Goal: Task Accomplishment & Management: Manage account settings

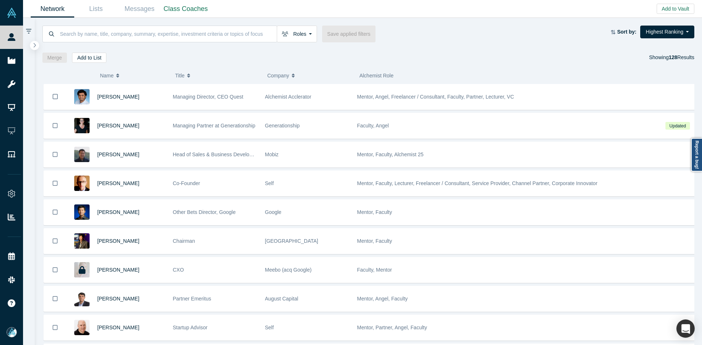
click at [109, 75] on span "Name" at bounding box center [107, 75] width 14 height 15
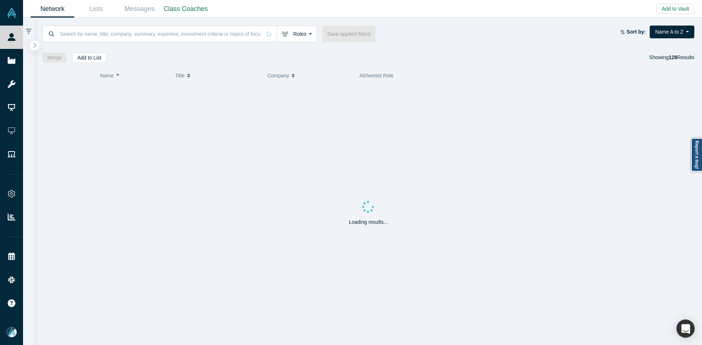
click at [32, 48] on button "button" at bounding box center [35, 46] width 10 height 10
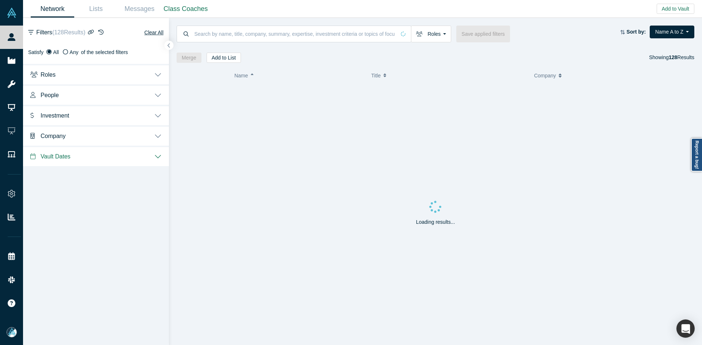
click at [52, 95] on span "People" at bounding box center [50, 95] width 18 height 7
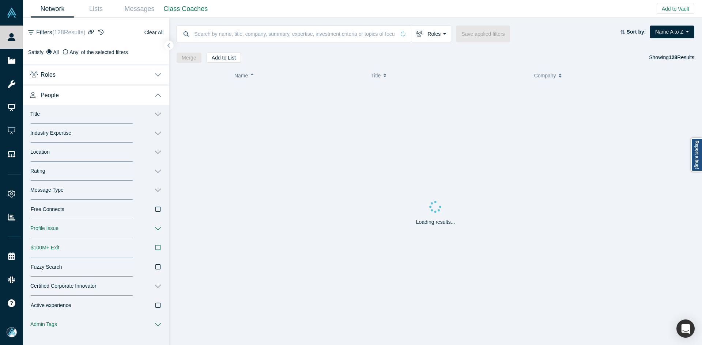
click at [58, 186] on button "Message Type" at bounding box center [96, 190] width 146 height 19
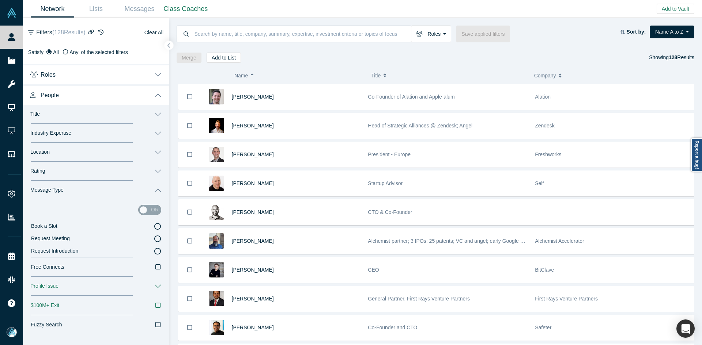
click at [154, 228] on icon at bounding box center [157, 226] width 7 height 7
click at [0, 0] on input "Book a Slot" at bounding box center [0, 0] width 0 height 0
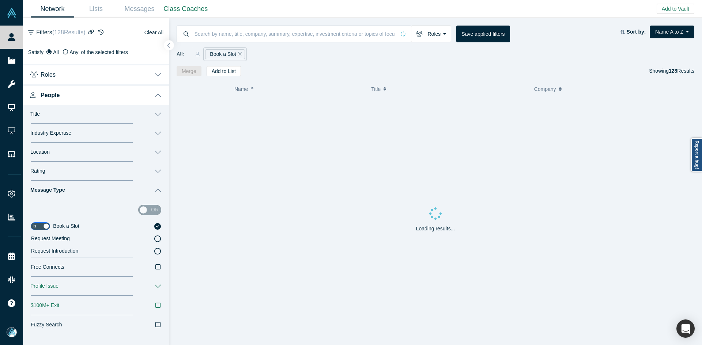
click at [166, 45] on button "button" at bounding box center [169, 46] width 10 height 10
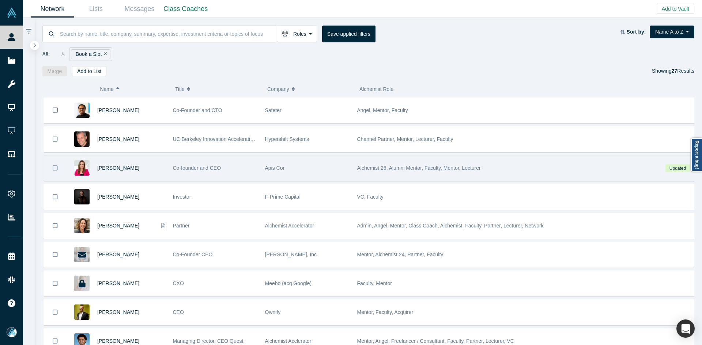
click at [143, 181] on div "Anna Cheniuntai Co-founder and CEO Apis Cor Alchemist 26, Alumni Mentor, Facult…" at bounding box center [370, 168] width 655 height 26
click at [161, 168] on div "Anna Cheniuntai" at bounding box center [131, 168] width 68 height 25
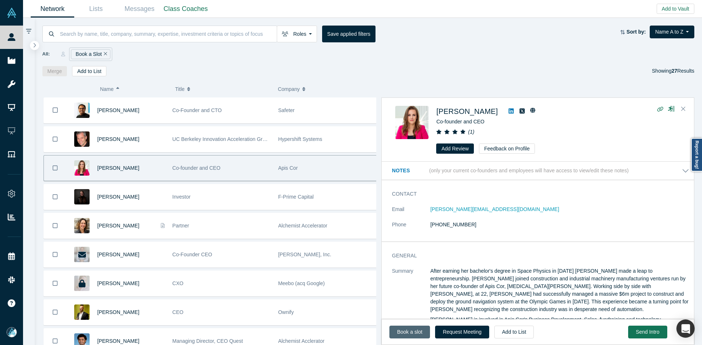
click at [412, 332] on link "Book a slot" at bounding box center [409, 332] width 41 height 13
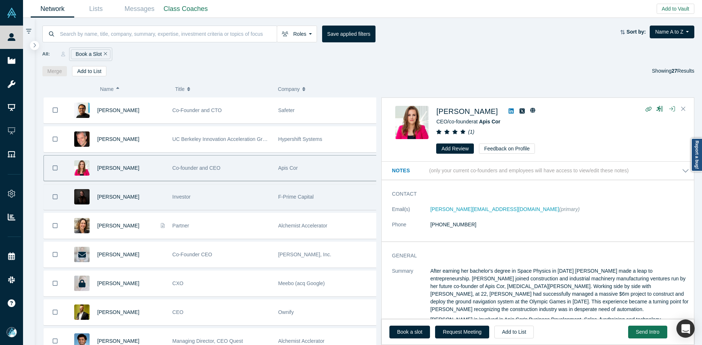
click at [135, 196] on div "Betsy Mulé" at bounding box center [130, 197] width 67 height 25
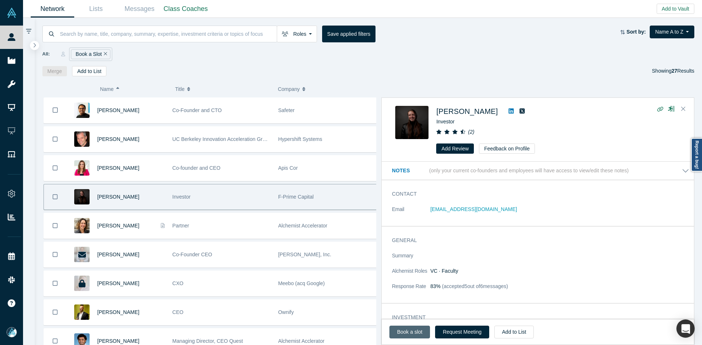
click at [405, 333] on link "Book a slot" at bounding box center [409, 332] width 41 height 13
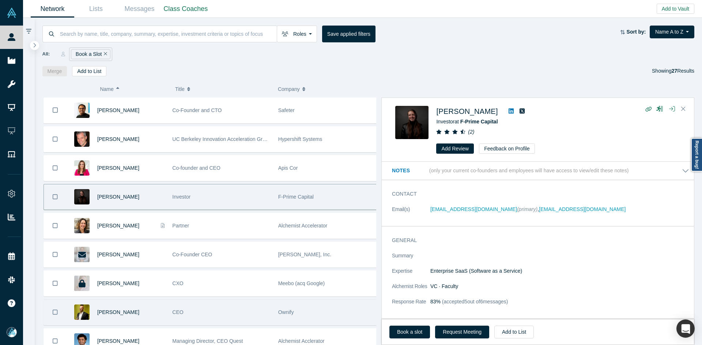
click at [145, 313] on div "[PERSON_NAME]" at bounding box center [130, 312] width 67 height 25
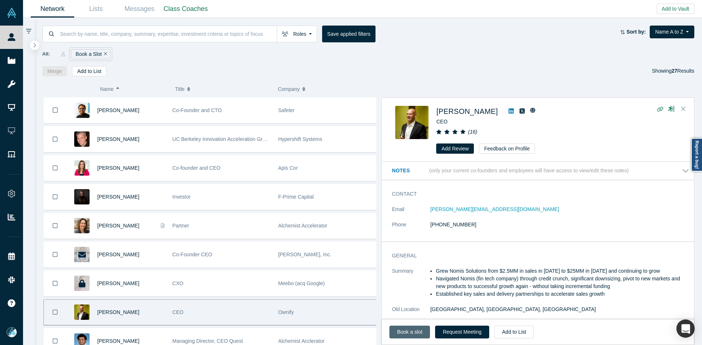
click at [414, 334] on link "Book a slot" at bounding box center [409, 332] width 41 height 13
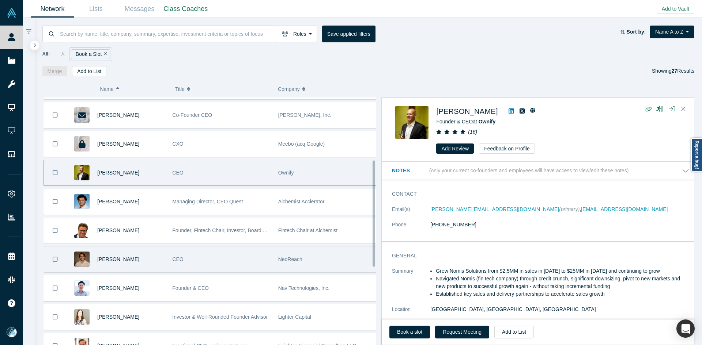
scroll to position [146, 0]
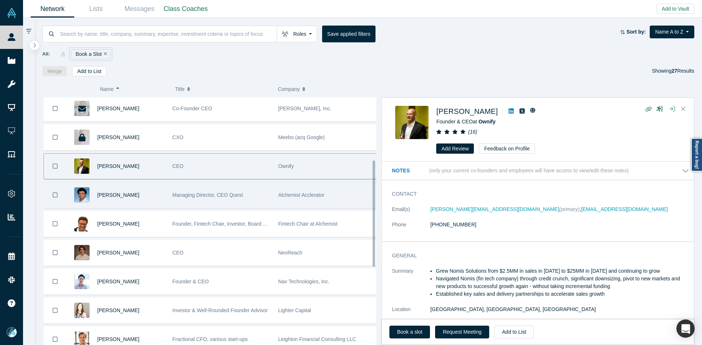
click at [141, 194] on div "[PERSON_NAME]" at bounding box center [130, 195] width 67 height 25
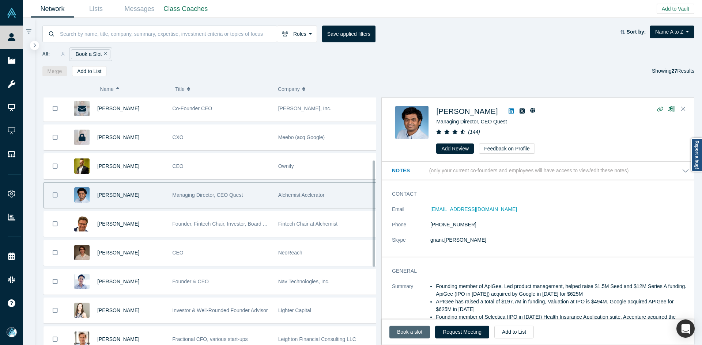
click at [396, 328] on link "Book a slot" at bounding box center [409, 332] width 41 height 13
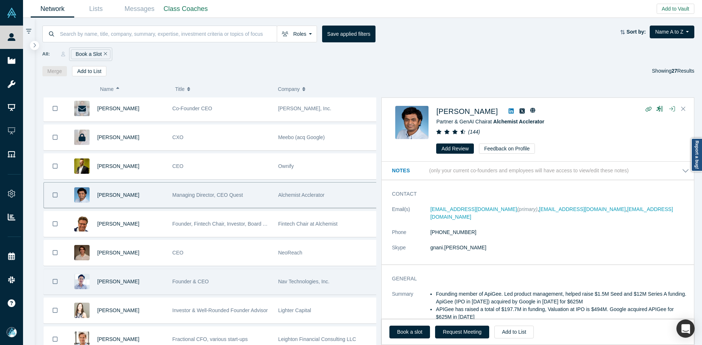
click at [143, 284] on div "Ken So" at bounding box center [130, 281] width 67 height 25
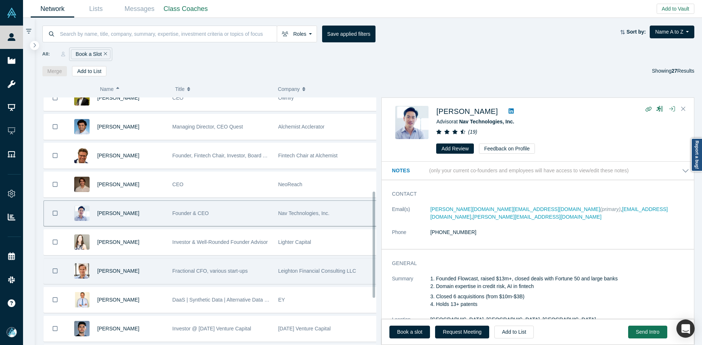
click at [145, 271] on div "Leighton Smith" at bounding box center [130, 271] width 67 height 25
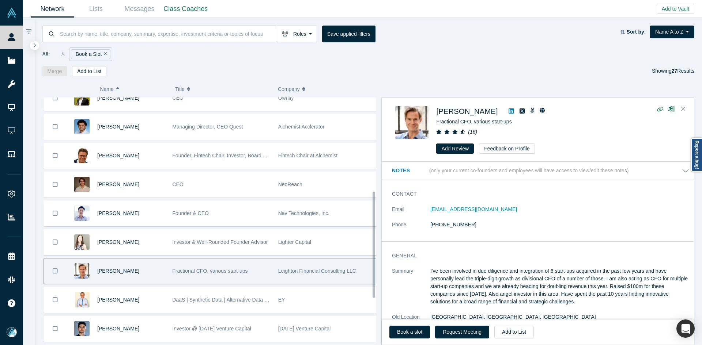
scroll to position [219, 0]
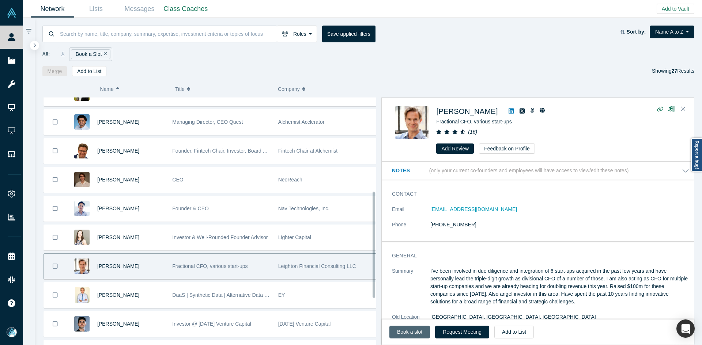
click at [409, 333] on link "Book a slot" at bounding box center [409, 332] width 41 height 13
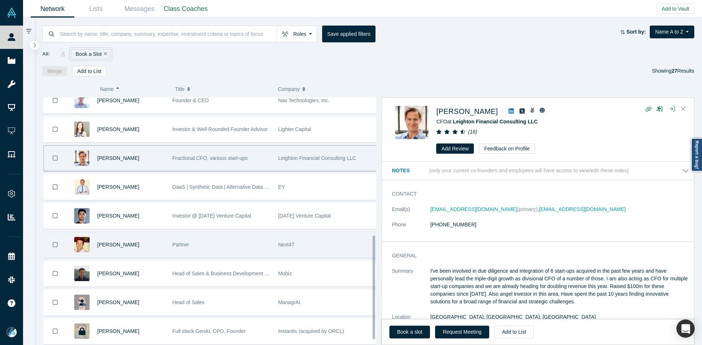
scroll to position [329, 0]
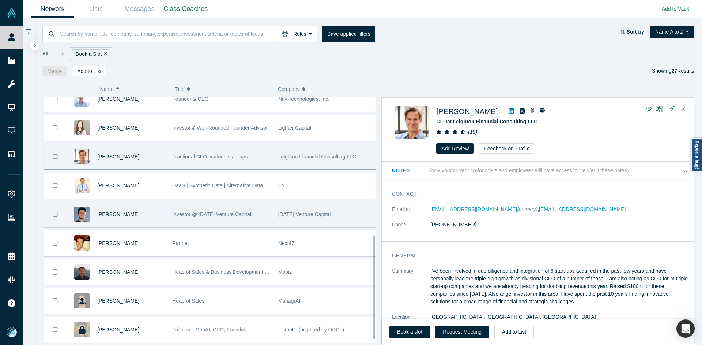
click at [159, 211] on div "Mehron Sharq" at bounding box center [130, 214] width 67 height 25
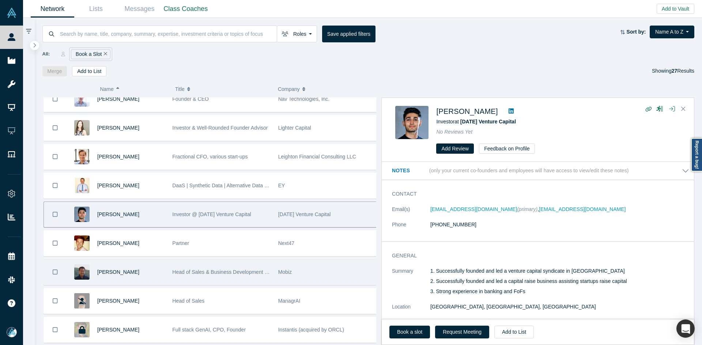
click at [148, 272] on div "[PERSON_NAME]" at bounding box center [130, 272] width 67 height 25
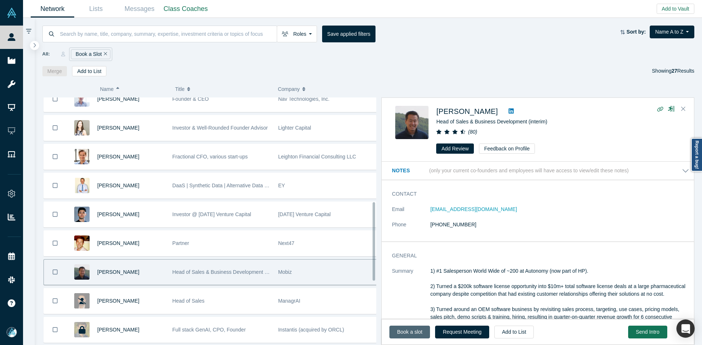
click at [402, 336] on link "Book a slot" at bounding box center [409, 332] width 41 height 13
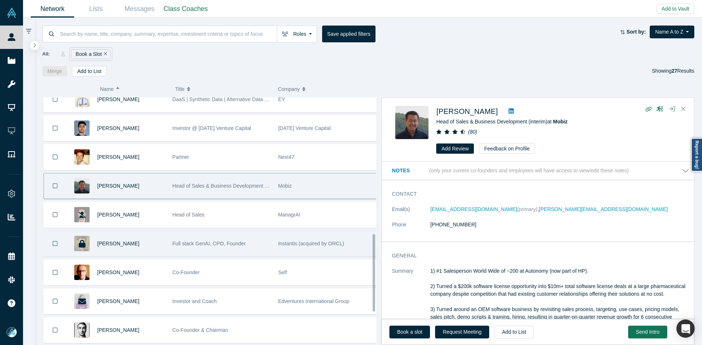
scroll to position [439, 0]
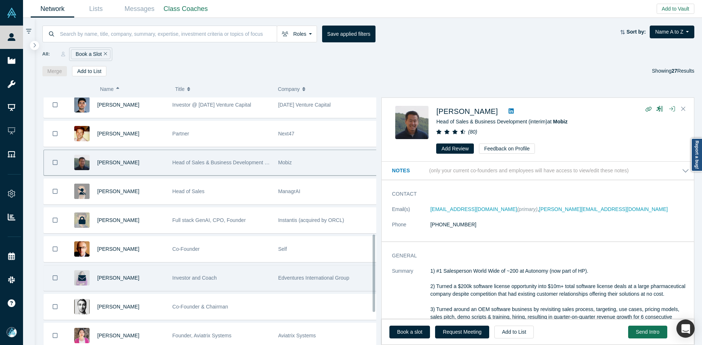
drag, startPoint x: 144, startPoint y: 253, endPoint x: 180, endPoint y: 266, distance: 38.2
click at [144, 253] on div "[PERSON_NAME]" at bounding box center [130, 249] width 67 height 25
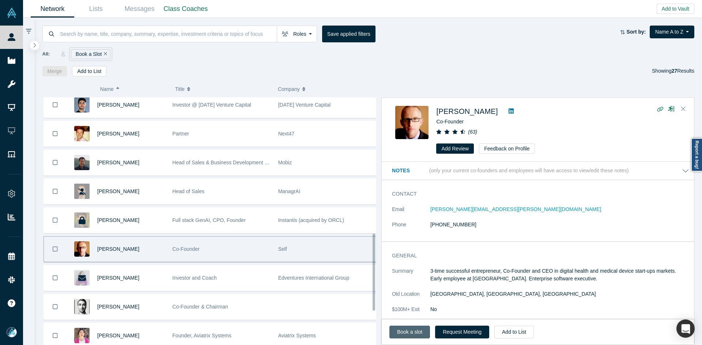
click at [412, 331] on link "Book a slot" at bounding box center [409, 332] width 41 height 13
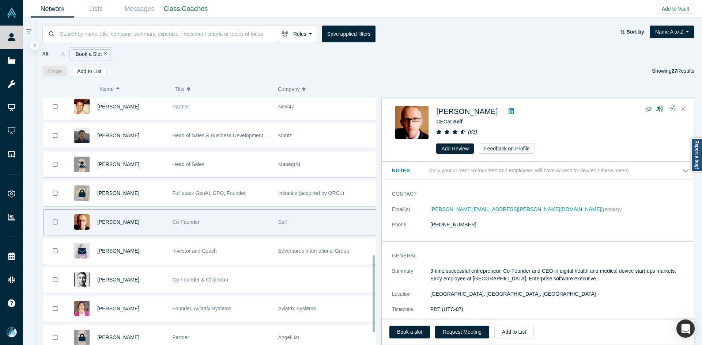
scroll to position [512, 0]
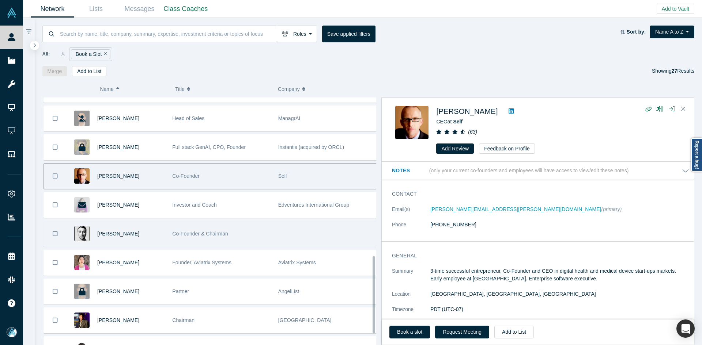
click at [155, 231] on div "Seb Boyer" at bounding box center [130, 233] width 67 height 25
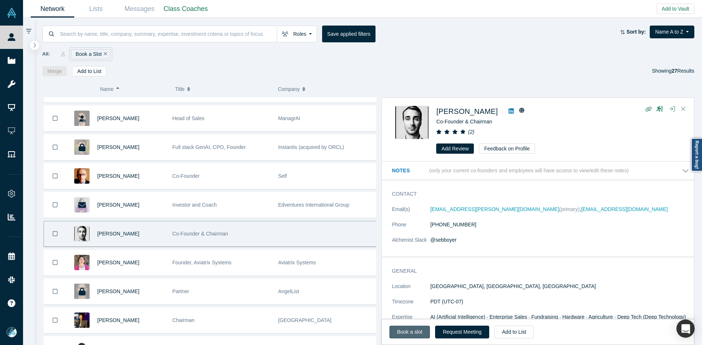
click at [417, 333] on link "Book a slot" at bounding box center [409, 332] width 41 height 13
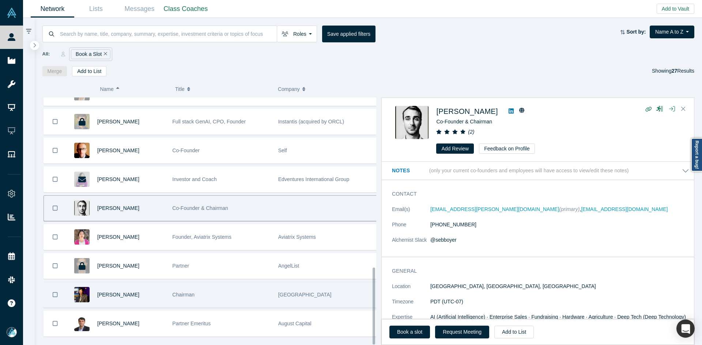
scroll to position [548, 0]
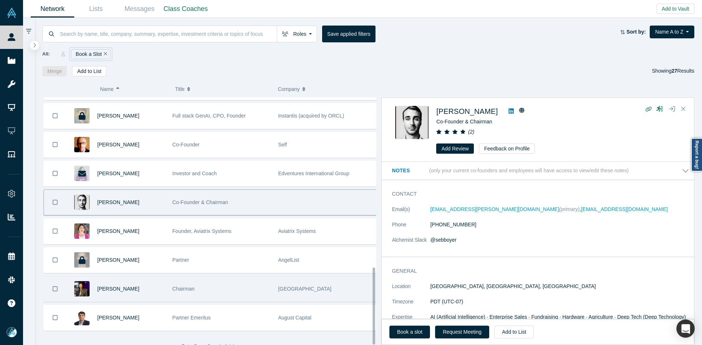
click at [151, 277] on div "[PERSON_NAME]" at bounding box center [130, 289] width 67 height 25
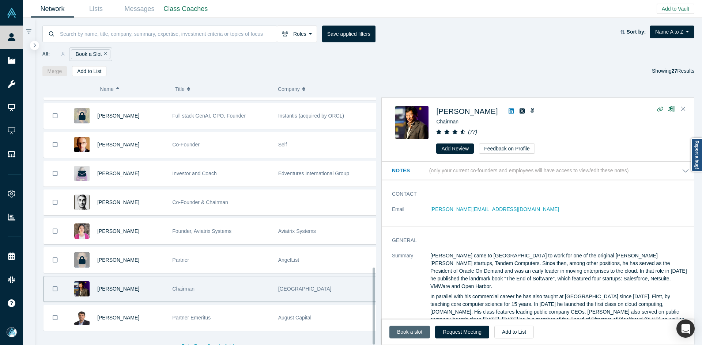
click at [410, 331] on link "Book a slot" at bounding box center [409, 332] width 41 height 13
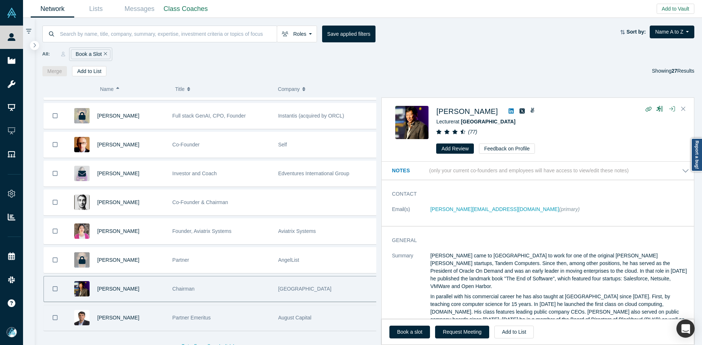
click at [137, 320] on div "[PERSON_NAME]" at bounding box center [130, 318] width 67 height 25
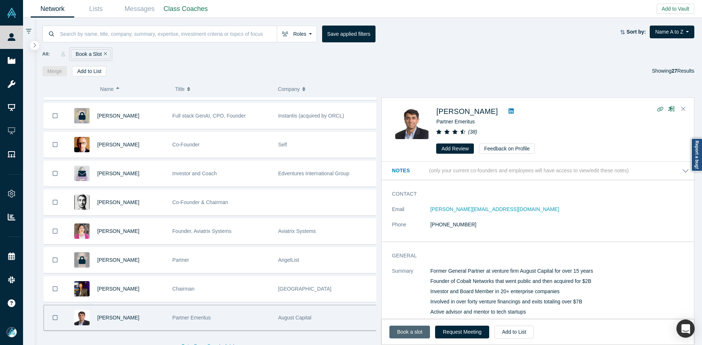
click at [410, 334] on link "Book a slot" at bounding box center [409, 332] width 41 height 13
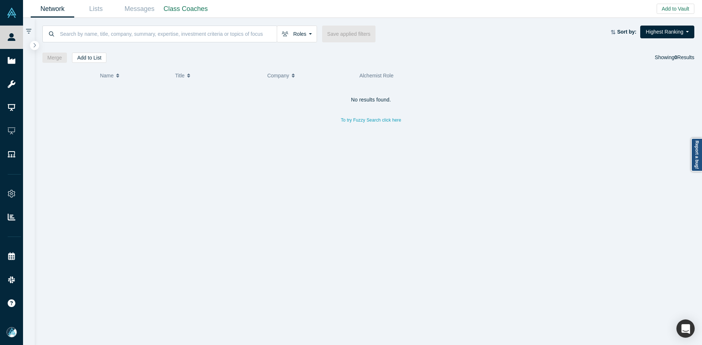
click at [172, 33] on input at bounding box center [167, 33] width 217 height 17
paste input "Olivia Tiessen"
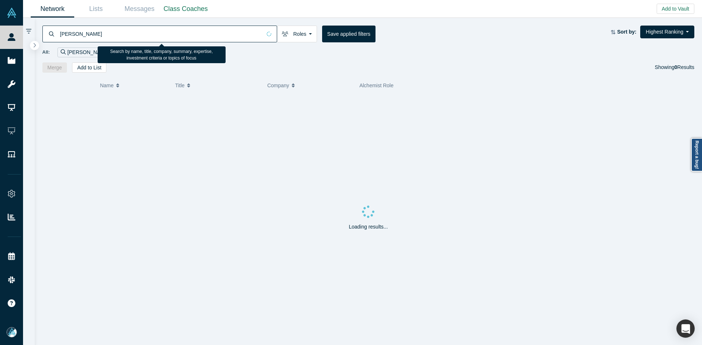
type input "Olivia Tiessen"
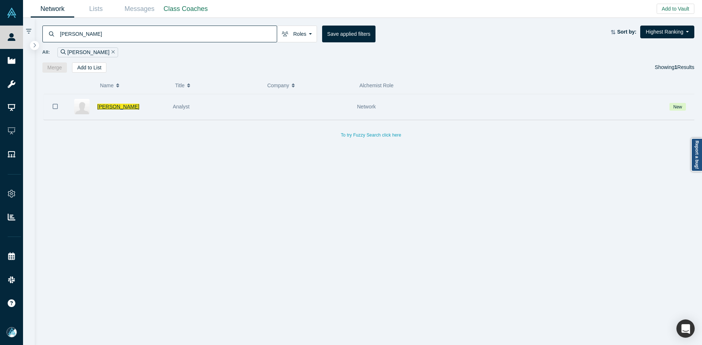
click at [117, 104] on span "Olivia Tiessen" at bounding box center [118, 107] width 42 height 6
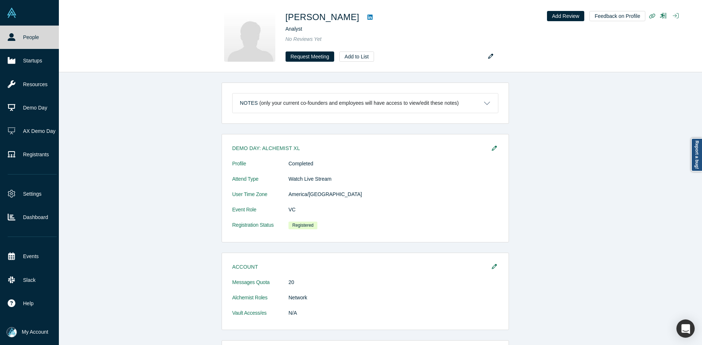
click at [15, 30] on link "People" at bounding box center [32, 37] width 64 height 23
drag, startPoint x: 15, startPoint y: 30, endPoint x: 20, endPoint y: 1, distance: 29.6
click at [15, 30] on link "People" at bounding box center [32, 37] width 64 height 23
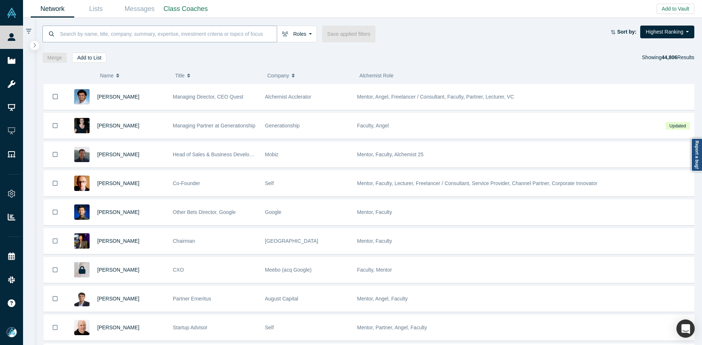
click at [129, 34] on input at bounding box center [167, 33] width 217 height 17
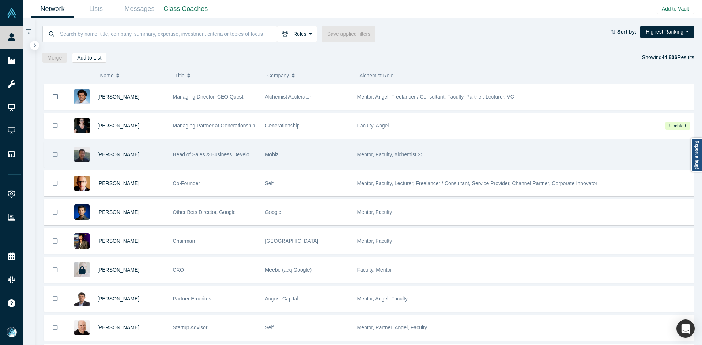
paste input "Na'ama Moran"
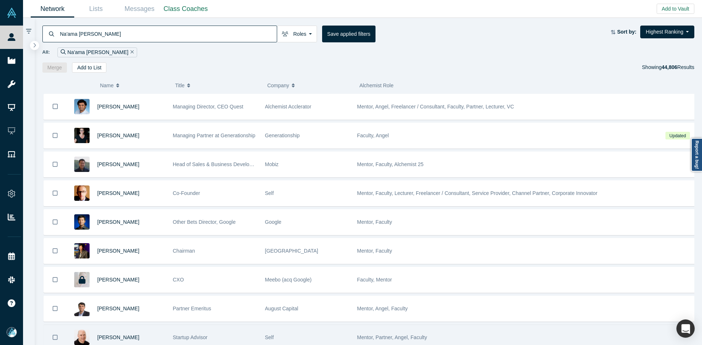
type input "Na'ama Moran"
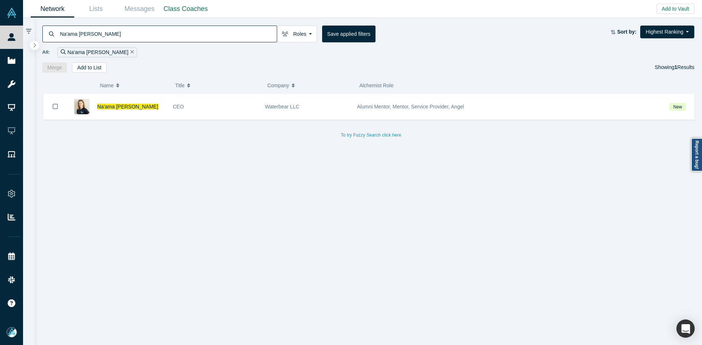
click at [193, 162] on div "Na'ama Moran CEO Waterbear LLC Alumni Mentor, Mentor, Service Provider, Angel N…" at bounding box center [371, 222] width 658 height 257
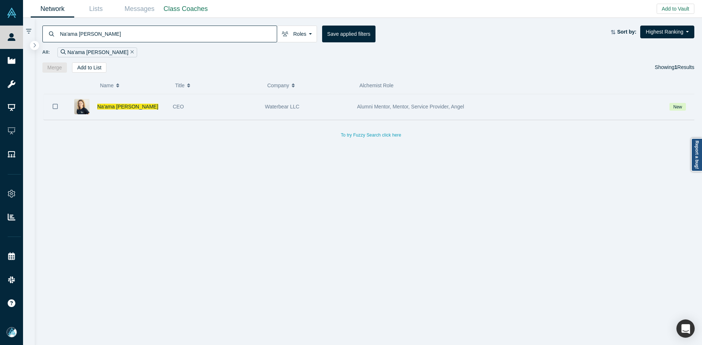
click at [55, 105] on icon "Bookmark" at bounding box center [55, 106] width 5 height 7
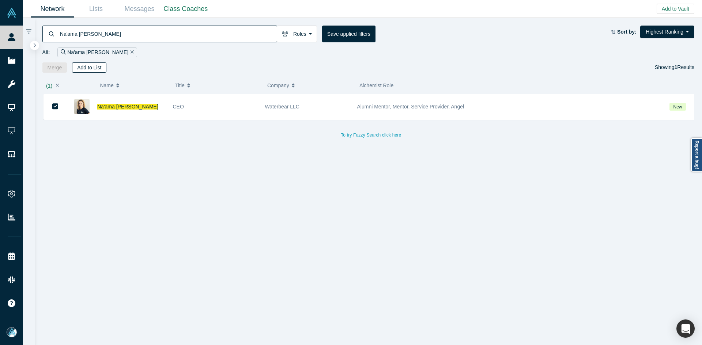
click at [96, 66] on button "Add to List" at bounding box center [89, 67] width 34 height 10
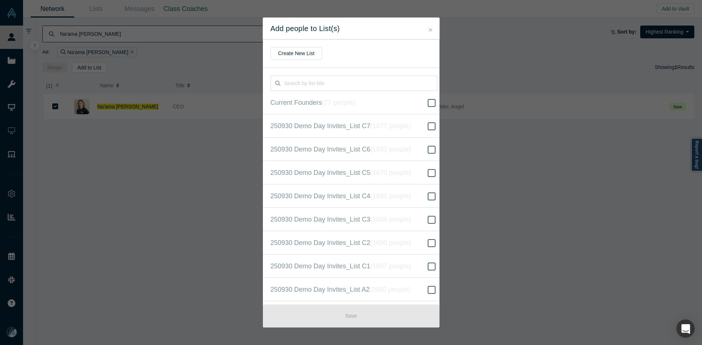
scroll to position [187, 0]
click at [431, 169] on span at bounding box center [431, 172] width 11 height 9
click at [0, 0] on input "250930 Demo Day Invites_Base List ( 16627 people )" at bounding box center [0, 0] width 0 height 0
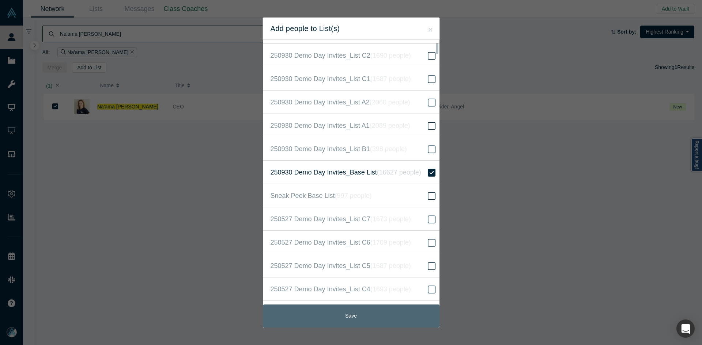
click at [395, 314] on button "Save" at bounding box center [351, 316] width 177 height 23
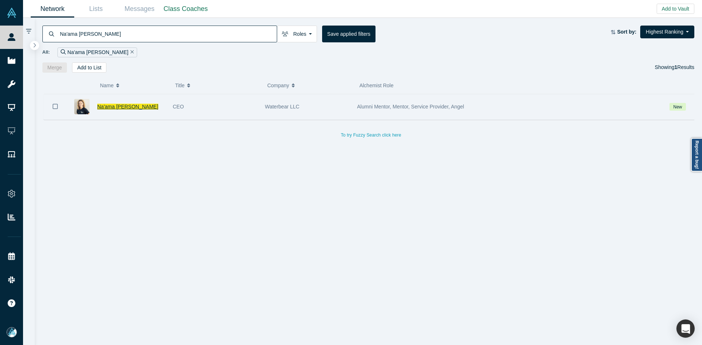
click at [110, 107] on span "Na'ama Moran" at bounding box center [127, 107] width 61 height 6
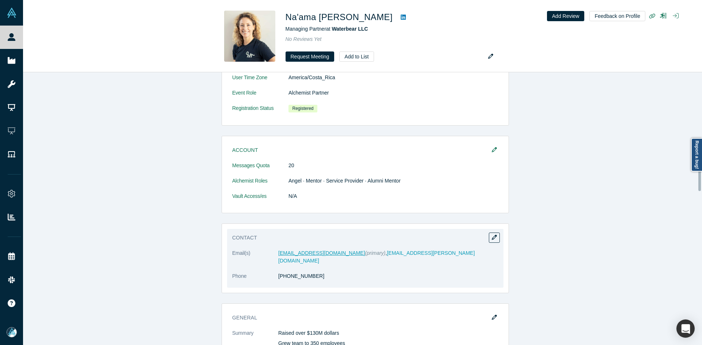
scroll to position [475, 0]
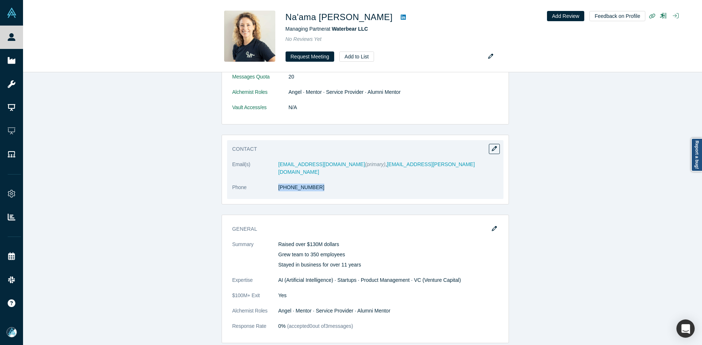
drag, startPoint x: 277, startPoint y: 183, endPoint x: 268, endPoint y: 181, distance: 9.0
click at [268, 181] on dl "Email(s) naama@wayaframes.com (primary) , naama.moran@gmail.com Phone (646) 675…" at bounding box center [365, 180] width 266 height 38
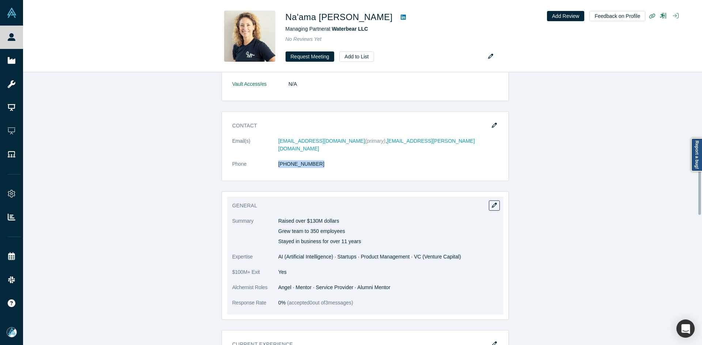
scroll to position [512, 0]
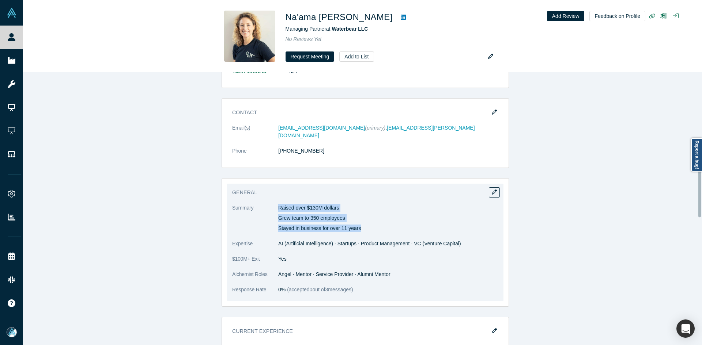
copy div "Raised over $130M dollars Grew team to 350 employees Stayed in business for ove…"
drag, startPoint x: 276, startPoint y: 197, endPoint x: 247, endPoint y: 1, distance: 198.1
click at [364, 218] on div "Raised over $130M dollars Grew team to 350 employees Stayed in business for ove…" at bounding box center [388, 218] width 220 height 28
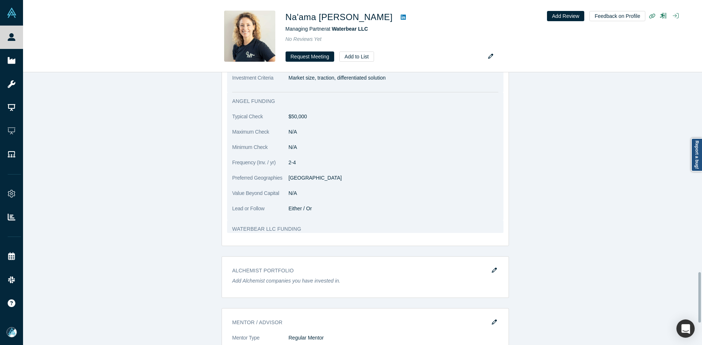
scroll to position [1023, 0]
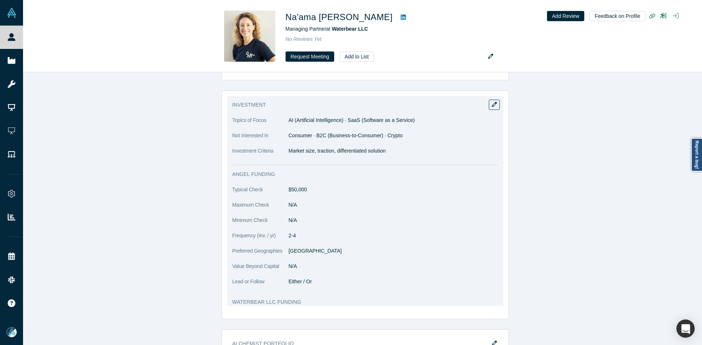
click at [306, 147] on p "Market size, traction, differentiated solution" at bounding box center [393, 151] width 210 height 8
copy dl "Market size, traction, differentiated solution"
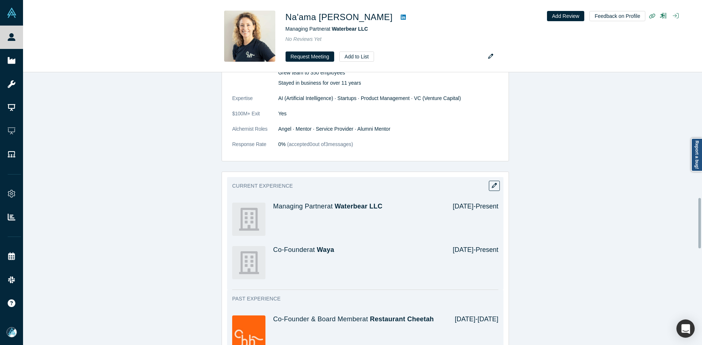
scroll to position [656, 0]
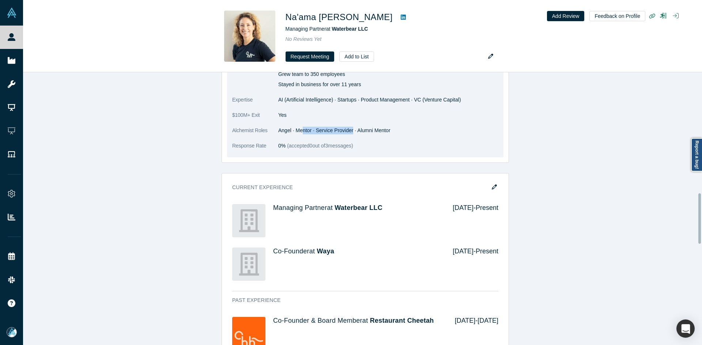
drag, startPoint x: 304, startPoint y: 123, endPoint x: 349, endPoint y: 124, distance: 44.6
click at [349, 127] on dd "Angel · Mentor · Service Provider · Alumni Mentor" at bounding box center [388, 131] width 220 height 8
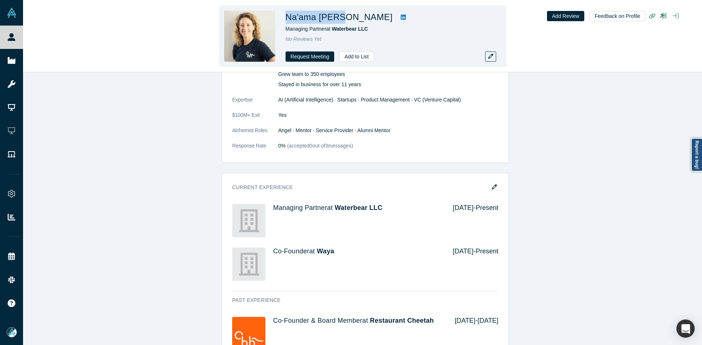
copy h1 "Na'ama Moran"
drag, startPoint x: 343, startPoint y: 18, endPoint x: 287, endPoint y: 19, distance: 55.6
click at [287, 19] on h1 "Na'ama Moran" at bounding box center [338, 17] width 107 height 13
copy span "Waterbear LLC"
drag, startPoint x: 356, startPoint y: 30, endPoint x: 334, endPoint y: 30, distance: 21.9
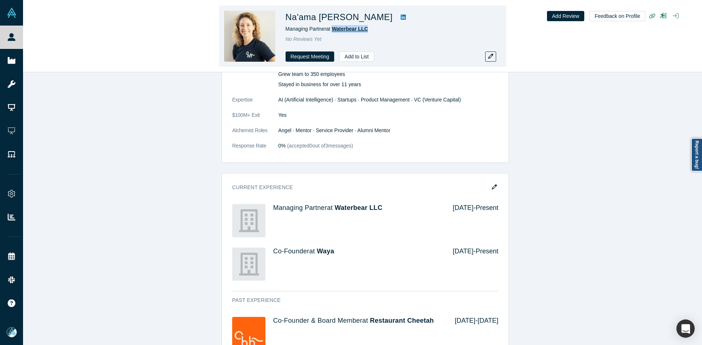
click at [334, 30] on div "Managing Partner at Waterbear LLC" at bounding box center [387, 29] width 205 height 8
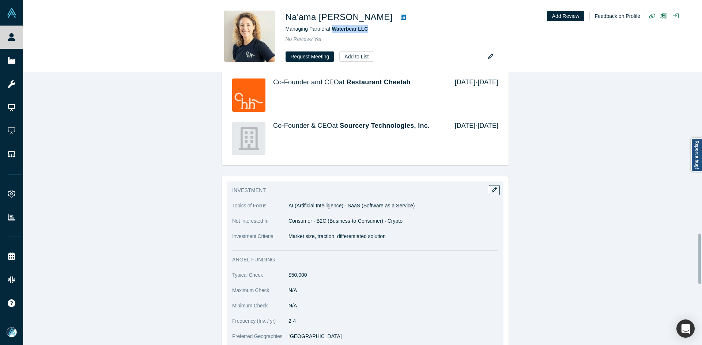
scroll to position [1021, 0]
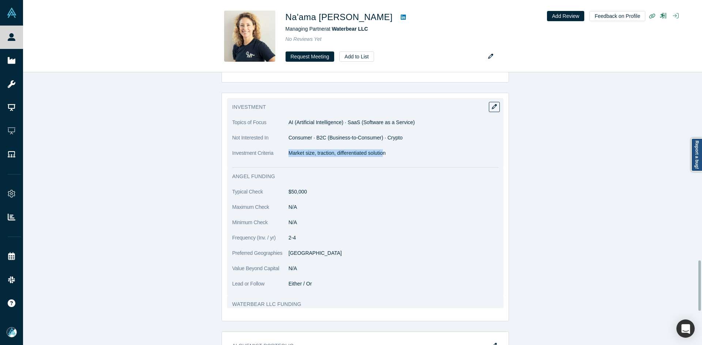
copy p "Market size, traction, differentiated solutio"
copy p "Market size, traction, differentiated solution"
drag, startPoint x: 288, startPoint y: 146, endPoint x: 383, endPoint y: 153, distance: 95.3
click at [383, 153] on dl "Topics of Focus AI (Artificial Intelligence) · SaaS (Software as a Service) Not…" at bounding box center [365, 142] width 266 height 46
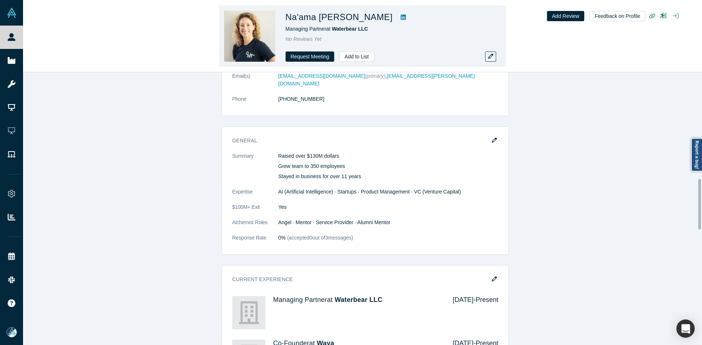
scroll to position [546, 0]
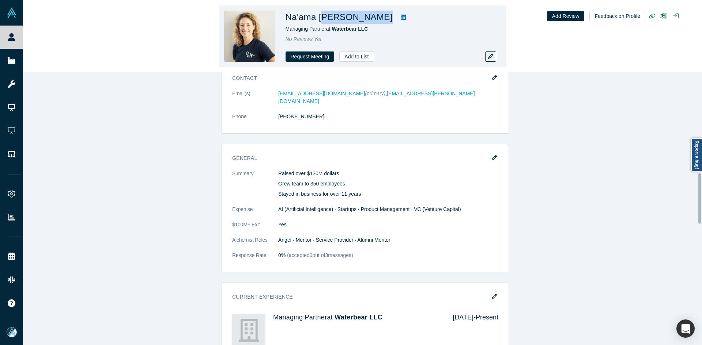
copy div "oran"
copy div "Moran"
drag, startPoint x: 344, startPoint y: 20, endPoint x: 320, endPoint y: 18, distance: 23.8
click at [320, 18] on div "Na'ama Moran" at bounding box center [387, 17] width 205 height 13
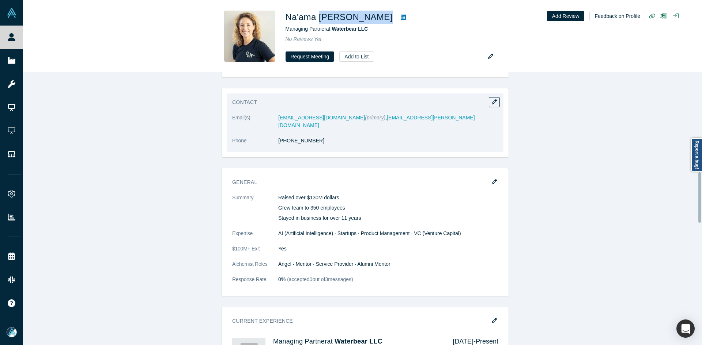
scroll to position [473, 0]
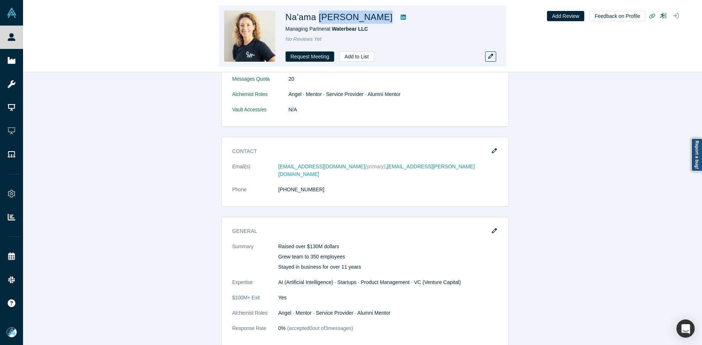
click at [401, 20] on icon at bounding box center [403, 17] width 5 height 5
click at [338, 19] on h1 "Na'ama Moran" at bounding box center [338, 17] width 107 height 13
drag, startPoint x: 343, startPoint y: 20, endPoint x: 287, endPoint y: 22, distance: 56.0
click at [287, 22] on h1 "Na'ama Moran" at bounding box center [338, 17] width 107 height 13
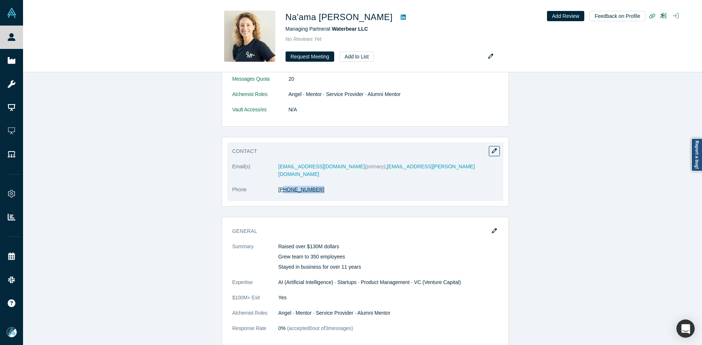
drag, startPoint x: 312, startPoint y: 183, endPoint x: 279, endPoint y: 183, distance: 34.0
click at [279, 186] on dd "(646) 675-9655" at bounding box center [388, 190] width 220 height 8
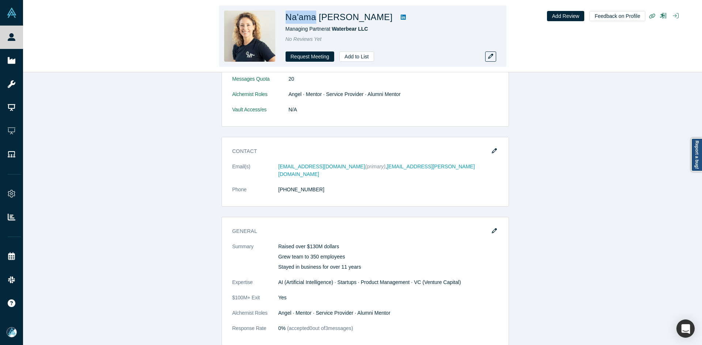
copy h1 "Na'ama"
drag, startPoint x: 315, startPoint y: 19, endPoint x: 286, endPoint y: 21, distance: 28.9
click at [286, 21] on h1 "Na'ama Moran" at bounding box center [338, 17] width 107 height 13
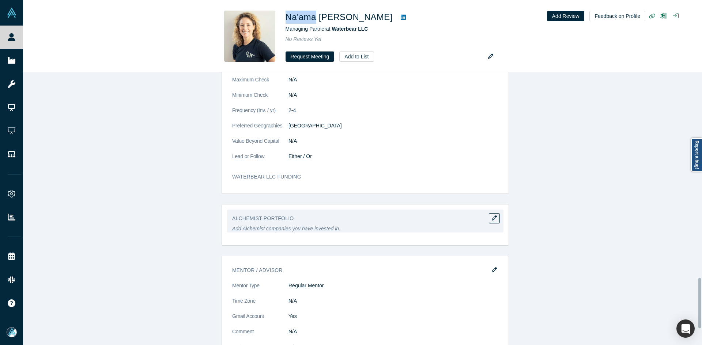
scroll to position [1204, 0]
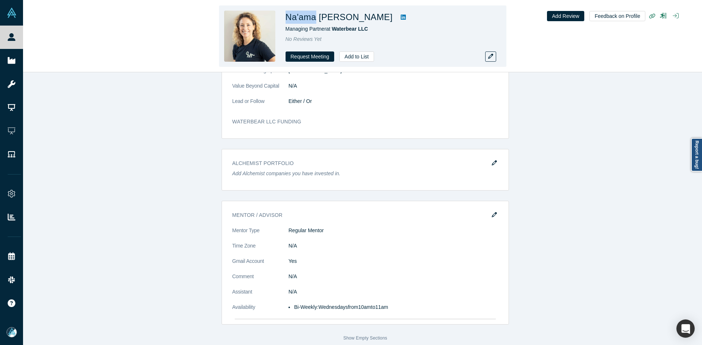
click at [401, 17] on icon at bounding box center [403, 17] width 5 height 5
copy h1 "Na'ama Moran"
drag, startPoint x: 344, startPoint y: 17, endPoint x: 287, endPoint y: 18, distance: 56.7
click at [287, 18] on h1 "Na'ama Moran" at bounding box center [338, 17] width 107 height 13
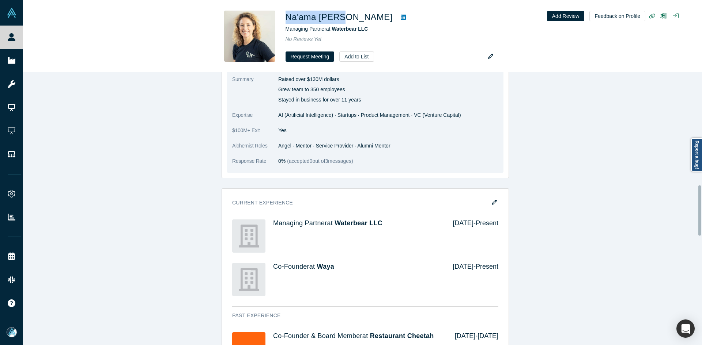
scroll to position [546, 0]
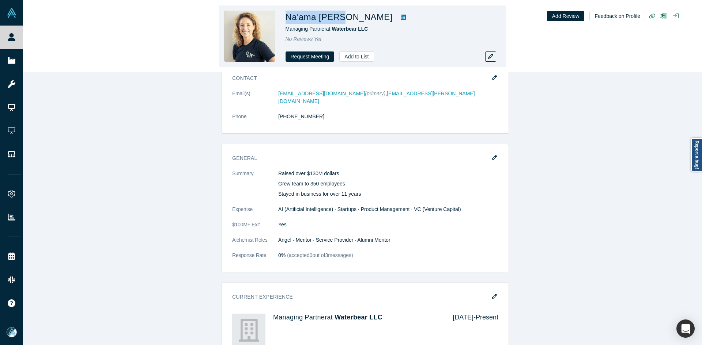
click at [338, 21] on h1 "Na'ama Moran" at bounding box center [338, 17] width 107 height 13
drag, startPoint x: 343, startPoint y: 19, endPoint x: 287, endPoint y: 20, distance: 55.6
click at [287, 20] on h1 "Na'ama Moran" at bounding box center [338, 17] width 107 height 13
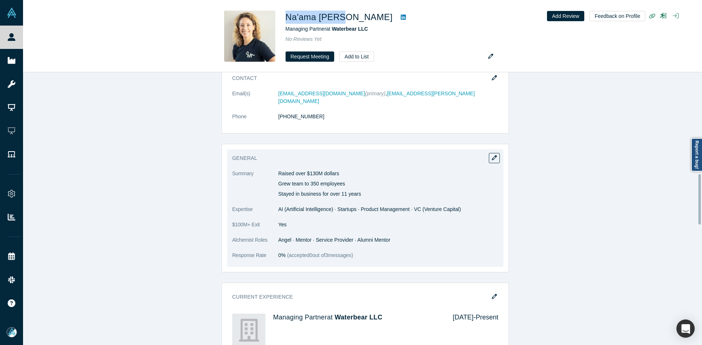
scroll to position [583, 0]
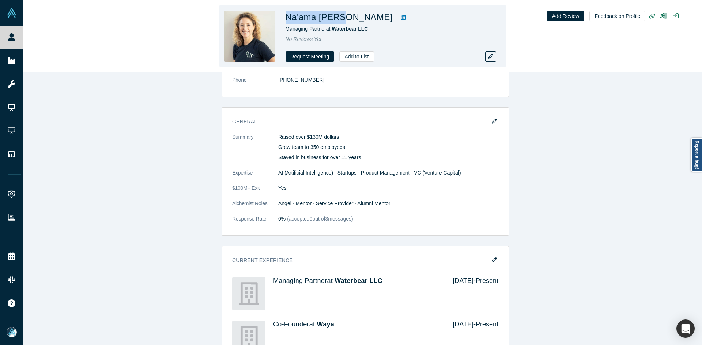
click at [401, 19] on icon at bounding box center [403, 17] width 5 height 6
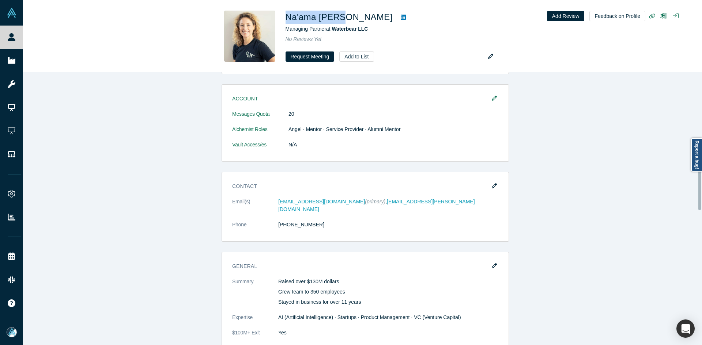
scroll to position [436, 0]
click at [490, 263] on button "button" at bounding box center [494, 268] width 11 height 10
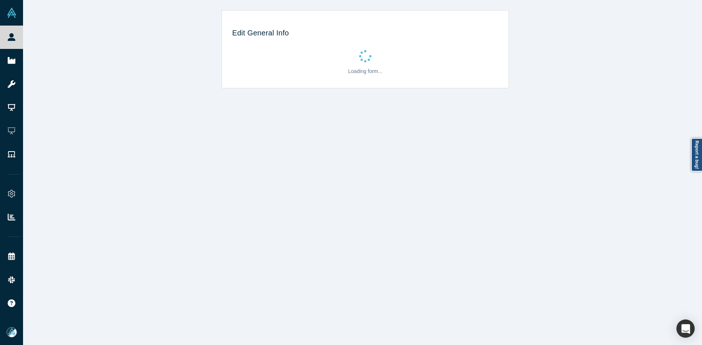
scroll to position [0, 0]
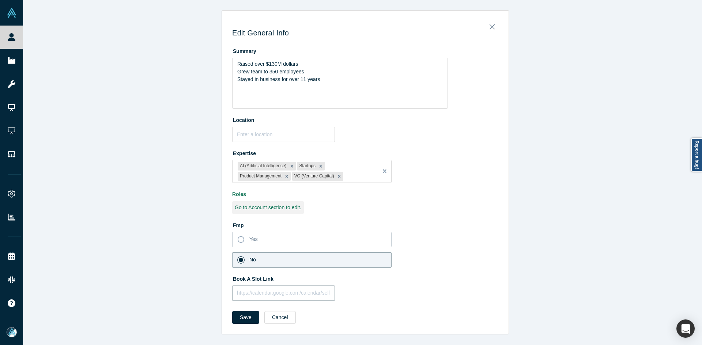
click at [293, 299] on input "text" at bounding box center [283, 293] width 103 height 15
paste input "https://calendar.app.google/6ssPXTBSm7utesF8A"
type input "https://calendar.app.google/6ssPXTBSm7utesF8A"
click at [251, 318] on button "Save" at bounding box center [245, 317] width 27 height 13
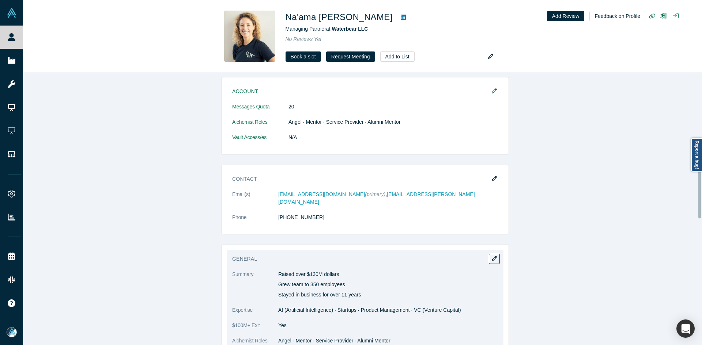
scroll to position [548, 0]
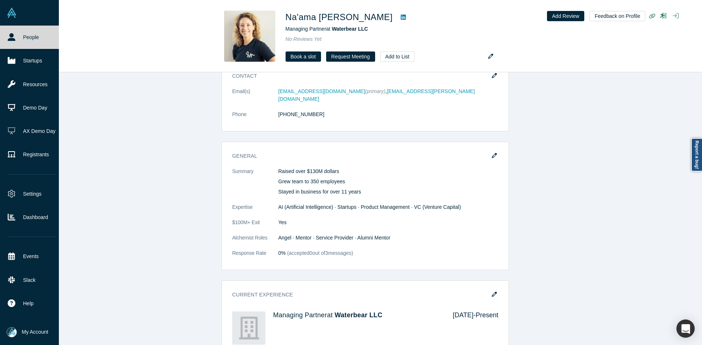
click at [22, 40] on link "People" at bounding box center [32, 37] width 64 height 23
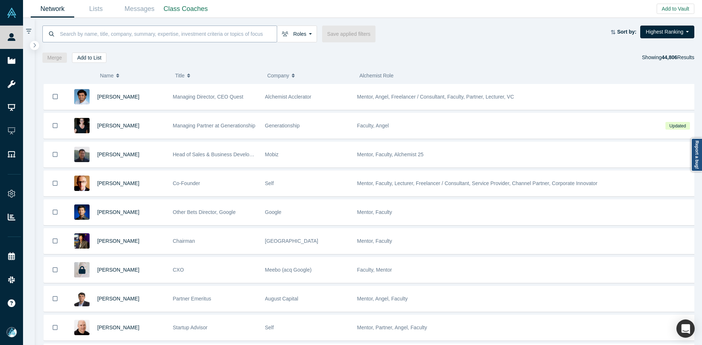
click at [205, 37] on input at bounding box center [167, 33] width 217 height 17
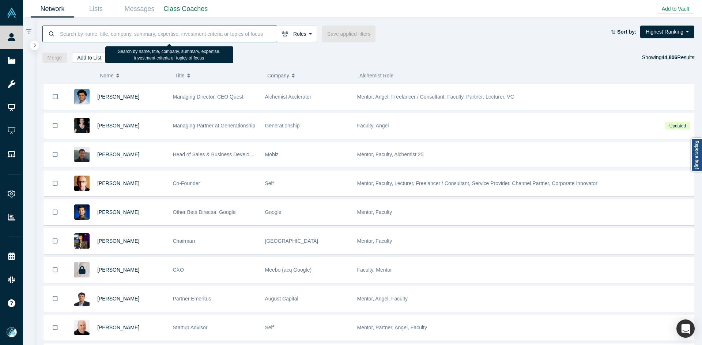
paste input "pocket sun"
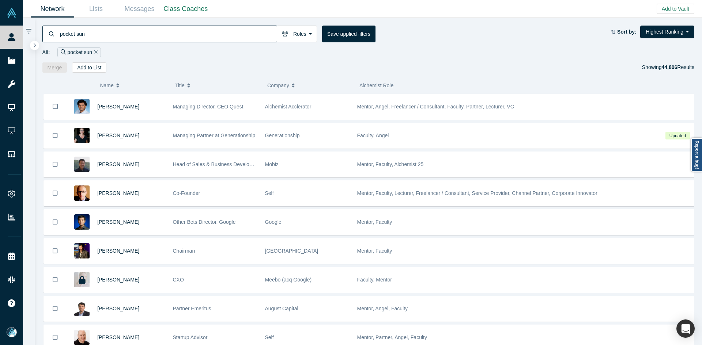
type input "pocket sun"
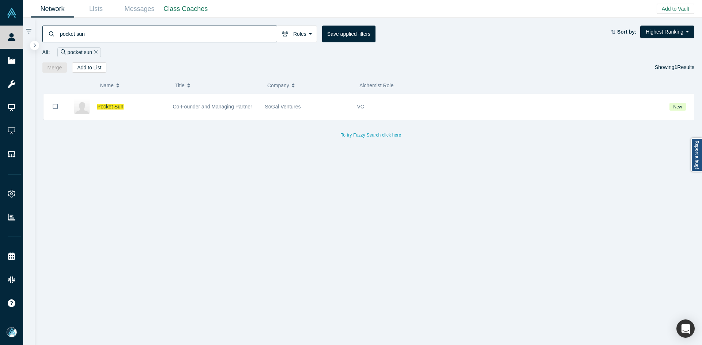
click at [238, 33] on input "pocket sun" at bounding box center [167, 33] width 217 height 17
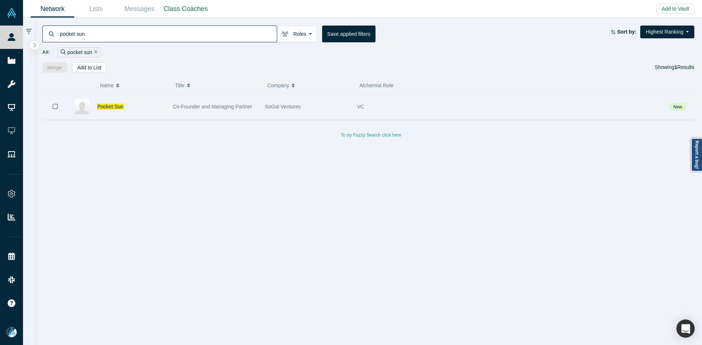
click at [55, 106] on icon "Bookmark" at bounding box center [55, 106] width 5 height 7
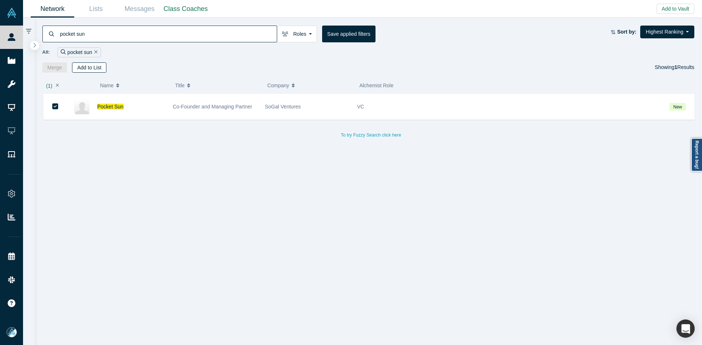
click at [94, 65] on button "Add to List" at bounding box center [89, 67] width 34 height 10
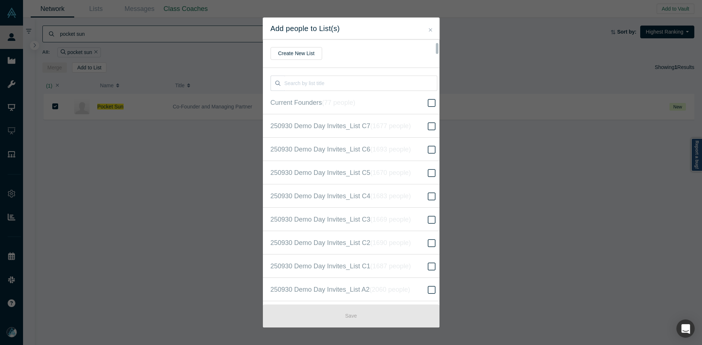
scroll to position [187, 0]
click at [401, 170] on icon "( 16627 people )" at bounding box center [399, 172] width 44 height 7
click at [0, 0] on input "250930 Demo Day Invites_Base List ( 16627 people )" at bounding box center [0, 0] width 0 height 0
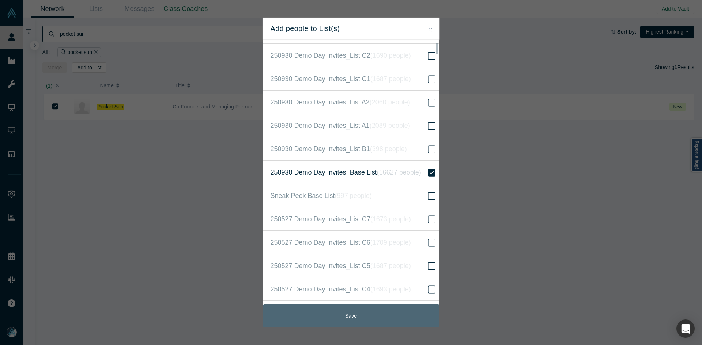
click at [363, 313] on button "Save" at bounding box center [351, 316] width 177 height 23
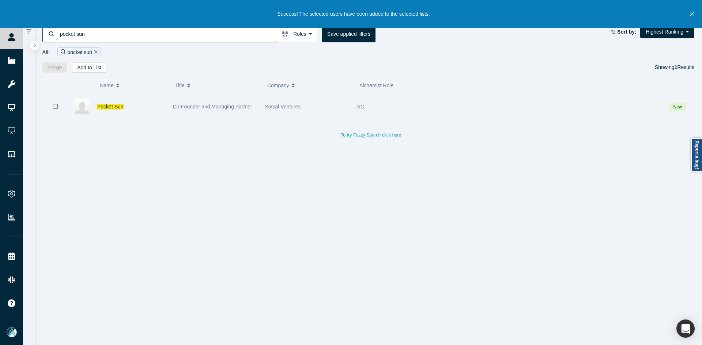
click at [109, 106] on span "Pocket Sun" at bounding box center [110, 107] width 26 height 6
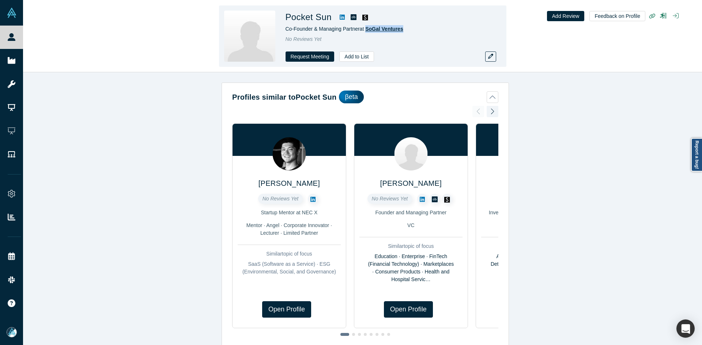
drag, startPoint x: 399, startPoint y: 28, endPoint x: 367, endPoint y: 31, distance: 32.7
click at [367, 31] on div "Co-Founder & Managing Partner at SoGal Ventures" at bounding box center [387, 29] width 205 height 8
drag, startPoint x: 360, startPoint y: 30, endPoint x: 285, endPoint y: 31, distance: 74.9
click at [285, 31] on span "Co-Founder & Managing Partner at SoGal Ventures" at bounding box center [344, 29] width 118 height 6
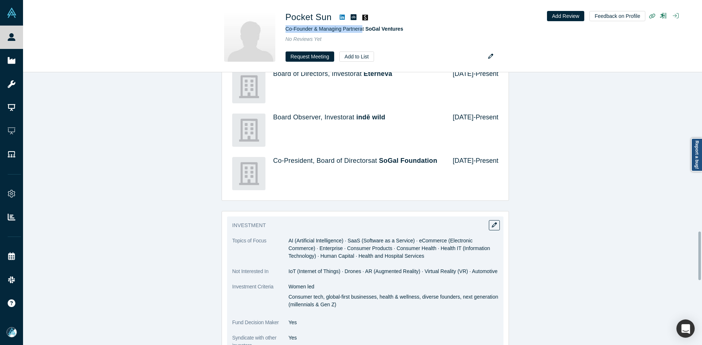
scroll to position [914, 0]
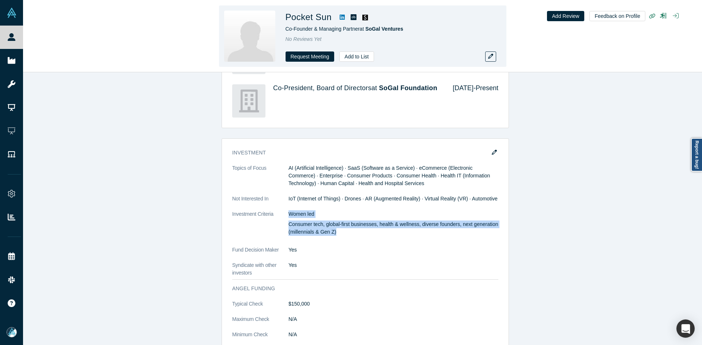
drag, startPoint x: 286, startPoint y: 207, endPoint x: 380, endPoint y: 67, distance: 168.3
click at [337, 223] on div "Women led Consumer tech, global-first businesses, health & wellness, diverse fo…" at bounding box center [393, 224] width 210 height 26
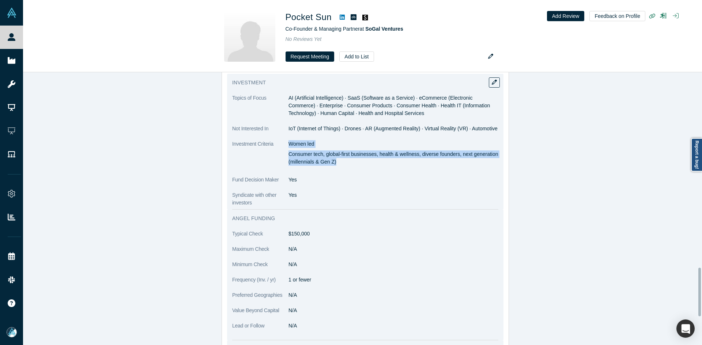
scroll to position [1096, 0]
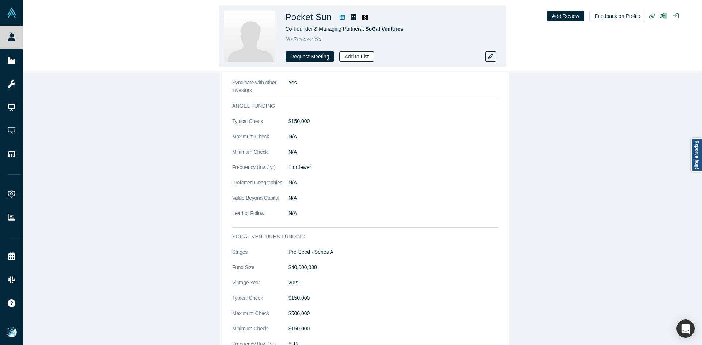
click at [362, 55] on button "Add to List" at bounding box center [356, 57] width 34 height 10
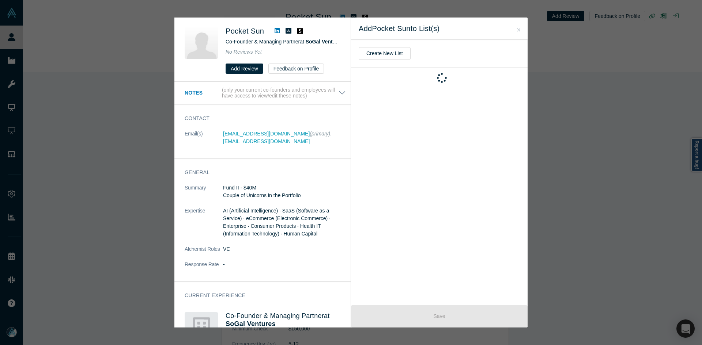
click at [520, 31] on button "Close" at bounding box center [519, 30] width 8 height 8
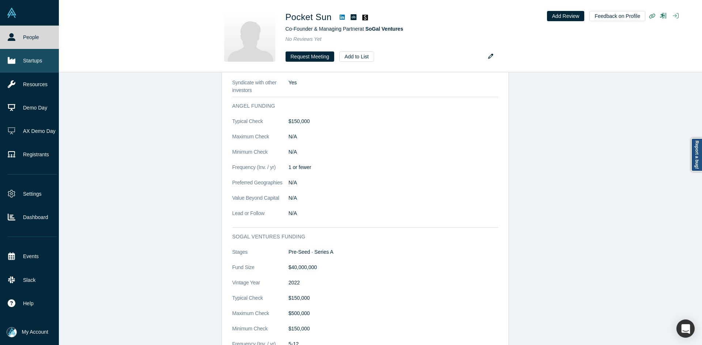
click at [22, 59] on link "Startups" at bounding box center [32, 60] width 64 height 23
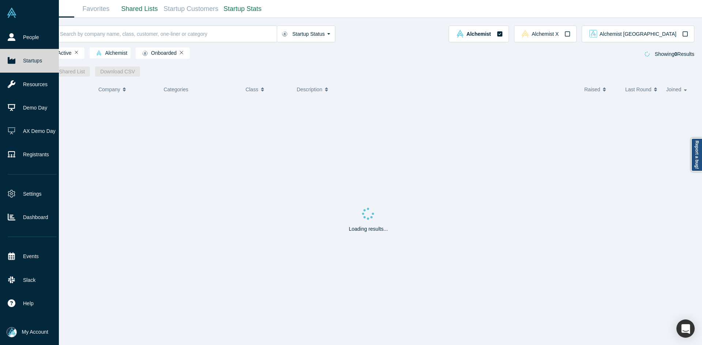
click at [22, 59] on link "Startups" at bounding box center [32, 60] width 64 height 23
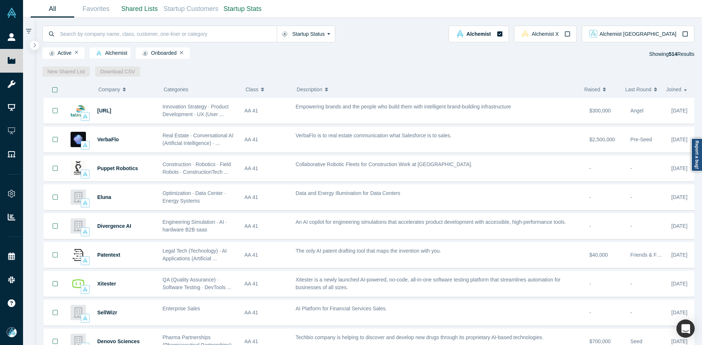
click at [34, 44] on icon "button" at bounding box center [34, 45] width 3 height 5
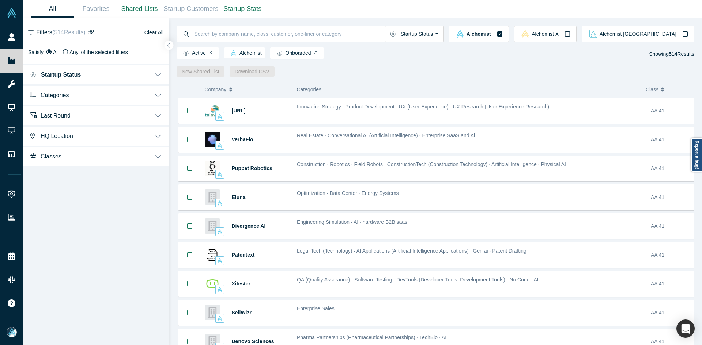
click at [71, 94] on button "Categories" at bounding box center [96, 94] width 146 height 20
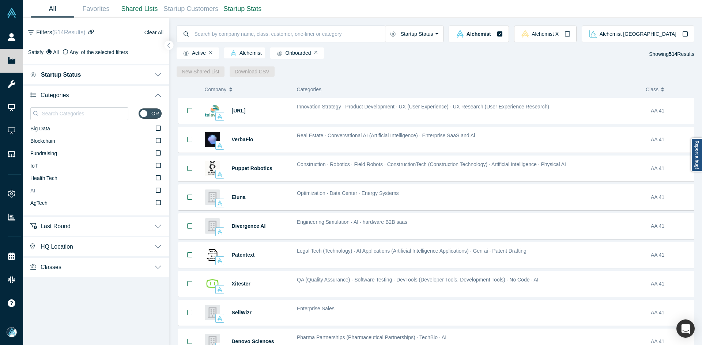
click at [38, 190] on label "AI" at bounding box center [95, 191] width 131 height 12
click at [0, 0] on input "AI" at bounding box center [0, 0] width 0 height 0
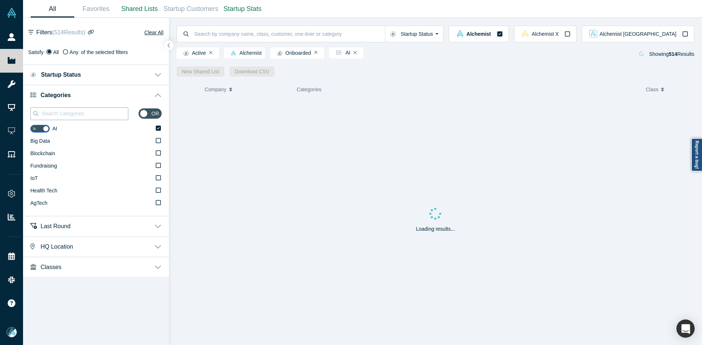
click at [57, 114] on input at bounding box center [84, 114] width 87 height 10
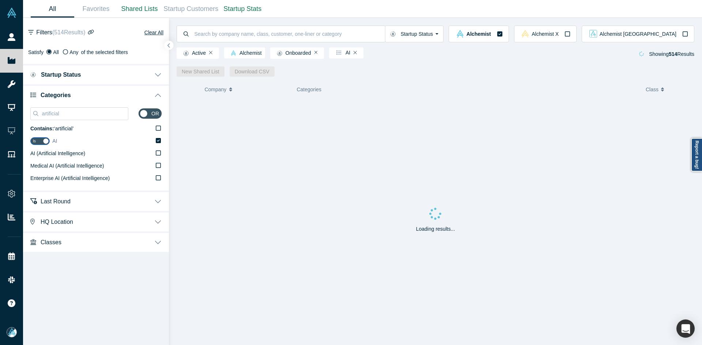
click at [58, 151] on span "AI (Artificial Intelligence)" at bounding box center [57, 154] width 55 height 6
click at [0, 0] on input "AI (Artificial Intelligence)" at bounding box center [0, 0] width 0 height 0
click at [80, 113] on input "artificial" at bounding box center [84, 114] width 87 height 10
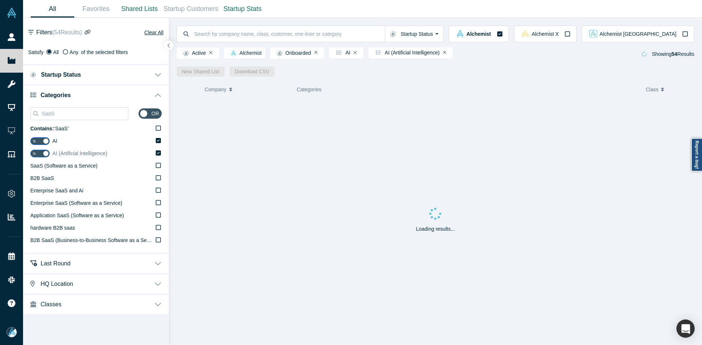
click at [66, 168] on span "SaaS (Software as a Service)" at bounding box center [63, 166] width 67 height 6
click at [0, 0] on input "SaaS (Software as a Service)" at bounding box center [0, 0] width 0 height 0
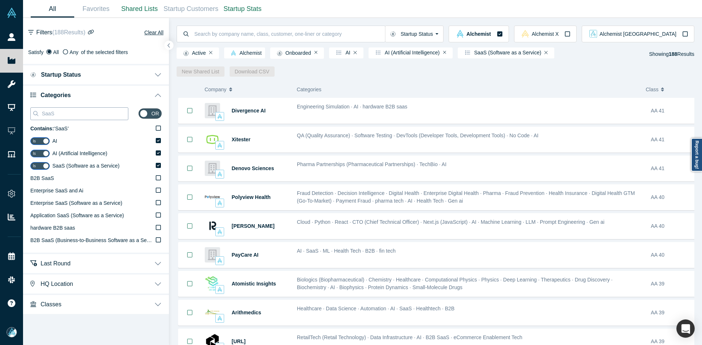
click at [71, 114] on input "SaaS" at bounding box center [84, 114] width 87 height 10
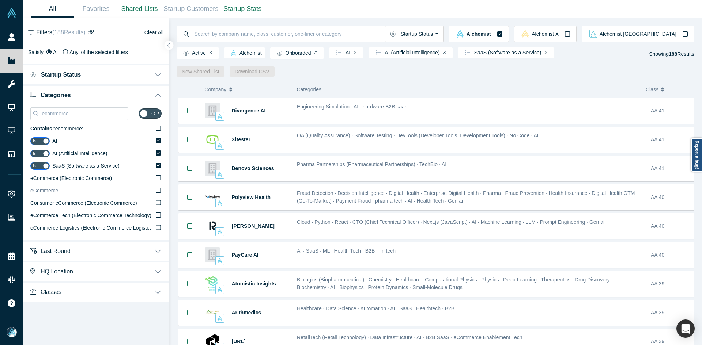
click at [70, 190] on label "eCommerce" at bounding box center [95, 191] width 131 height 12
click at [0, 0] on input "eCommerce" at bounding box center [0, 0] width 0 height 0
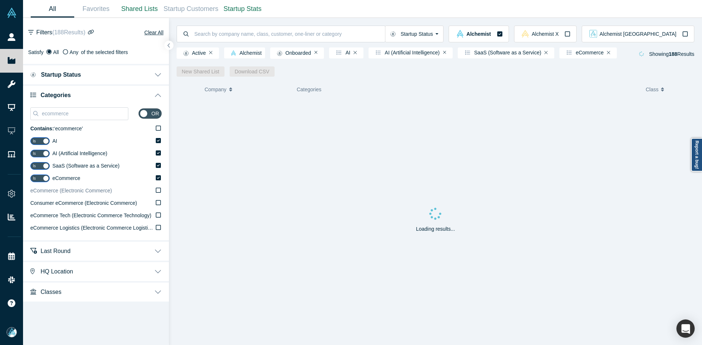
click at [74, 192] on span "eCommerce (Electronic Commerce)" at bounding box center [71, 191] width 82 height 6
click at [0, 0] on input "eCommerce (Electronic Commerce)" at bounding box center [0, 0] width 0 height 0
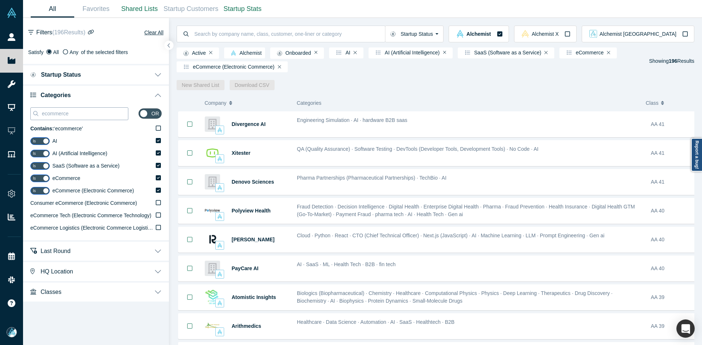
click at [80, 112] on input "ecommerce" at bounding box center [84, 114] width 87 height 10
paste input "Enterpris"
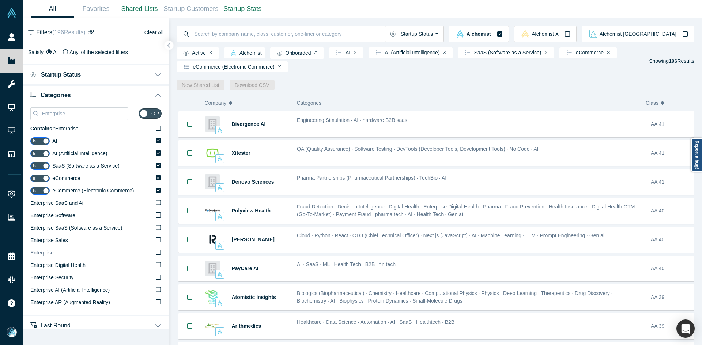
click at [65, 251] on label "Enterprise" at bounding box center [95, 253] width 131 height 12
click at [0, 0] on input "Enterprise" at bounding box center [0, 0] width 0 height 0
click at [96, 115] on input "Enterprise" at bounding box center [84, 114] width 87 height 10
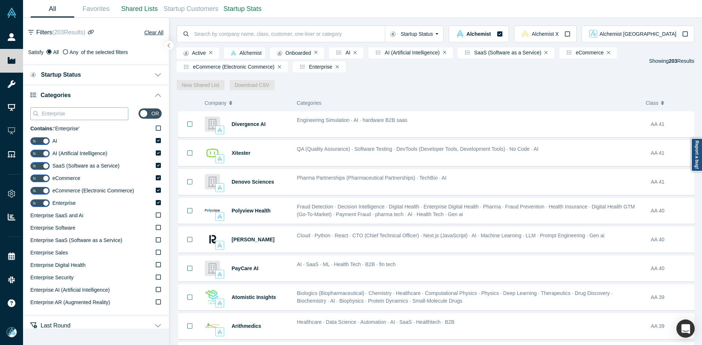
paste input "Consumer Products"
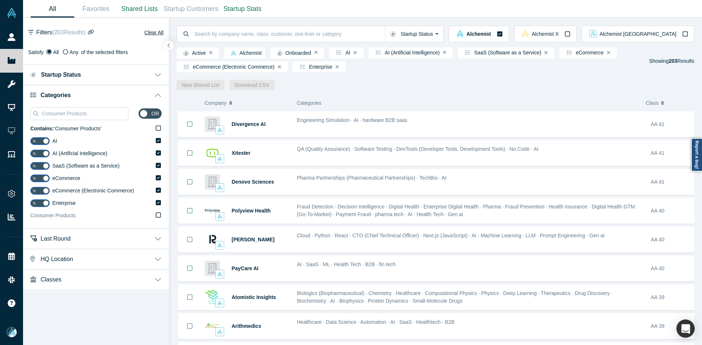
click at [94, 214] on label "Consumer Products" at bounding box center [95, 216] width 131 height 12
click at [0, 0] on input "Consumer Products" at bounding box center [0, 0] width 0 height 0
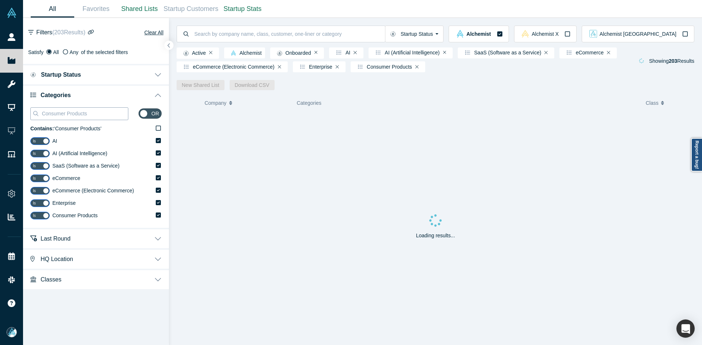
click at [105, 111] on input "Consumer Products" at bounding box center [84, 114] width 87 height 10
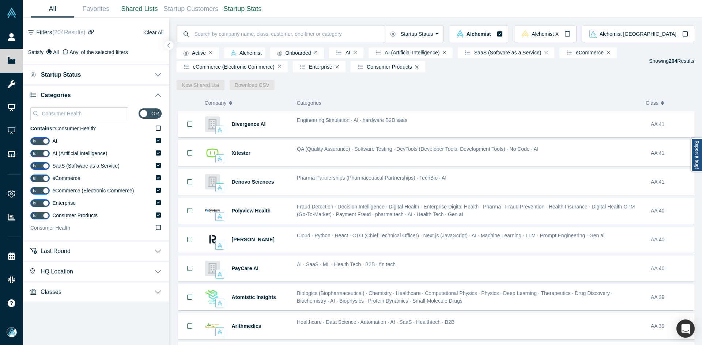
click at [106, 230] on label "Consumer Health" at bounding box center [95, 228] width 131 height 12
click at [0, 0] on input "Consumer Health" at bounding box center [0, 0] width 0 height 0
click at [99, 111] on input "Consumer Health" at bounding box center [84, 114] width 87 height 10
click at [98, 111] on input "Consumer Health" at bounding box center [84, 114] width 87 height 10
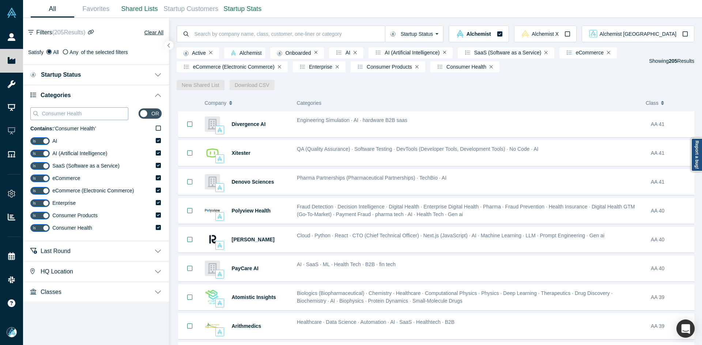
paste input "Health IT"
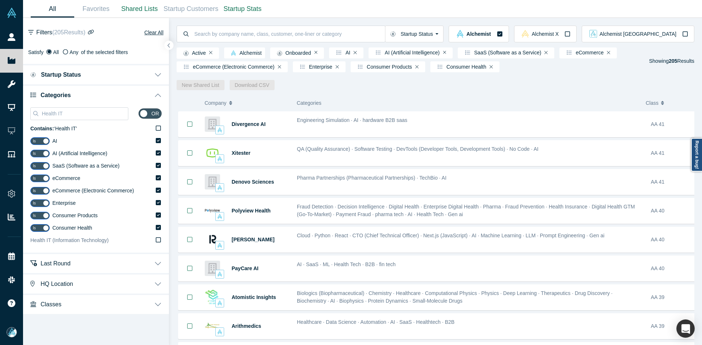
click at [54, 240] on span "Health IT (Information Technology)" at bounding box center [69, 241] width 78 height 6
click at [0, 0] on input "Health IT (Information Technology)" at bounding box center [0, 0] width 0 height 0
click at [91, 123] on label "Contains: ‘ Health IT ’" at bounding box center [95, 129] width 131 height 12
click at [0, 0] on input "Contains: ‘ Health IT ’" at bounding box center [0, 0] width 0 height 0
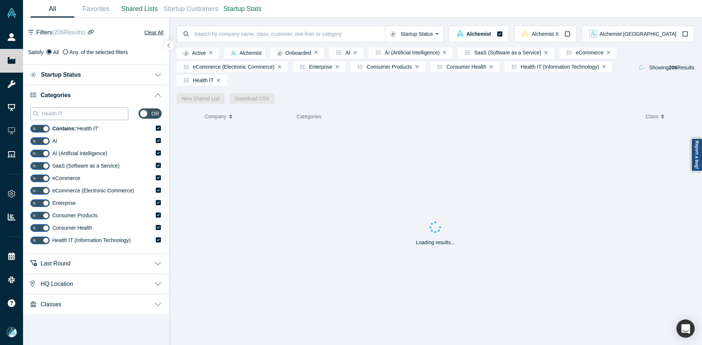
click at [88, 117] on input "Health IT" at bounding box center [84, 114] width 87 height 10
click at [83, 132] on span "Contains: ‘ Health IT ’" at bounding box center [75, 129] width 47 height 6
click at [0, 0] on input "Contains: ‘ Health IT ’" at bounding box center [0, 0] width 0 height 0
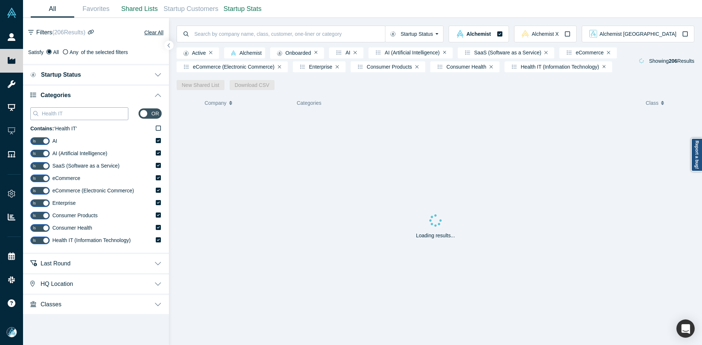
click at [86, 117] on input "Health IT" at bounding box center [84, 114] width 87 height 10
click at [86, 116] on input "Health IT" at bounding box center [84, 114] width 87 height 10
paste input "uman Capital"
click at [86, 116] on input "Health IT" at bounding box center [84, 114] width 87 height 10
click at [152, 254] on label "Human Capital" at bounding box center [95, 253] width 131 height 12
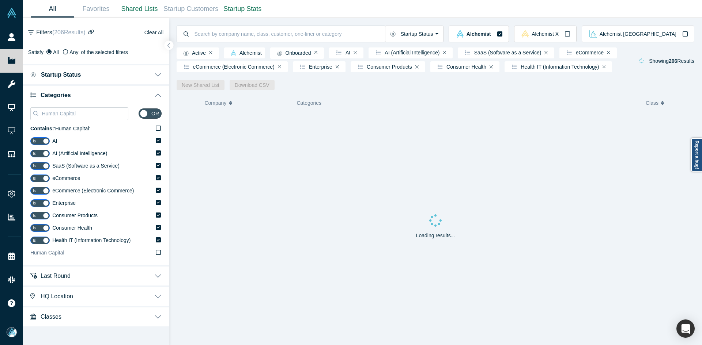
click at [0, 0] on input "Human Capital" at bounding box center [0, 0] width 0 height 0
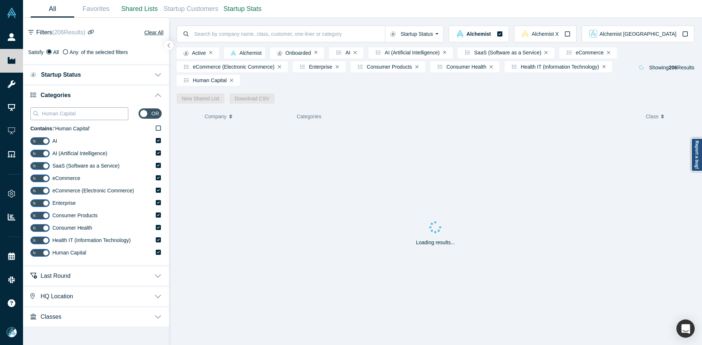
click at [93, 115] on input "Human Capital" at bounding box center [84, 114] width 87 height 10
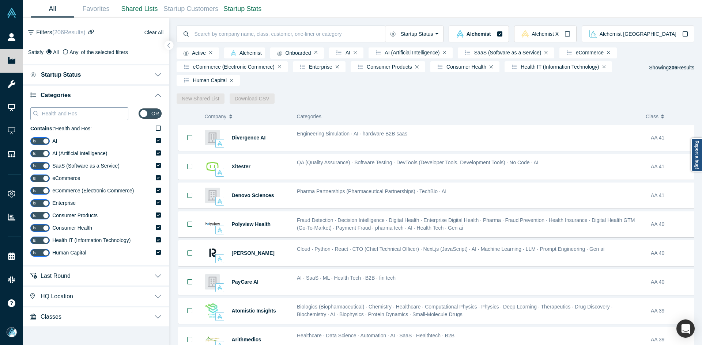
click at [99, 115] on input "Health and Hos" at bounding box center [84, 114] width 87 height 10
click at [54, 303] on label "Health" at bounding box center [95, 303] width 131 height 12
click at [0, 0] on input "Health" at bounding box center [0, 0] width 0 height 0
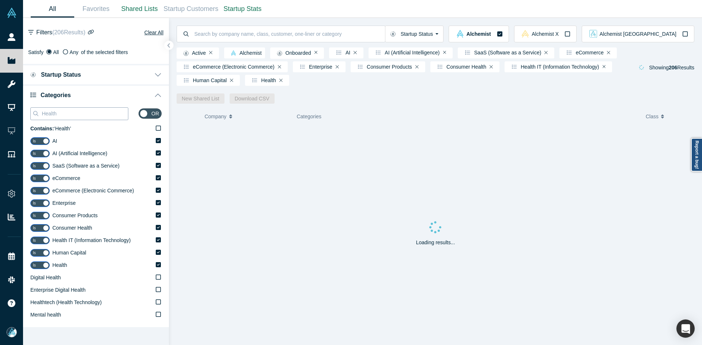
click at [72, 108] on div "Health" at bounding box center [79, 113] width 98 height 13
click at [70, 115] on input "Health" at bounding box center [84, 114] width 87 height 10
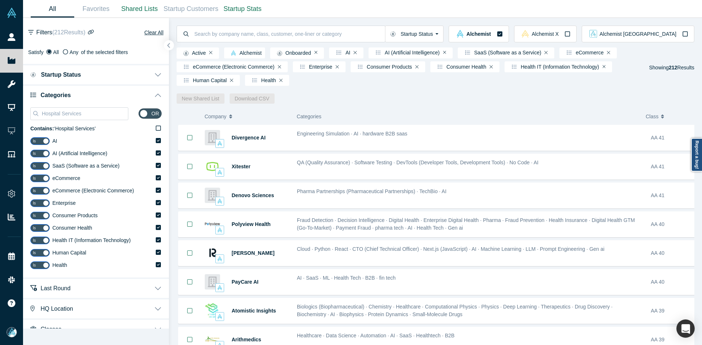
type input "Hospital Services"
click at [167, 47] on icon "button" at bounding box center [169, 45] width 4 height 5
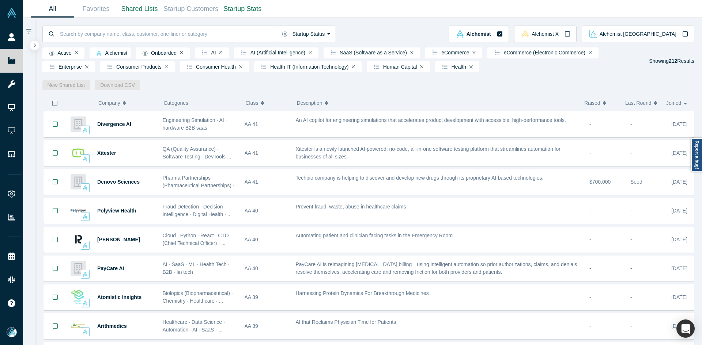
click at [55, 105] on icon "button" at bounding box center [55, 104] width 6 height 6
click at [64, 84] on link "New Shared List" at bounding box center [66, 85] width 48 height 10
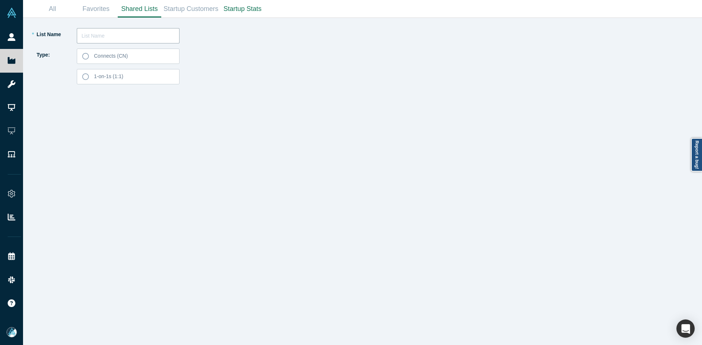
click at [121, 37] on input "text" at bounding box center [128, 35] width 103 height 15
type input "Pocket Sun List 250926"
click at [139, 59] on label "Connects (CN)" at bounding box center [128, 56] width 103 height 15
click at [0, 0] on input "Connects (CN)" at bounding box center [0, 0] width 0 height 0
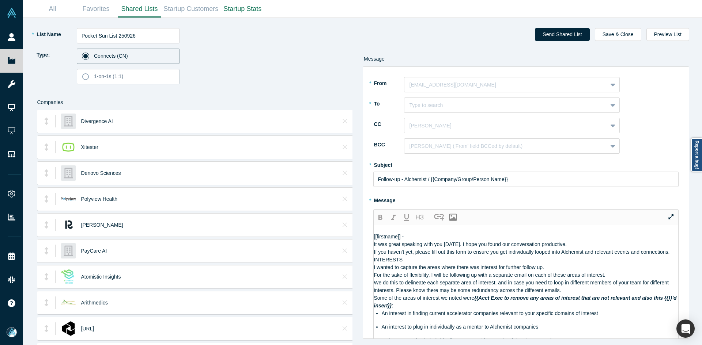
click at [440, 87] on div at bounding box center [505, 84] width 193 height 9
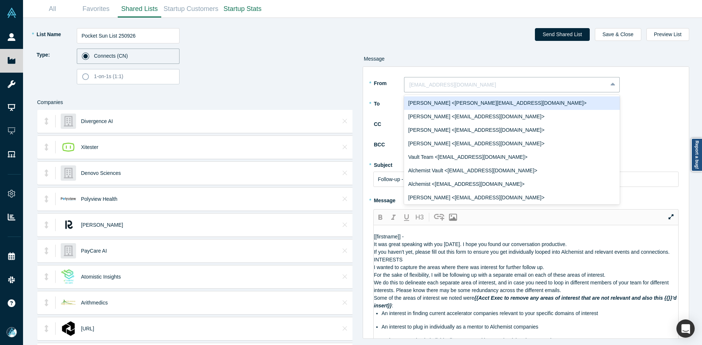
click at [446, 103] on div "Ravi Belani <ravi@alchemistaccelerator.com>" at bounding box center [512, 103] width 216 height 14
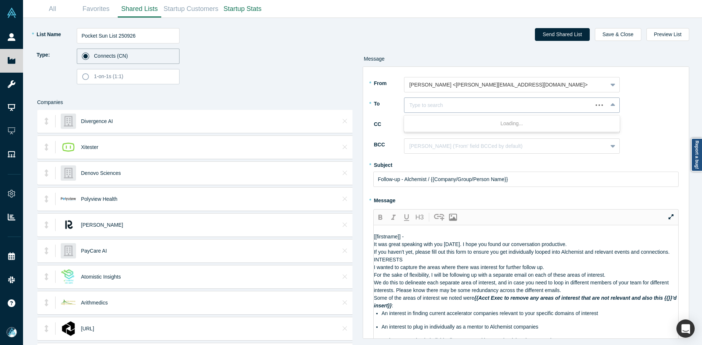
click at [447, 105] on div at bounding box center [498, 105] width 178 height 9
type input "pocket sun"
click at [433, 124] on div "Pocket Sun" at bounding box center [512, 124] width 216 height 14
click at [419, 177] on input "Follow-up - Alchemist / {{Company/Group/Person Name}}" at bounding box center [526, 179] width 306 height 15
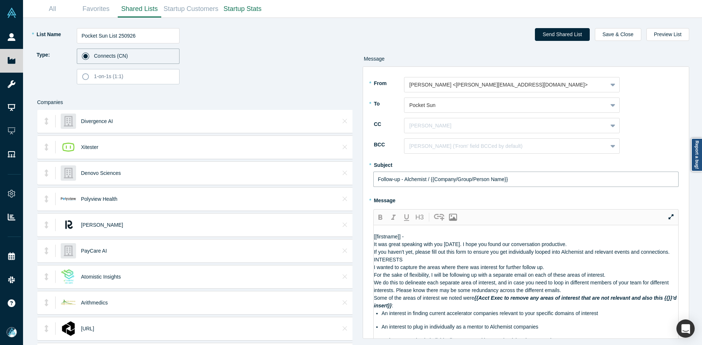
click at [419, 177] on input "Follow-up - Alchemist / {{Company/Group/Person Name}}" at bounding box center [526, 179] width 306 height 15
paste input "Curated Alchemist Companies Relevant to Your Interests"
type input "Curated Alchemist Companies Relevant to Your Interests"
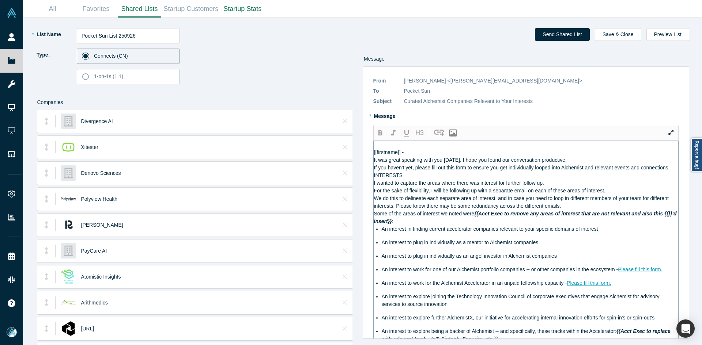
click at [383, 163] on span "It was great speaking with you today. I hope you found our conversation product…" at bounding box center [470, 160] width 193 height 6
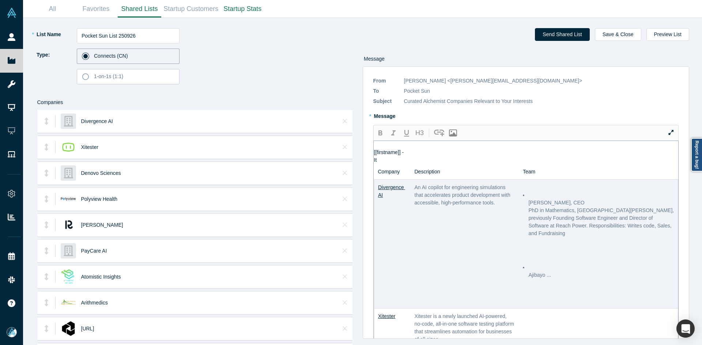
drag, startPoint x: 384, startPoint y: 161, endPoint x: 368, endPoint y: 161, distance: 16.5
click at [368, 161] on div "* From Ravi Belani <ravi@alchemistaccelerator.com> * To Pocket Sun To pick up a…" at bounding box center [526, 203] width 327 height 273
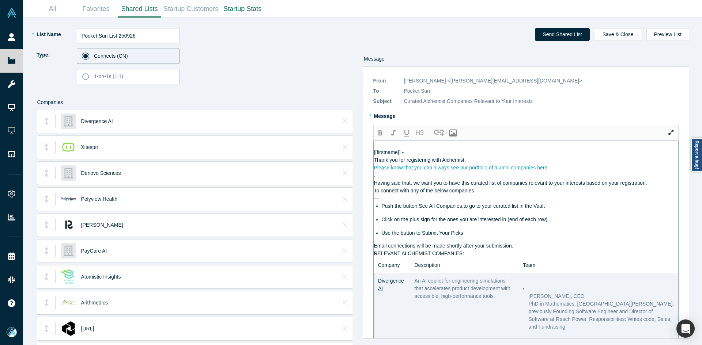
click at [415, 152] on div "[[firstname]] - Thank you for registering with Alchemist." at bounding box center [526, 156] width 304 height 15
click at [478, 164] on div "Thank you for registering with Alchemist." at bounding box center [526, 160] width 304 height 8
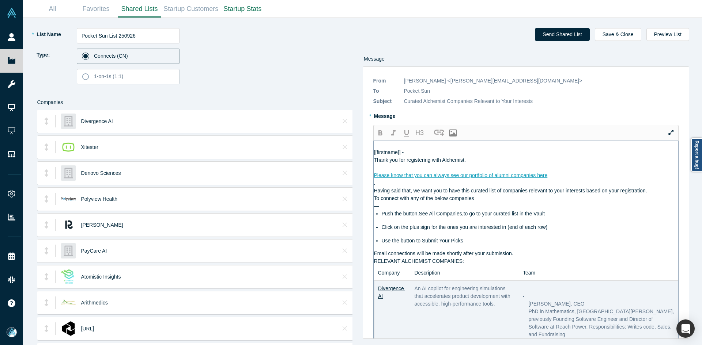
click at [561, 179] on div "Please know that you can always see our portfolio of alumni companies here" at bounding box center [526, 176] width 304 height 8
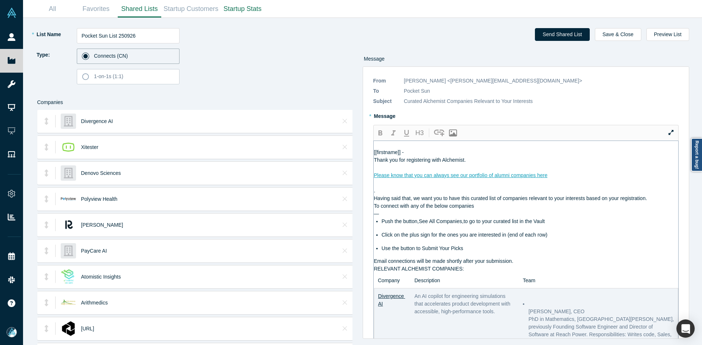
click at [559, 179] on div "Please know that you can always see our portfolio of alumni companies here" at bounding box center [526, 176] width 304 height 8
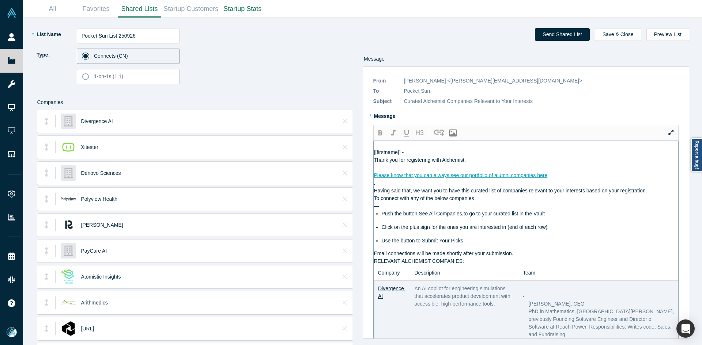
click at [552, 179] on div "Please know that you can always see our portfolio of alumni companies here" at bounding box center [526, 176] width 304 height 8
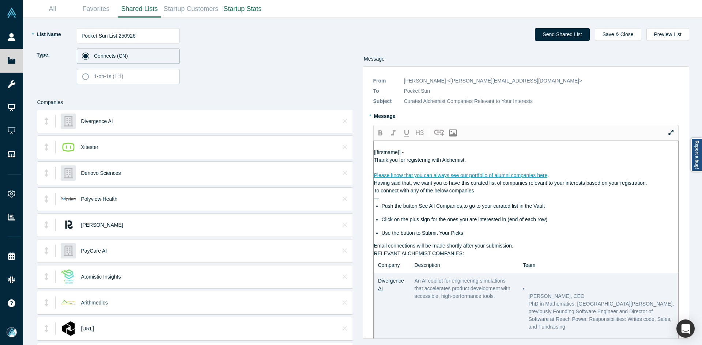
click at [569, 186] on span "Having said that, we want you to have this curated list of companies relevant t…" at bounding box center [510, 183] width 273 height 6
click at [564, 179] on div "Please know that you can always see our portfolio of alumni companies here ." at bounding box center [526, 176] width 304 height 8
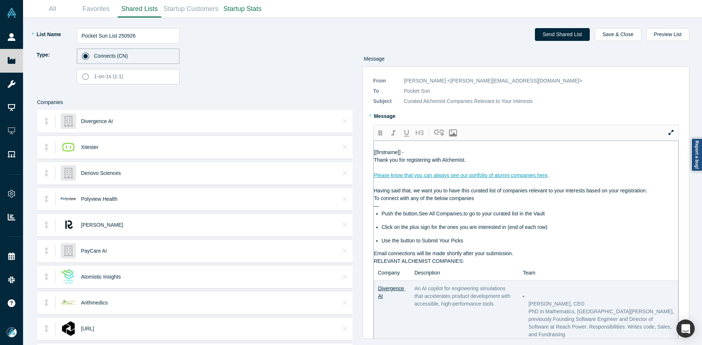
click at [655, 195] on div "Having said that, we want you to have this curated list of companies relevant t…" at bounding box center [526, 191] width 304 height 8
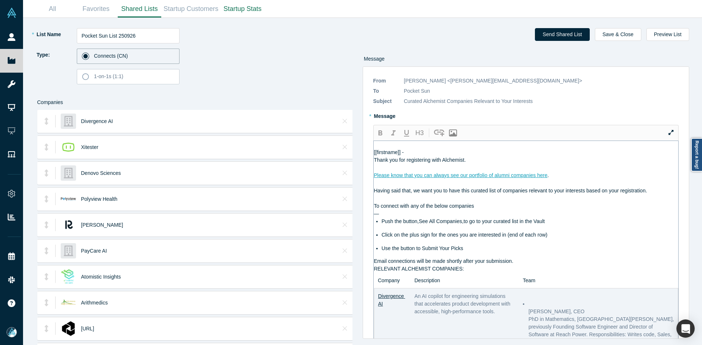
click at [555, 265] on div "Email connections will be made shortly after your submission." at bounding box center [526, 262] width 304 height 8
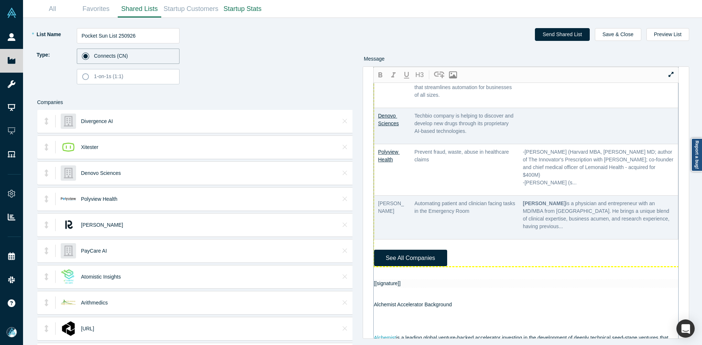
scroll to position [365, 0]
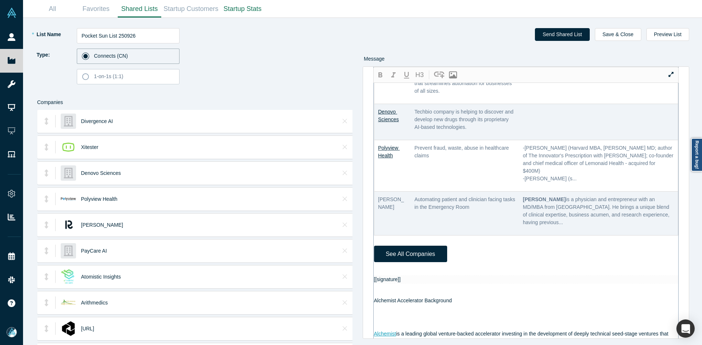
click at [391, 288] on div "[[firstname]] - Thank you for registering with Alchemist. Please know that you …" at bounding box center [526, 236] width 304 height 920
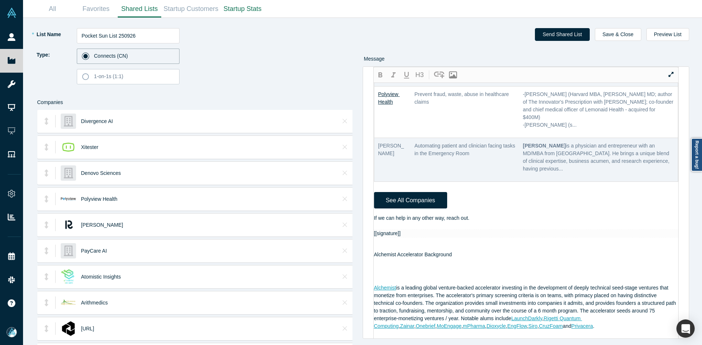
scroll to position [568, 0]
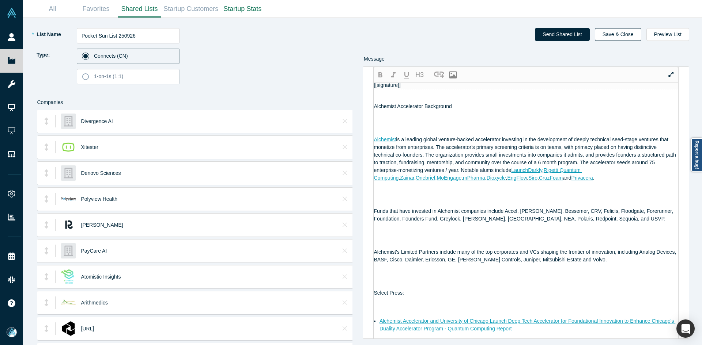
click at [624, 34] on button "Save & Close" at bounding box center [618, 34] width 46 height 13
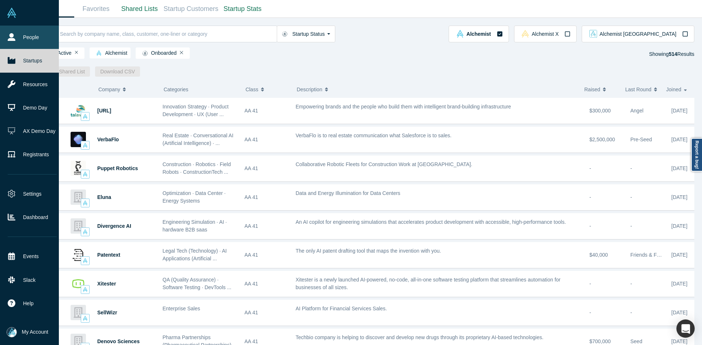
click at [16, 35] on link "People" at bounding box center [32, 37] width 64 height 23
click at [16, 34] on link "People" at bounding box center [32, 37] width 64 height 23
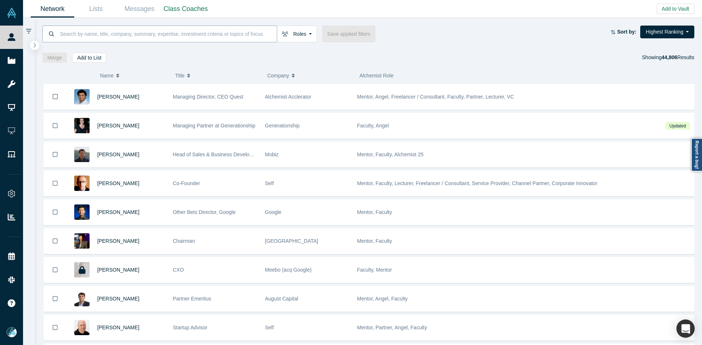
click at [207, 33] on input at bounding box center [167, 33] width 217 height 17
paste input "Markus Sanio"
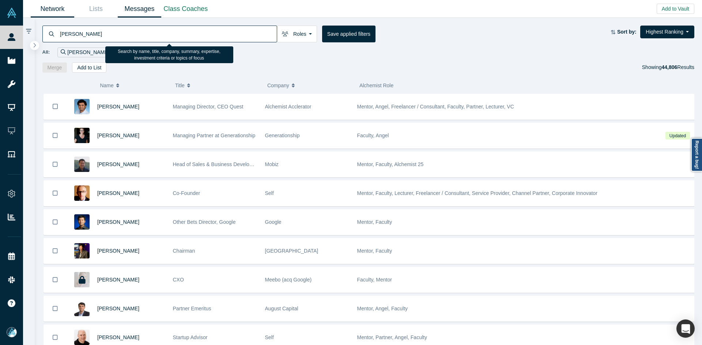
type input "Markus Sanio"
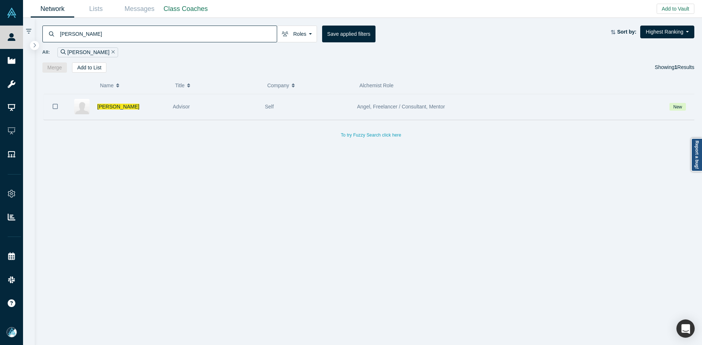
click at [58, 106] on button "Bookmark" at bounding box center [55, 107] width 23 height 26
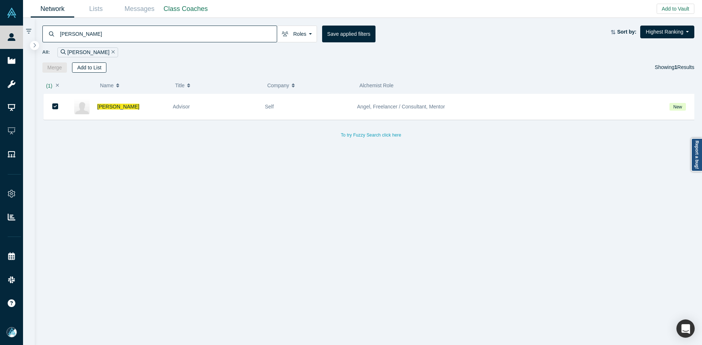
click at [92, 67] on button "Add to List" at bounding box center [89, 67] width 34 height 10
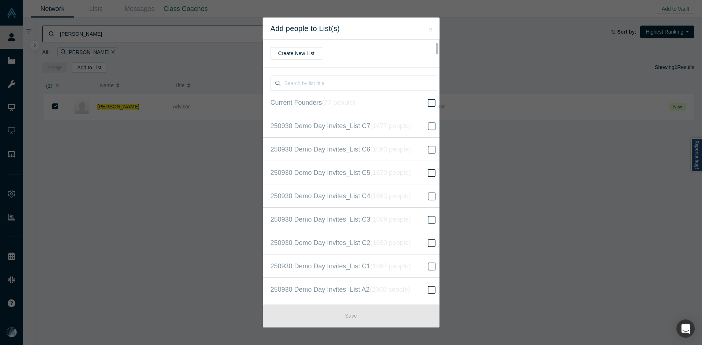
scroll to position [187, 0]
click at [420, 173] on label "250930 Demo Day Invites_Base List ( 16627 people )" at bounding box center [354, 172] width 182 height 23
click at [0, 0] on input "250930 Demo Day Invites_Base List ( 16627 people )" at bounding box center [0, 0] width 0 height 0
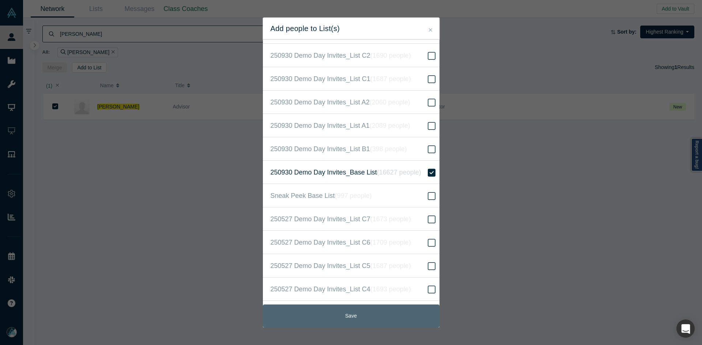
click at [409, 318] on button "Save" at bounding box center [351, 316] width 177 height 23
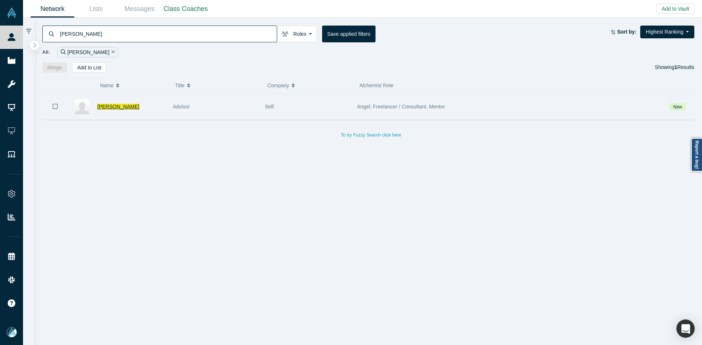
click at [117, 109] on span "Markus Sanio" at bounding box center [118, 107] width 42 height 6
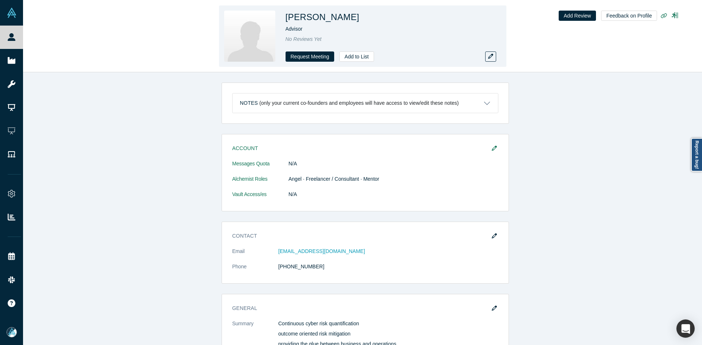
click at [330, 15] on h1 "Markus Sanio" at bounding box center [322, 17] width 74 height 13
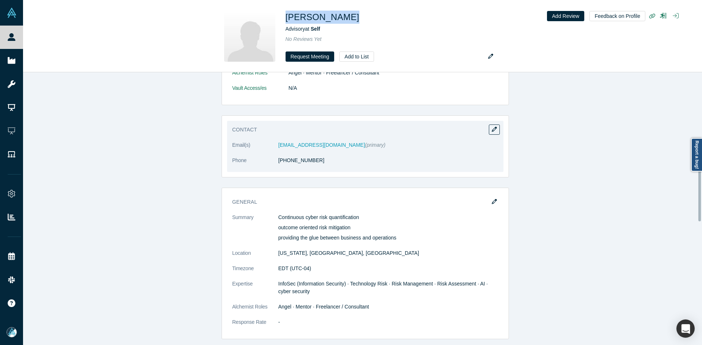
scroll to position [219, 0]
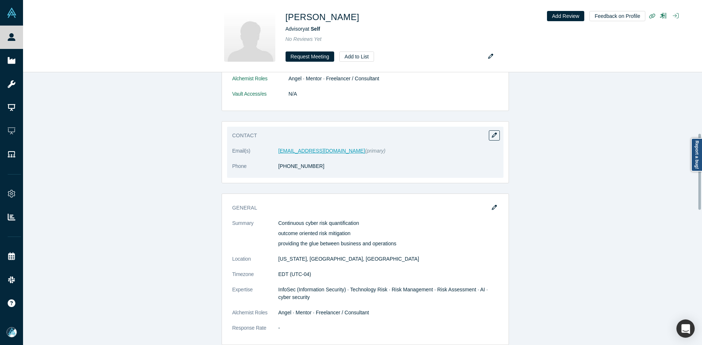
drag, startPoint x: 299, startPoint y: 147, endPoint x: 290, endPoint y: 151, distance: 9.8
drag, startPoint x: 310, startPoint y: 169, endPoint x: 280, endPoint y: 170, distance: 30.7
click at [280, 170] on dd "(617) 953-7260" at bounding box center [388, 167] width 220 height 8
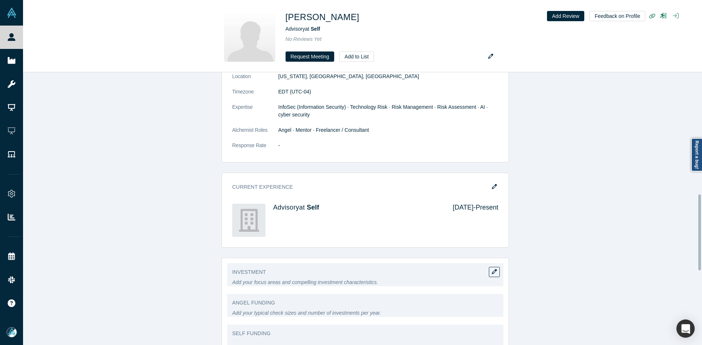
scroll to position [548, 0]
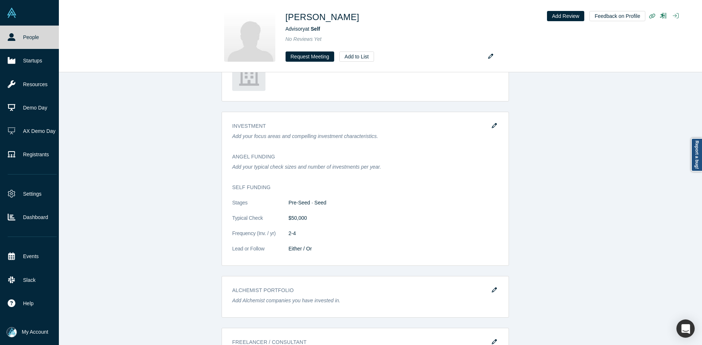
click at [9, 34] on icon at bounding box center [12, 37] width 8 height 8
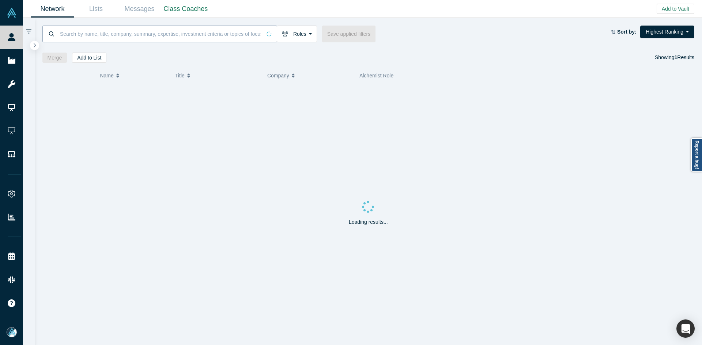
click at [223, 31] on input at bounding box center [160, 33] width 202 height 17
paste input "Walter Davenport II"
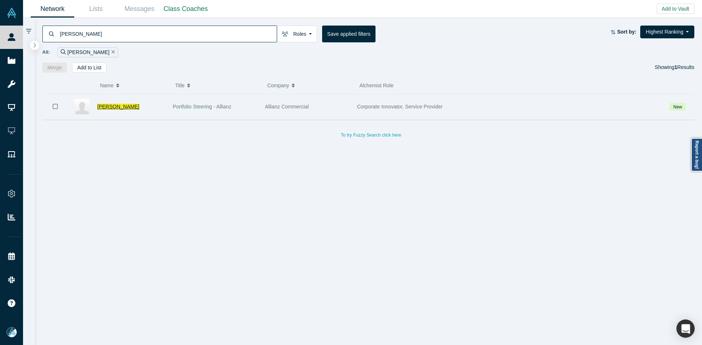
type input "Walter Davenport II"
click at [122, 109] on span "Walter Davenport II" at bounding box center [118, 107] width 42 height 6
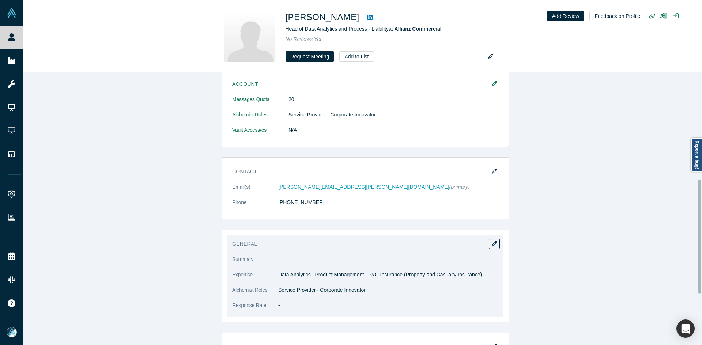
scroll to position [256, 0]
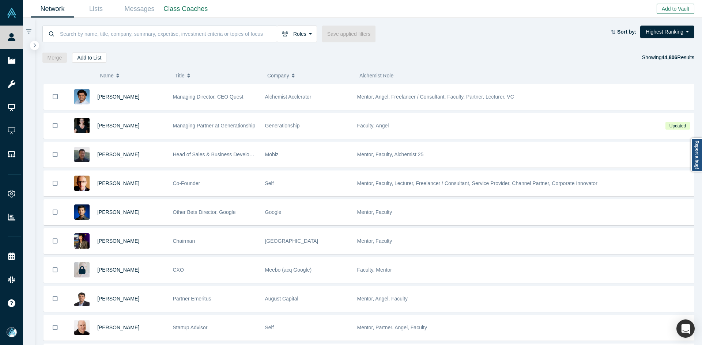
click at [661, 10] on button "Add to Vault" at bounding box center [675, 9] width 38 height 10
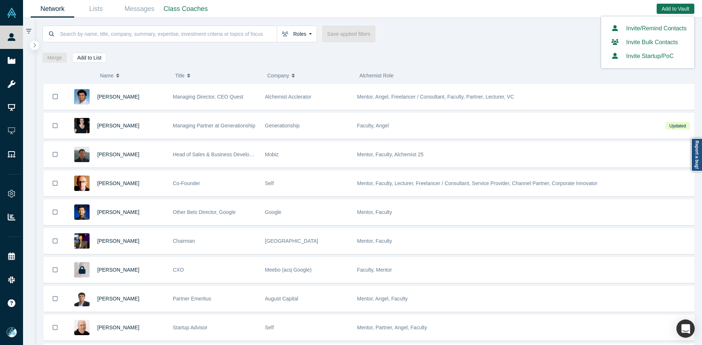
click at [639, 30] on link "Invite/Remind Contacts" at bounding box center [648, 28] width 78 height 6
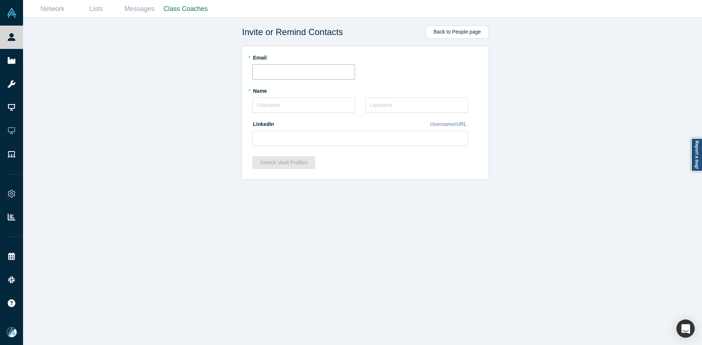
click at [288, 73] on input "text" at bounding box center [303, 71] width 103 height 15
paste input "raymond.chetty@berkeley.edu"
type input "raymond.chetty@berkeley.edu"
click at [282, 102] on input "text" at bounding box center [303, 105] width 103 height 15
type input "Raymond"
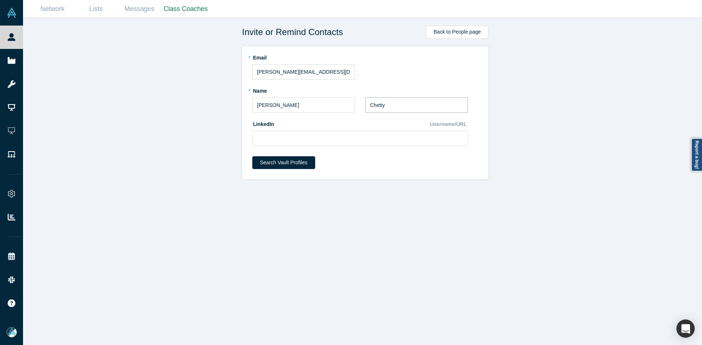
type input "Chetty"
click at [294, 139] on input at bounding box center [360, 138] width 216 height 15
paste input "linkedin.com/in/raymond-chetty"
type input "linkedin.com/in/raymond-chetty"
click at [289, 166] on button "Search Vault Profiles" at bounding box center [283, 162] width 63 height 13
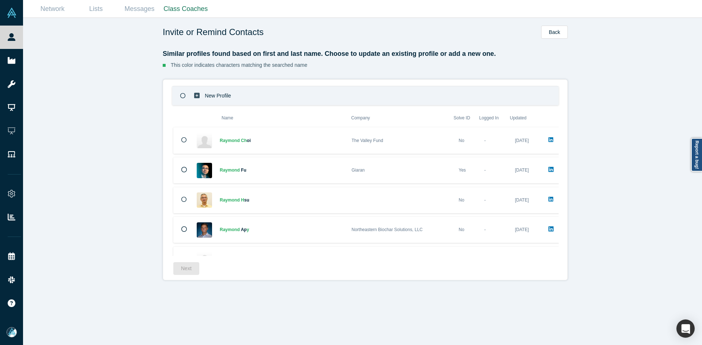
click at [222, 95] on p "New Profile" at bounding box center [218, 95] width 26 height 25
click at [183, 270] on button "Next" at bounding box center [186, 268] width 26 height 13
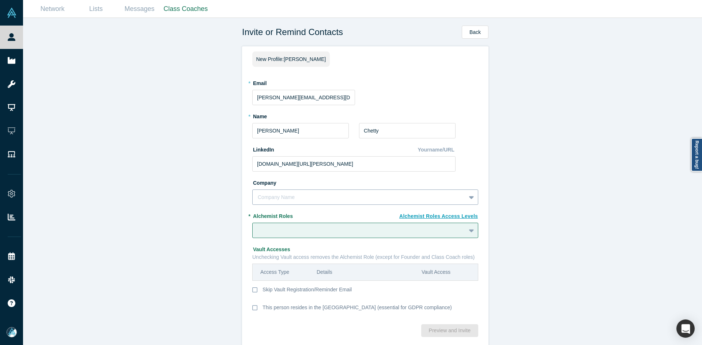
click at [309, 196] on div at bounding box center [359, 197] width 203 height 9
type input "Stelath"
type input "Stealth Startup"
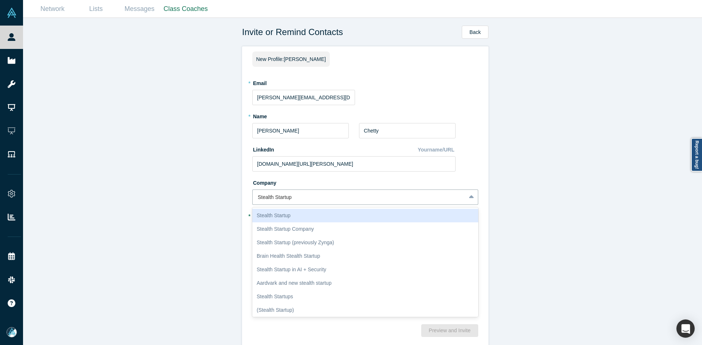
click at [299, 216] on div "Stealth Startup" at bounding box center [365, 216] width 226 height 14
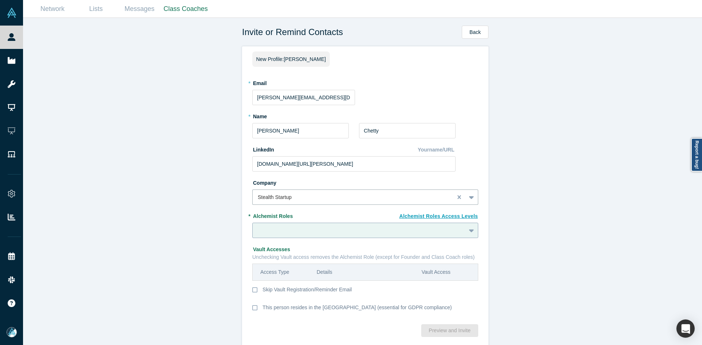
click at [302, 229] on div at bounding box center [365, 230] width 226 height 15
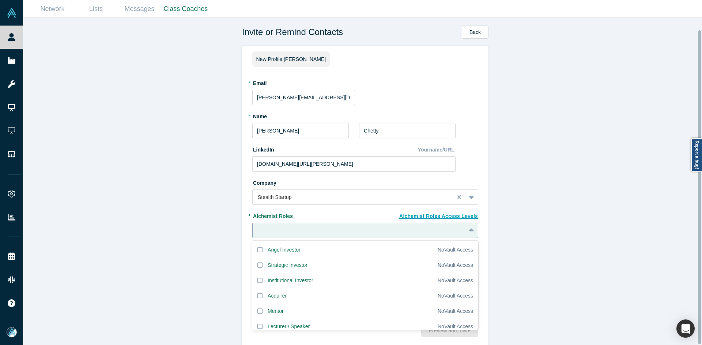
scroll to position [12, 0]
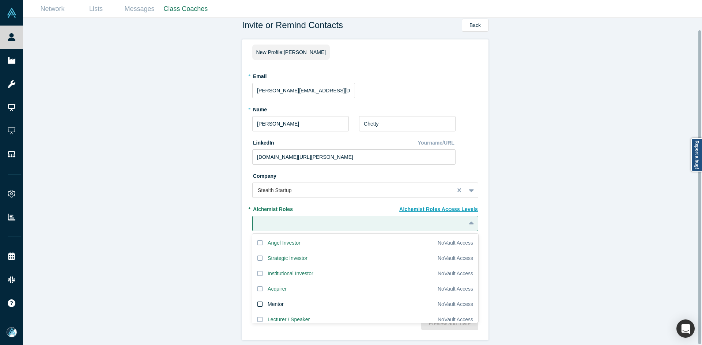
click at [275, 301] on div "Mentor" at bounding box center [276, 305] width 16 height 8
click at [0, 0] on input "Mentor" at bounding box center [0, 0] width 0 height 0
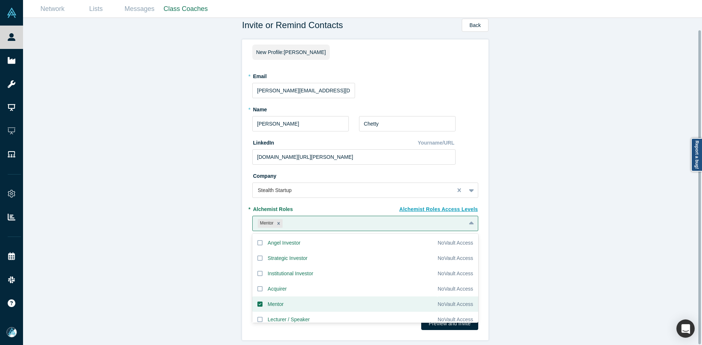
click at [169, 274] on div "Invite or Remind Contacts Back New Profile: Raymond Chetty * Email raymond.chet…" at bounding box center [365, 184] width 684 height 333
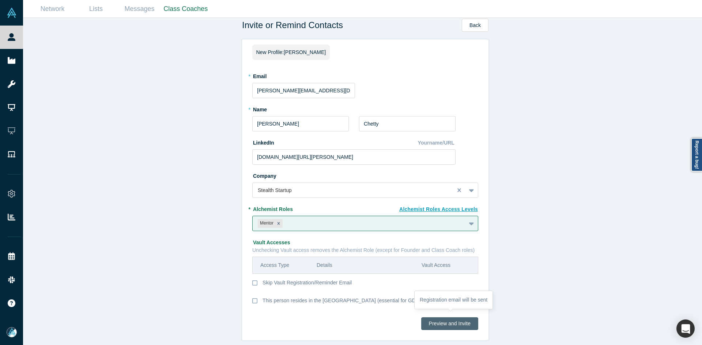
click at [438, 321] on button "Preview and Invite" at bounding box center [449, 324] width 57 height 13
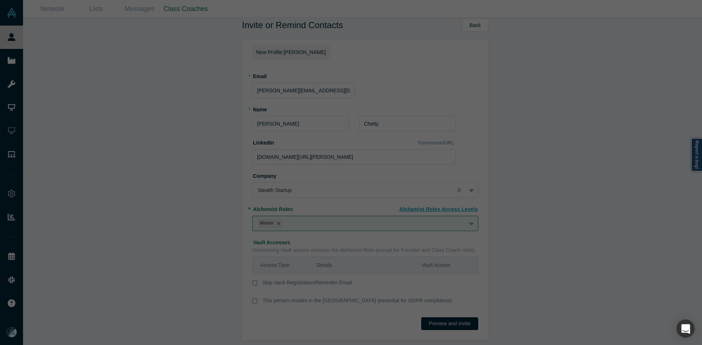
scroll to position [0, 0]
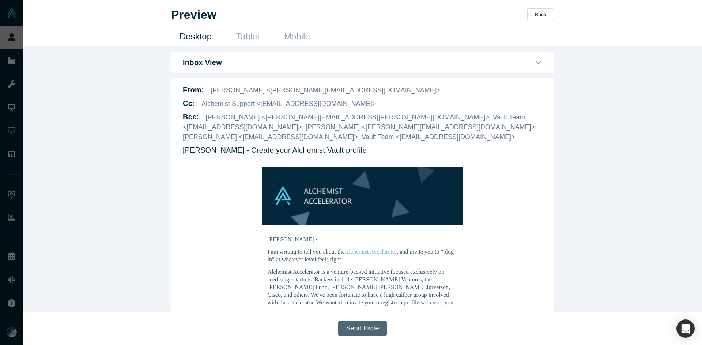
click at [365, 326] on button "Send Invite" at bounding box center [362, 328] width 48 height 15
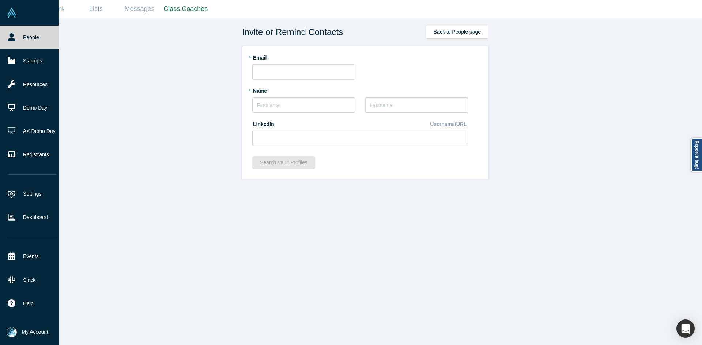
click at [22, 38] on link "People" at bounding box center [32, 37] width 64 height 23
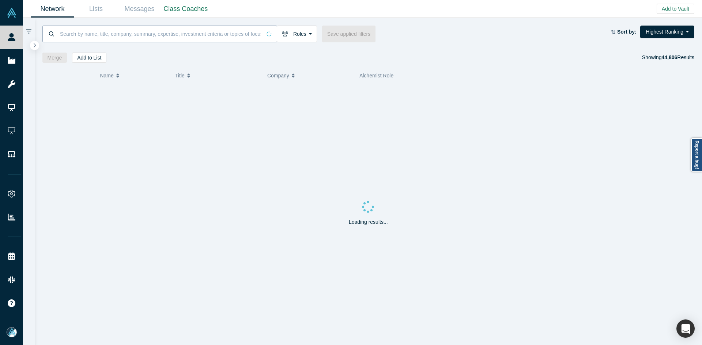
click at [168, 37] on input at bounding box center [160, 33] width 202 height 17
paste input "Sergey Kudryashov"
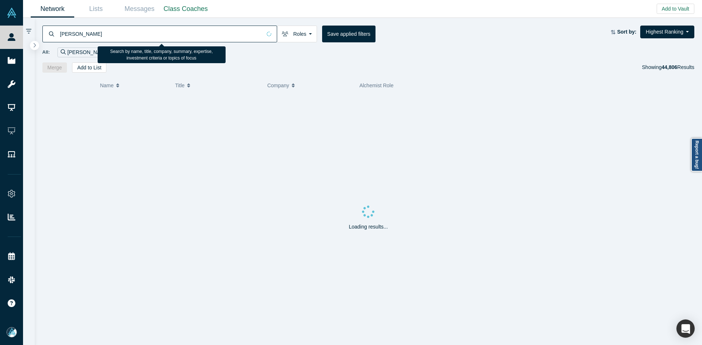
type input "Sergey Kudryashov"
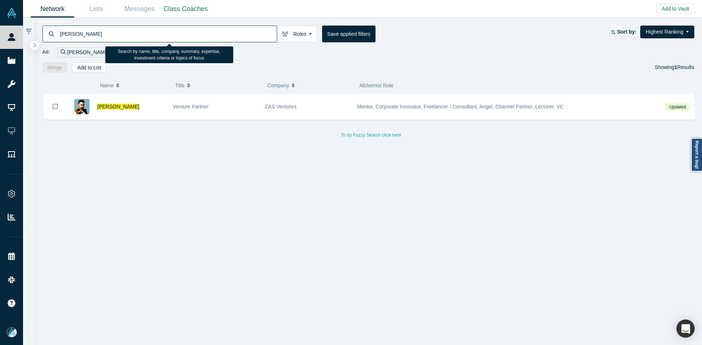
click at [140, 35] on input "Sergey Kudryashov" at bounding box center [167, 33] width 217 height 17
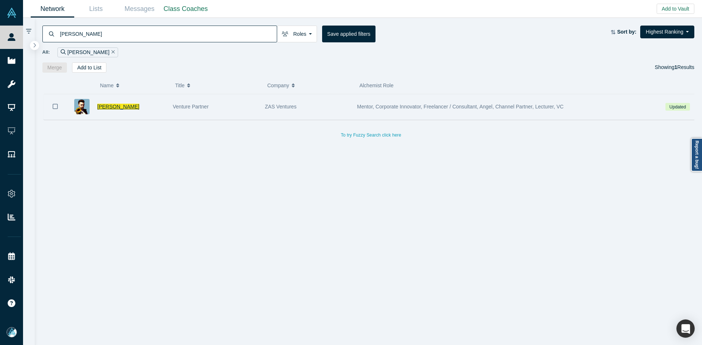
click at [110, 106] on span "Sergey Kudryashov" at bounding box center [118, 107] width 42 height 6
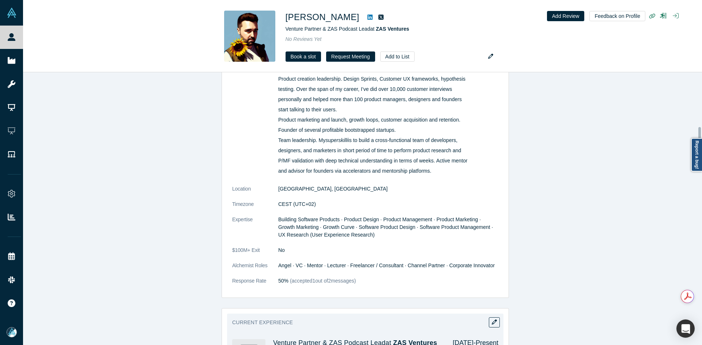
scroll to position [585, 0]
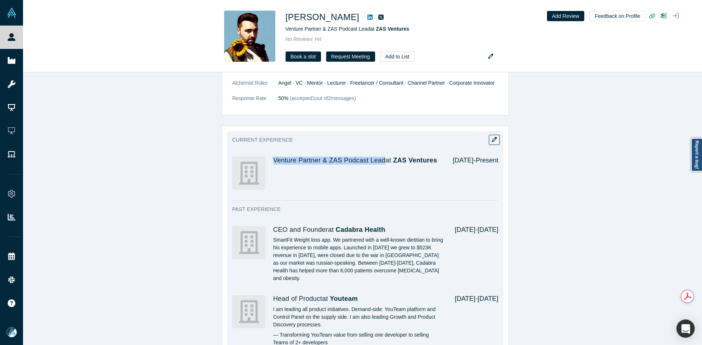
copy h4 "Venture Partner & ZAS Podcast Lead"
drag, startPoint x: 378, startPoint y: 163, endPoint x: 268, endPoint y: 167, distance: 109.7
click at [268, 167] on div "Venture Partner & ZAS Podcast Lead at ZAS Ventures Jul 2023 - Present" at bounding box center [365, 173] width 266 height 43
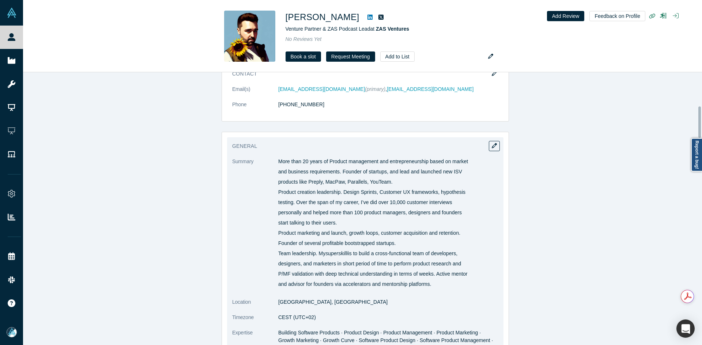
scroll to position [292, 0]
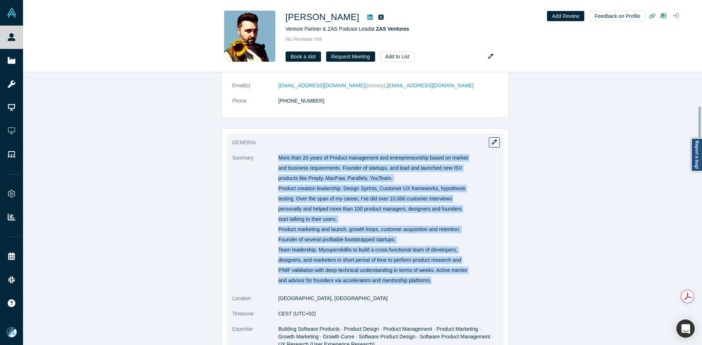
copy div "More than 20 years of Product management and entrepreneurship based on market a…"
drag, startPoint x: 276, startPoint y: 157, endPoint x: 415, endPoint y: 233, distance: 158.5
click at [432, 277] on div "More than 20 years of Product management and entrepreneurship based on market a…" at bounding box center [388, 219] width 220 height 130
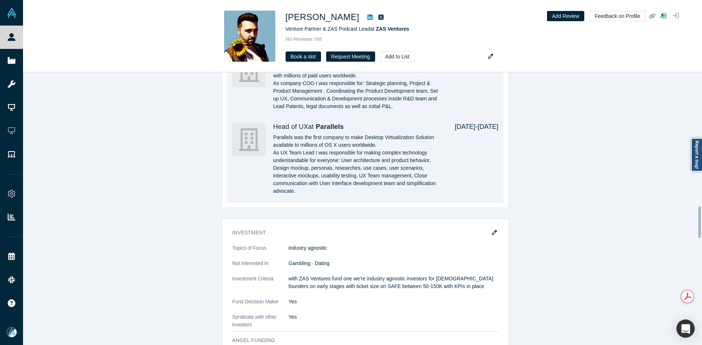
scroll to position [1170, 0]
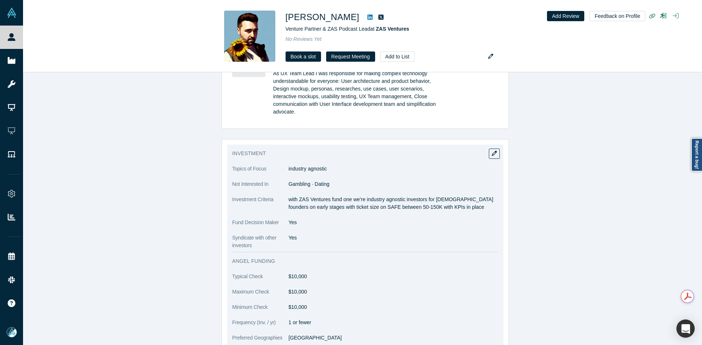
click at [300, 198] on p "with ZAS Ventures fund one we're industry agnostic investors for Ukrainian foun…" at bounding box center [393, 203] width 210 height 15
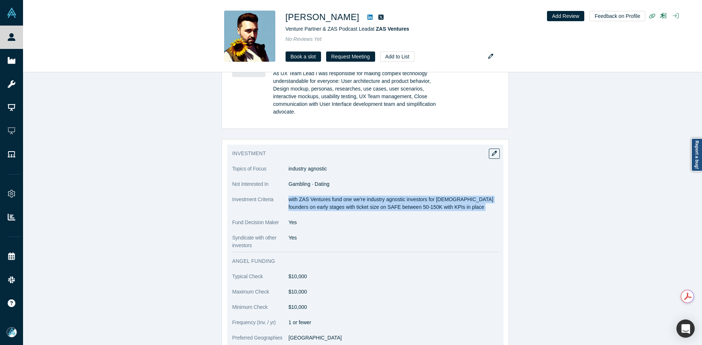
click at [300, 198] on p "with ZAS Ventures fund one we're industry agnostic investors for Ukrainian foun…" at bounding box center [393, 203] width 210 height 15
copy dl "with ZAS Ventures fund one we're industry agnostic investors for Ukrainian foun…"
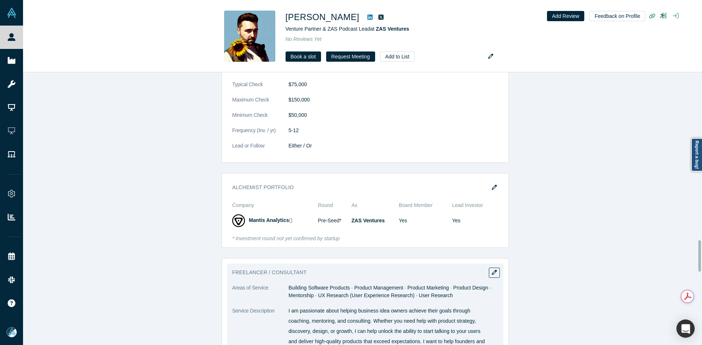
scroll to position [1645, 0]
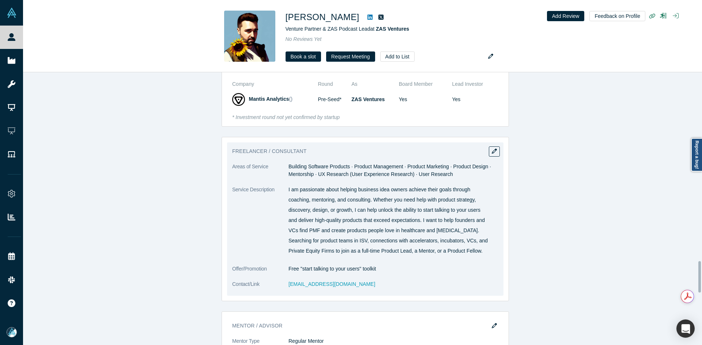
click at [299, 176] on dd "Building Software Products · Product Management · Product Marketing · Product D…" at bounding box center [393, 170] width 210 height 15
copy dd "Mentorship"
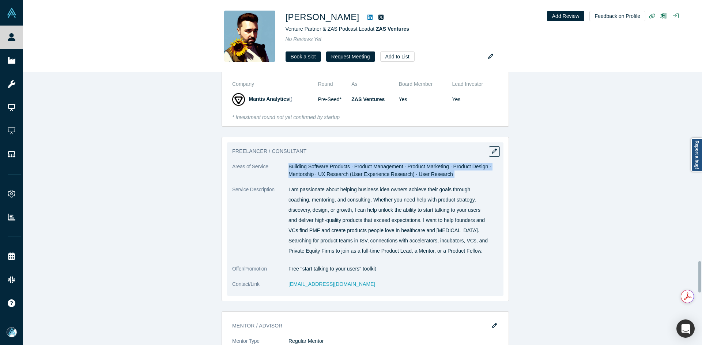
click at [299, 176] on dd "Building Software Products · Product Management · Product Marketing · Product D…" at bounding box center [393, 170] width 210 height 15
copy dl "Building Software Products · Product Management · Product Marketing · Product D…"
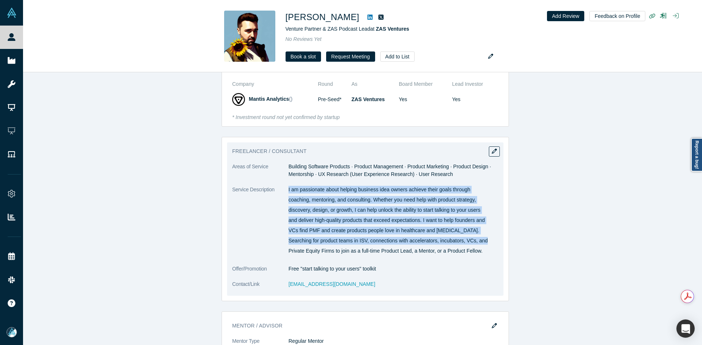
copy div "I am passionate about helping business idea owners achieve their goals through …"
drag, startPoint x: 285, startPoint y: 190, endPoint x: 496, endPoint y: 250, distance: 219.0
click at [496, 250] on div "Freelancer / Consultant Areas of Service Building Software Products · Product M…" at bounding box center [365, 220] width 276 height 154
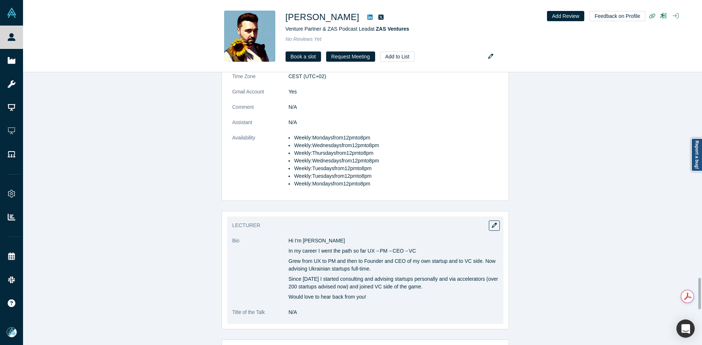
scroll to position [2010, 0]
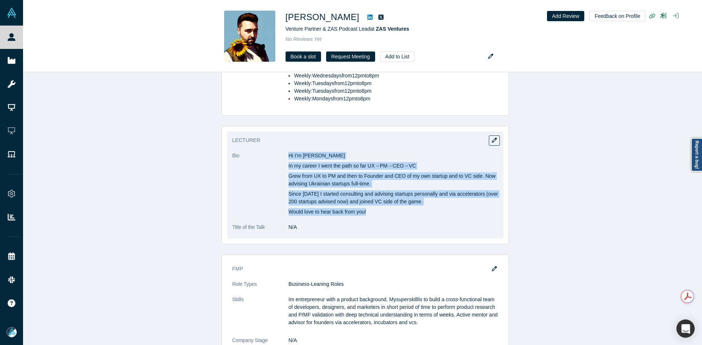
copy div "Hi I'm Sergeyʼ In my career I went the path so far UX→PM→CEO→VC Grew from UX to…"
drag, startPoint x: 287, startPoint y: 156, endPoint x: 396, endPoint y: 210, distance: 121.9
click at [396, 210] on div "Hi I'm Sergeyʼ In my career I went the path so far UX→PM→CEO→VC Grew from UX to…" at bounding box center [393, 184] width 210 height 64
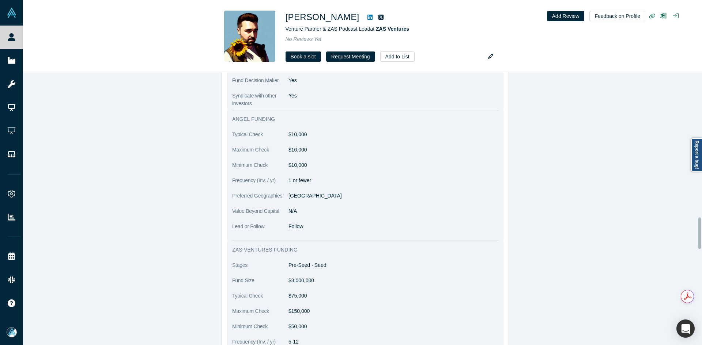
scroll to position [1316, 0]
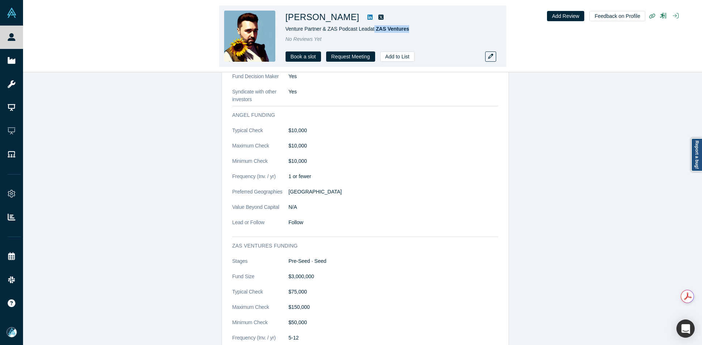
copy span "ZAS Ventures"
drag, startPoint x: 388, startPoint y: 29, endPoint x: 439, endPoint y: 1, distance: 58.3
click at [376, 31] on div "Venture Partner & ZAS Podcast Lead at ZAS Ventures" at bounding box center [387, 29] width 205 height 8
drag, startPoint x: 361, startPoint y: 18, endPoint x: 316, endPoint y: 19, distance: 44.6
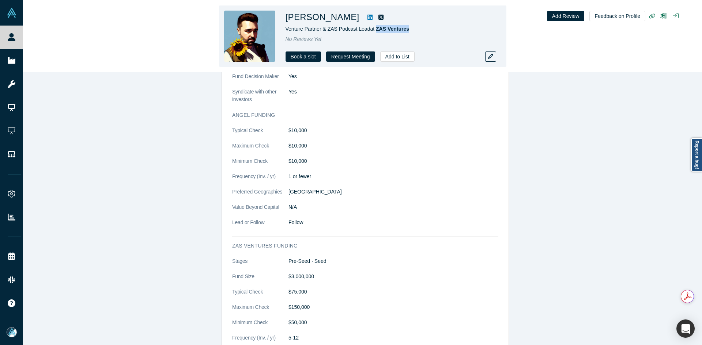
click at [316, 19] on h1 "Sergey Kudryashov" at bounding box center [322, 17] width 74 height 13
drag, startPoint x: 365, startPoint y: 29, endPoint x: 287, endPoint y: 30, distance: 79.0
click at [287, 30] on span "Venture Partner & ZAS Podcast Lead at ZAS Ventures" at bounding box center [347, 29] width 124 height 6
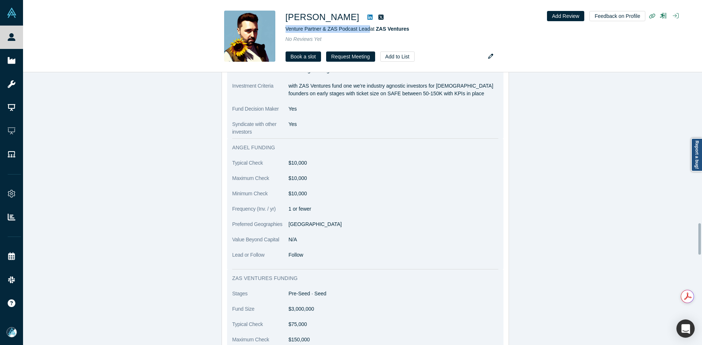
scroll to position [1206, 0]
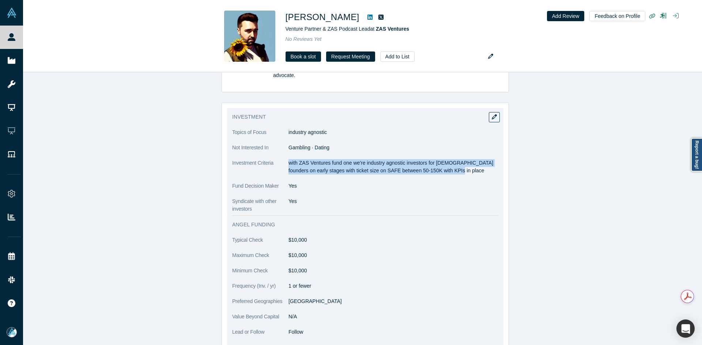
drag, startPoint x: 287, startPoint y: 162, endPoint x: 451, endPoint y: 171, distance: 164.3
click at [451, 171] on p "with ZAS Ventures fund one we're industry agnostic investors for Ukrainian foun…" at bounding box center [393, 166] width 210 height 15
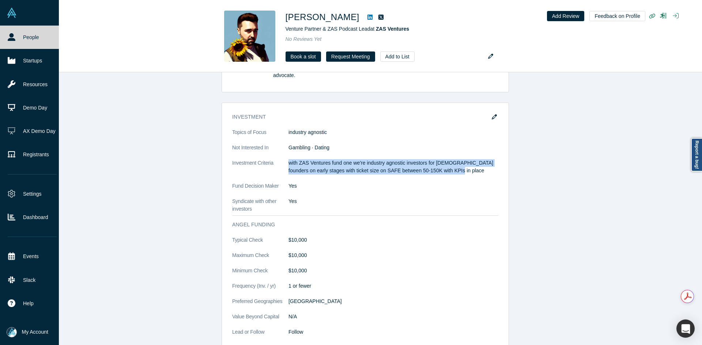
click at [22, 36] on link "People" at bounding box center [32, 37] width 64 height 23
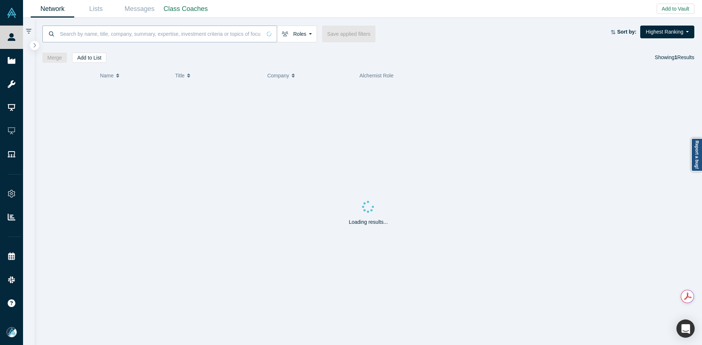
click at [102, 33] on input at bounding box center [160, 33] width 202 height 17
paste input "[PERSON_NAME]"
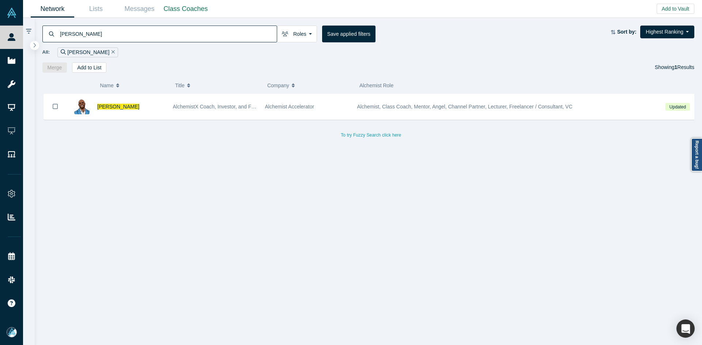
type input "[PERSON_NAME]"
click at [483, 268] on div "Jonathan Speed AlchemistX Coach, Investor, and Founder Alchemist Accelerator Al…" at bounding box center [371, 222] width 658 height 257
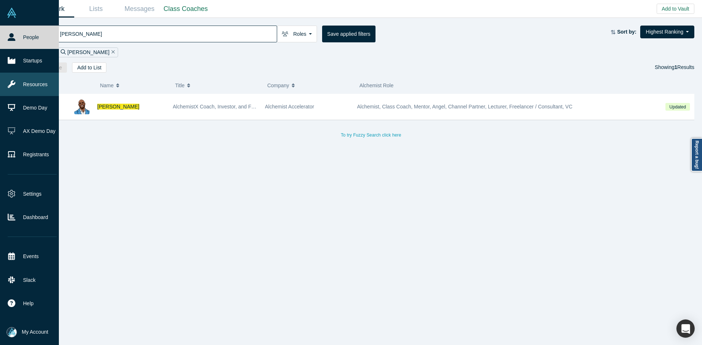
drag, startPoint x: 111, startPoint y: 108, endPoint x: 9, endPoint y: 82, distance: 105.2
click at [111, 108] on span "[PERSON_NAME]" at bounding box center [118, 107] width 42 height 6
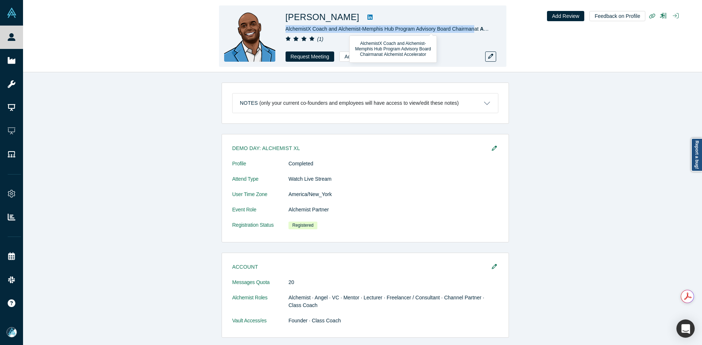
drag, startPoint x: 472, startPoint y: 29, endPoint x: 286, endPoint y: 31, distance: 186.4
click at [286, 31] on span "AlchemistX Coach and Alchemist-Memphis Hub Program Advisory Board Chairman at A…" at bounding box center [409, 29] width 249 height 6
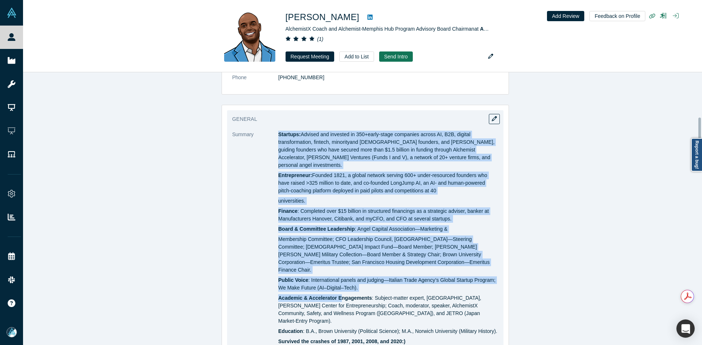
scroll to position [329, 0]
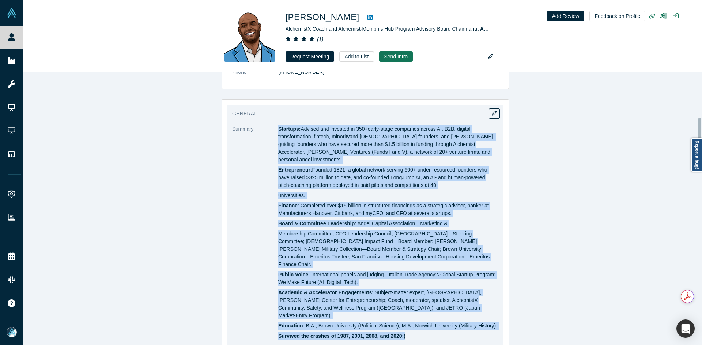
drag, startPoint x: 276, startPoint y: 267, endPoint x: 406, endPoint y: 298, distance: 133.2
click at [408, 305] on div "Startups: Advised and invested in 350+early-stage companies across AI, B2B, dig…" at bounding box center [388, 232] width 220 height 215
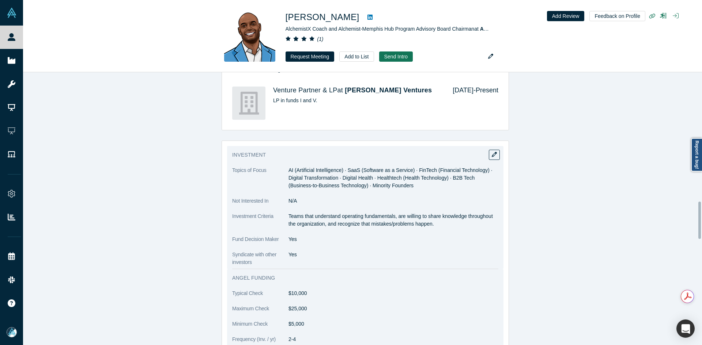
scroll to position [950, 0]
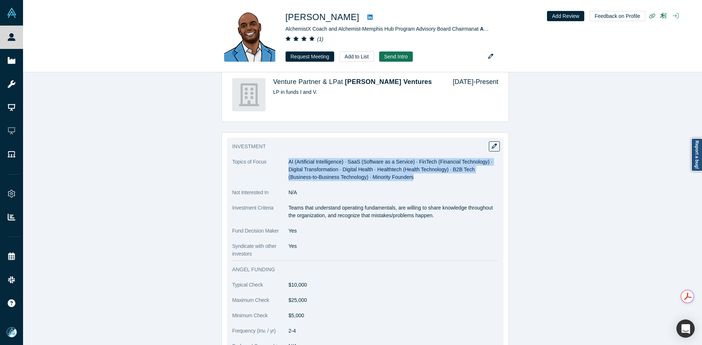
drag, startPoint x: 286, startPoint y: 130, endPoint x: 397, endPoint y: 146, distance: 111.9
click at [397, 158] on dd "AI (Artificial Intelligence) · SaaS (Software as a Service) · FinTech (Financia…" at bounding box center [393, 169] width 210 height 23
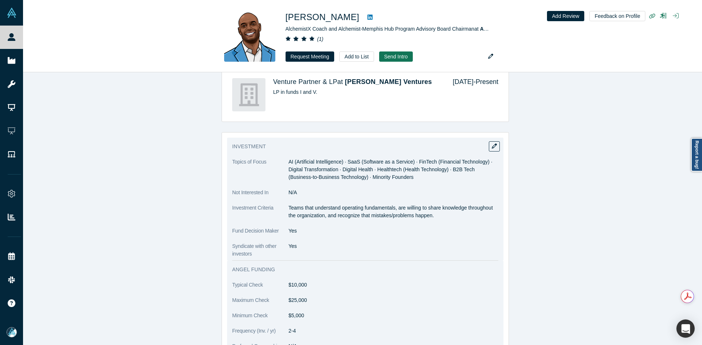
click at [312, 204] on p "Teams that understand operating fundamentals, are willing to share knowledge th…" at bounding box center [393, 211] width 210 height 15
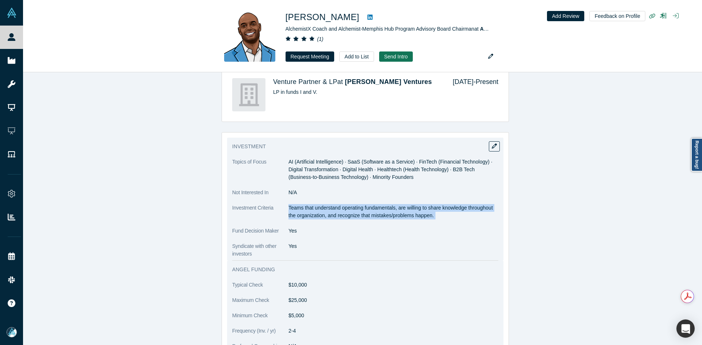
click at [312, 204] on p "Teams that understand operating fundamentals, are willing to share knowledge th…" at bounding box center [393, 211] width 210 height 15
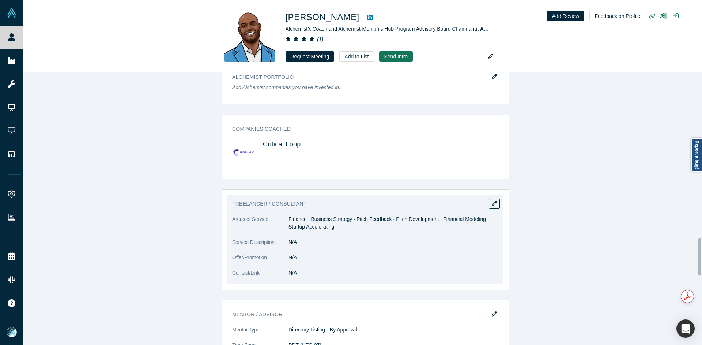
scroll to position [1316, 0]
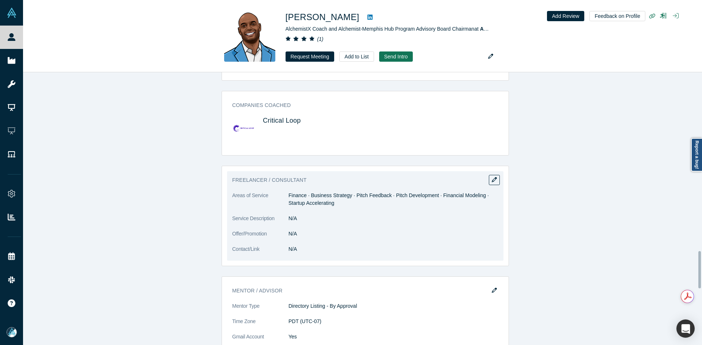
click at [310, 192] on dd "Finance · Business Strategy · Pitch Feedback · Pitch Development · Financial Mo…" at bounding box center [393, 199] width 210 height 15
click at [309, 192] on dd "Finance · Business Strategy · Pitch Feedback · Pitch Development · Financial Mo…" at bounding box center [393, 199] width 210 height 15
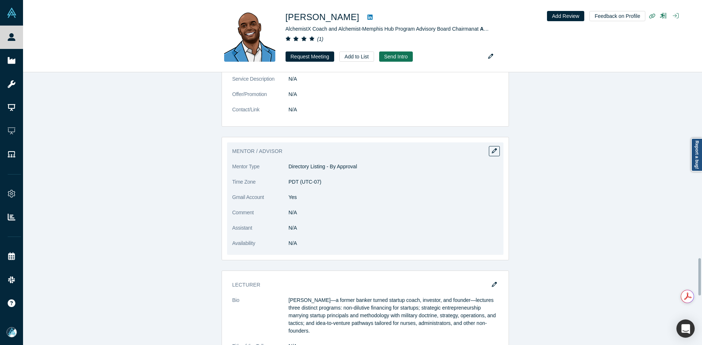
scroll to position [1462, 0]
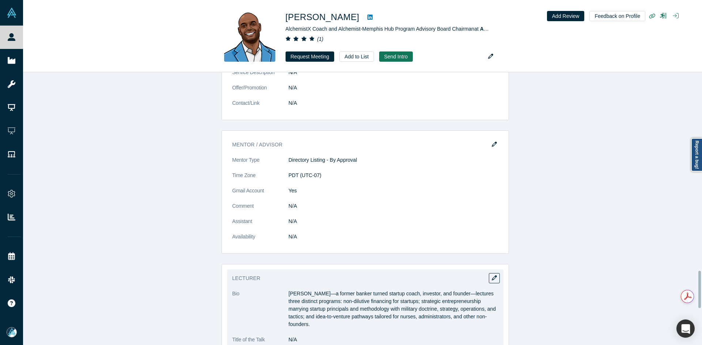
click at [356, 295] on dl "Bio Jonathan—a former banker turned startup coach, investor, and founder—lectur…" at bounding box center [365, 320] width 266 height 61
click at [353, 290] on p "[PERSON_NAME]—a former banker turned startup coach, investor, and founder—lectu…" at bounding box center [393, 309] width 210 height 38
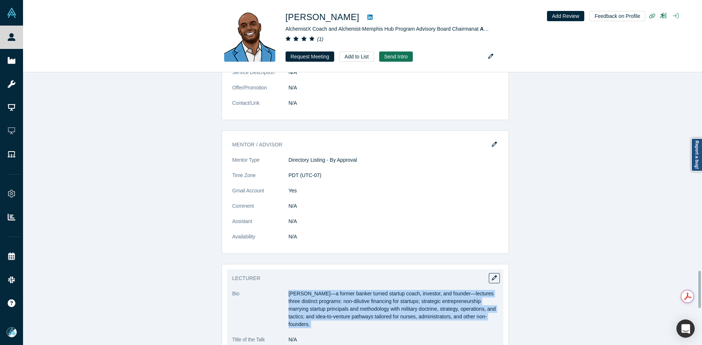
click at [353, 290] on p "[PERSON_NAME]—a former banker turned startup coach, investor, and founder—lectu…" at bounding box center [393, 309] width 210 height 38
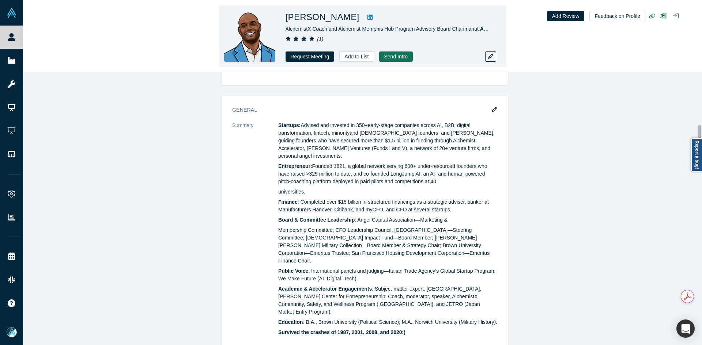
scroll to position [292, 0]
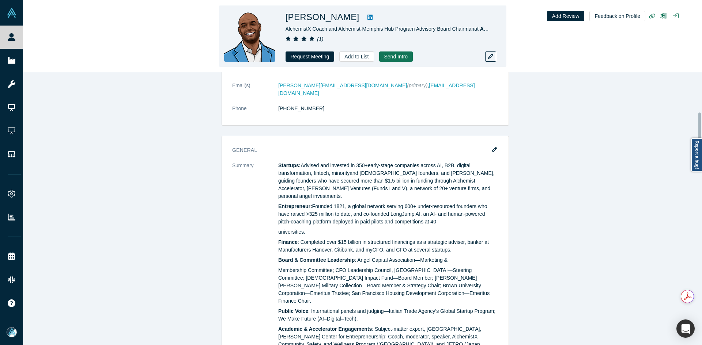
click at [364, 14] on link at bounding box center [369, 17] width 11 height 9
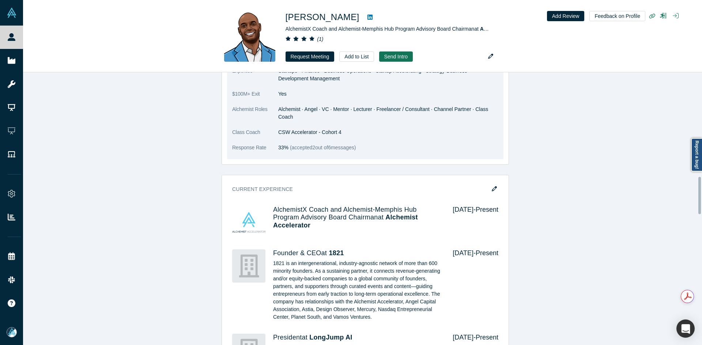
scroll to position [768, 0]
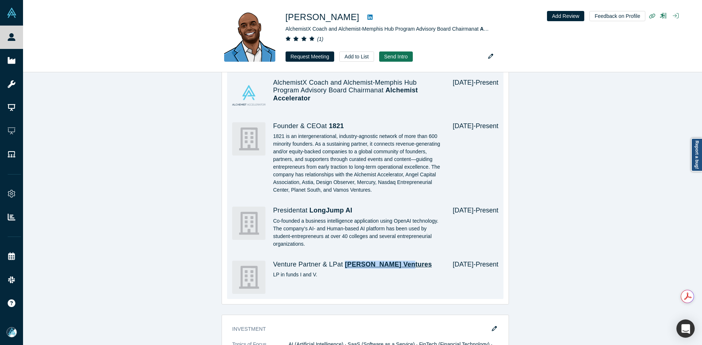
drag, startPoint x: 410, startPoint y: 236, endPoint x: 344, endPoint y: 238, distance: 65.8
click at [344, 261] on h4 "Venture Partner & LP at Waterman Ventures" at bounding box center [357, 265] width 169 height 8
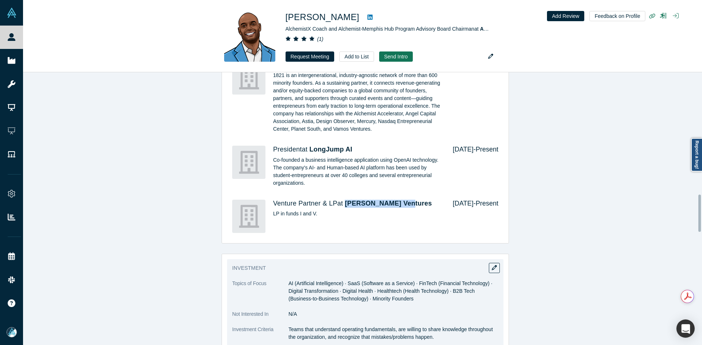
scroll to position [914, 0]
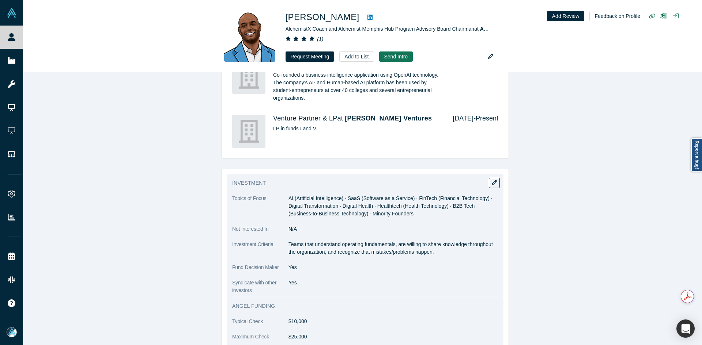
click at [299, 241] on p "Teams that understand operating fundamentals, are willing to share knowledge th…" at bounding box center [393, 248] width 210 height 15
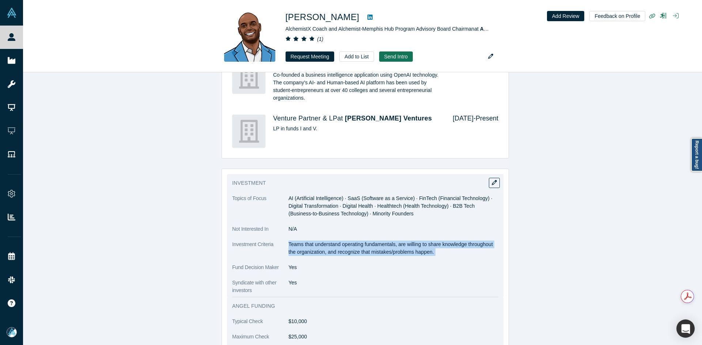
click at [299, 241] on p "Teams that understand operating fundamentals, are willing to share knowledge th…" at bounding box center [393, 248] width 210 height 15
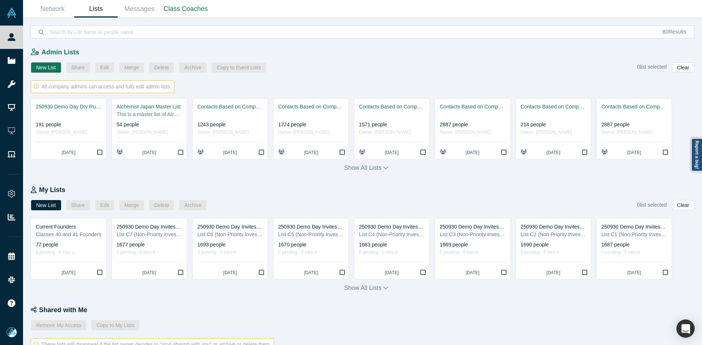
scroll to position [242, 0]
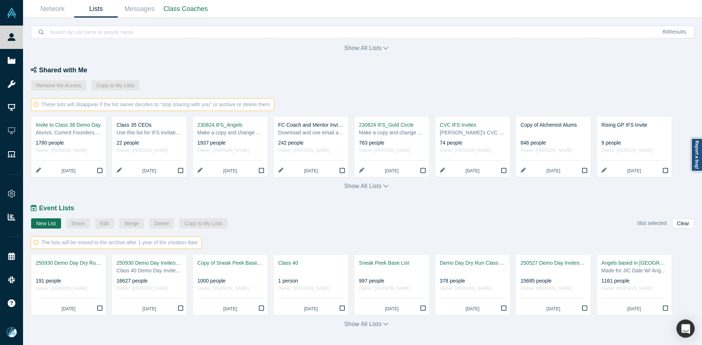
drag, startPoint x: 151, startPoint y: 266, endPoint x: 157, endPoint y: 234, distance: 33.0
click at [151, 267] on div "Class 40 Demo Day Invitees List" at bounding box center [149, 271] width 65 height 8
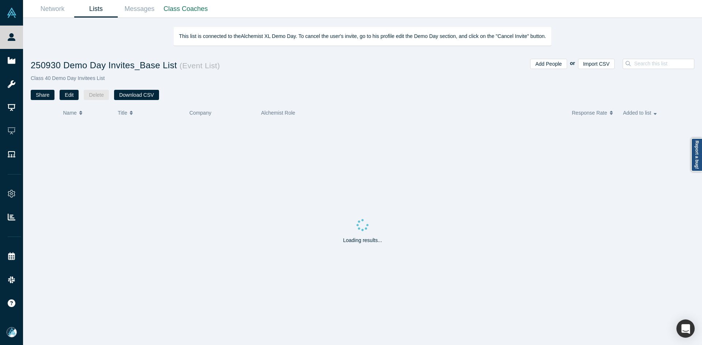
click at [649, 76] on div at bounding box center [655, 79] width 77 height 41
paste input "Sergey Kudryashov"
click at [650, 67] on input "Sergey Kudryashov" at bounding box center [665, 64] width 65 height 10
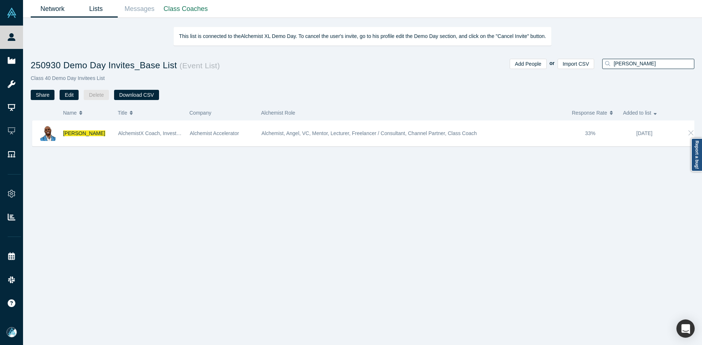
type input "jonathan speed"
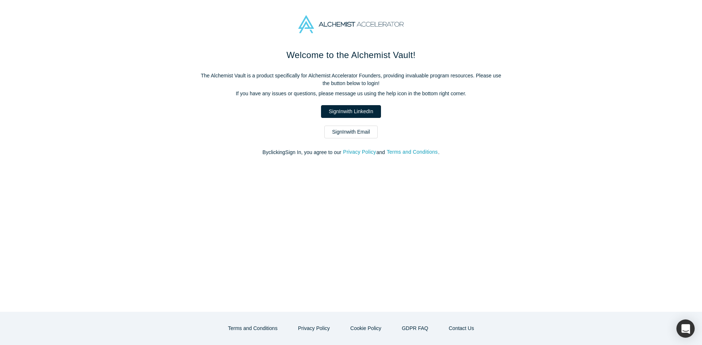
click at [356, 130] on link "Sign In with Email" at bounding box center [350, 132] width 53 height 13
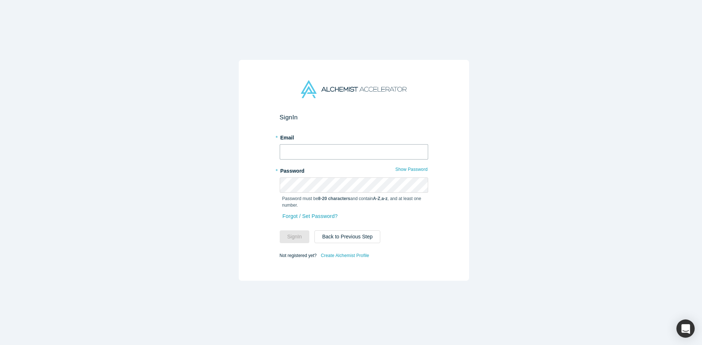
click at [319, 151] on input "text" at bounding box center [354, 151] width 148 height 15
type input "[EMAIL_ADDRESS][DOMAIN_NAME]"
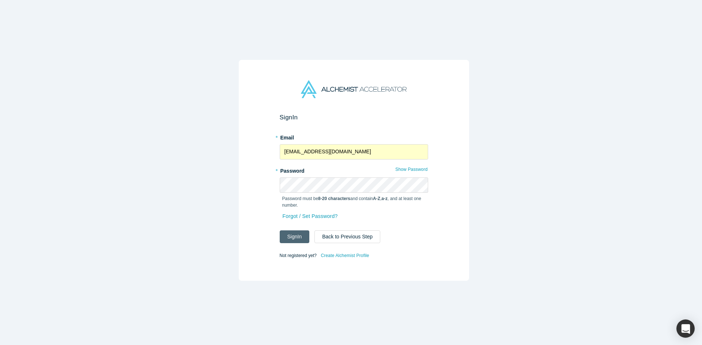
click at [295, 231] on button "Sign In" at bounding box center [295, 237] width 30 height 13
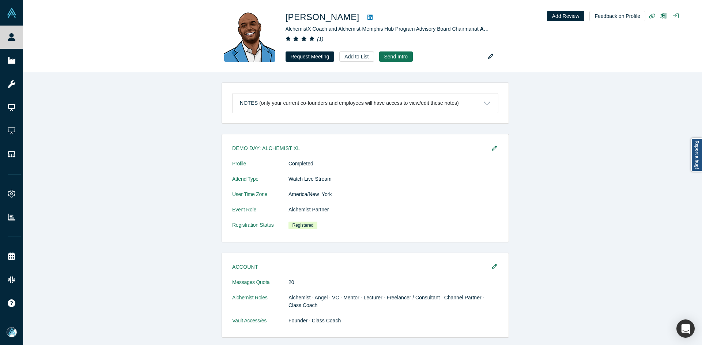
drag, startPoint x: 10, startPoint y: 31, endPoint x: 90, endPoint y: 37, distance: 79.9
click at [10, 31] on link "People" at bounding box center [14, 37] width 29 height 23
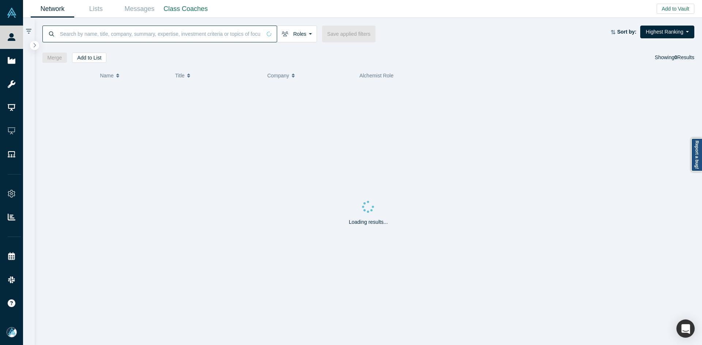
click at [90, 37] on input at bounding box center [160, 33] width 202 height 17
paste input "[PERSON_NAME]"
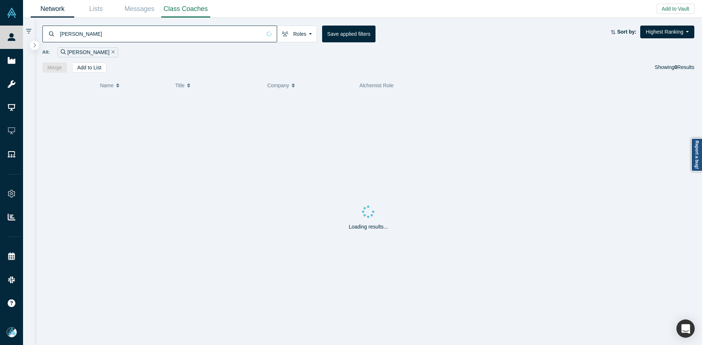
type input "[PERSON_NAME]"
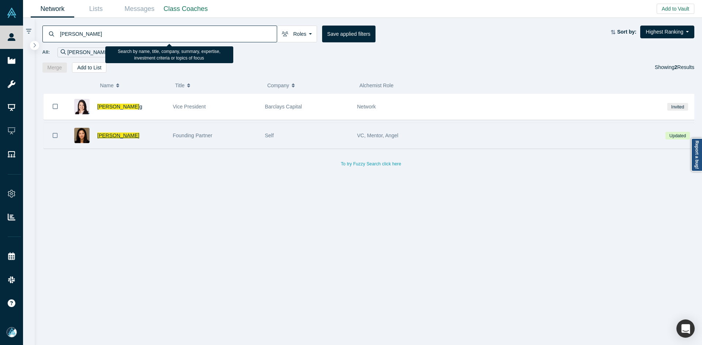
click at [110, 136] on span "[PERSON_NAME]" at bounding box center [118, 136] width 42 height 6
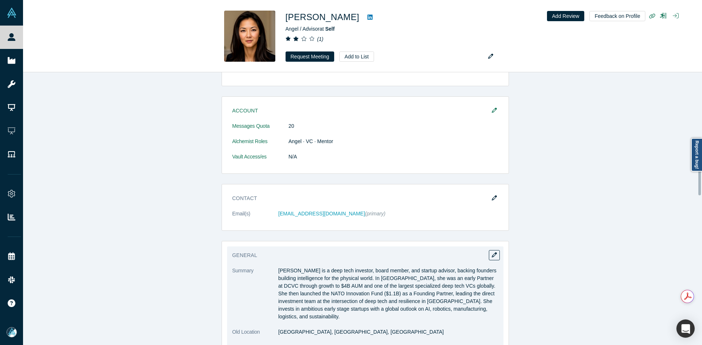
scroll to position [585, 0]
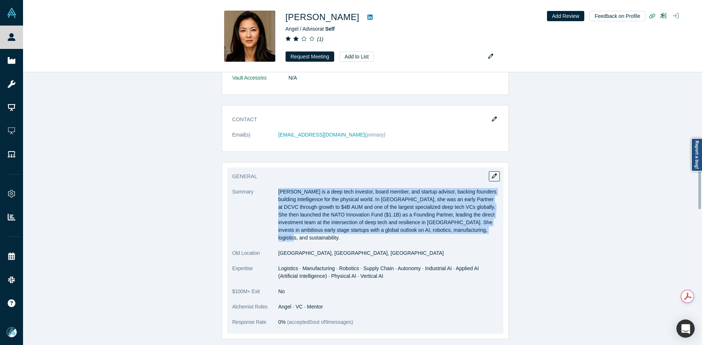
copy p "[PERSON_NAME] is a deep tech investor, board member, and startup advisor, backi…"
drag, startPoint x: 276, startPoint y: 191, endPoint x: 481, endPoint y: 236, distance: 209.9
click at [481, 236] on dl "Summary [PERSON_NAME] is a deep tech investor, board member, and startup adviso…" at bounding box center [365, 261] width 266 height 146
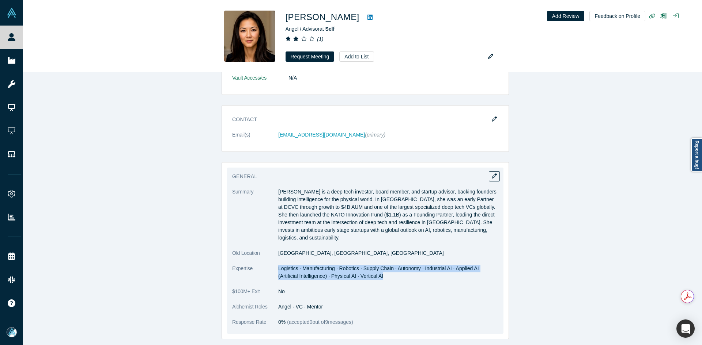
copy span "Logistics · Manufacturing · Robotics · Supply Chain · Autonomy · Industrial AI …"
drag, startPoint x: 276, startPoint y: 259, endPoint x: 379, endPoint y: 270, distance: 103.4
click at [379, 270] on dd "Logistics · Manufacturing · Robotics · Supply Chain · Autonomy · Industrial AI …" at bounding box center [388, 272] width 220 height 15
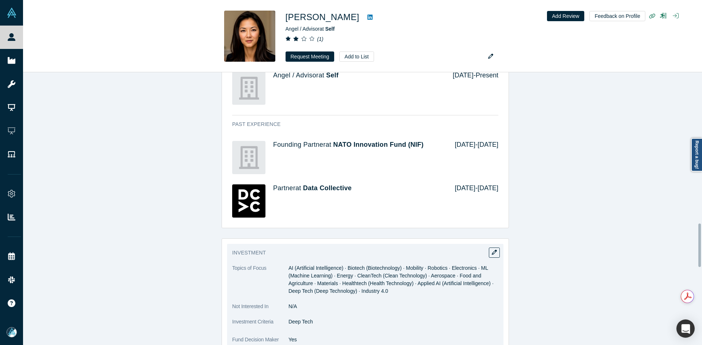
scroll to position [950, 0]
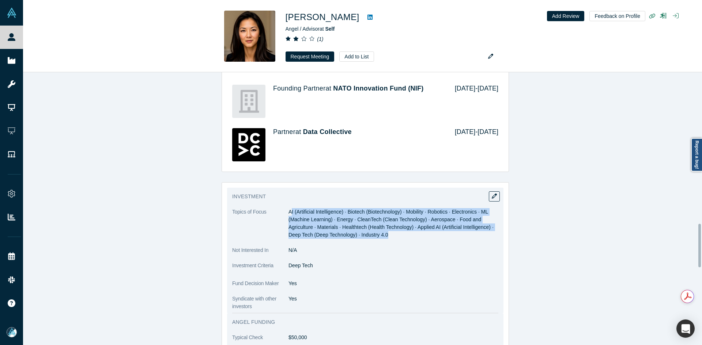
copy span "I (Artificial Intelligence) · Biotech (Biotechnology) · Mobility · Robotics · E…"
drag, startPoint x: 288, startPoint y: 204, endPoint x: 389, endPoint y: 230, distance: 104.2
click at [389, 230] on dd "AI (Artificial Intelligence) · Biotech (Biotechnology) · Mobility · Robotics · …" at bounding box center [393, 223] width 210 height 31
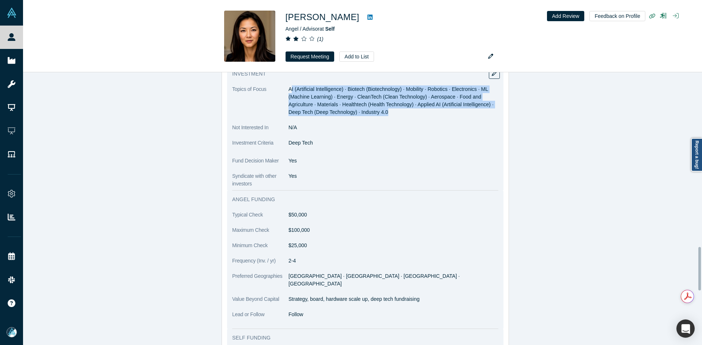
scroll to position [1060, 0]
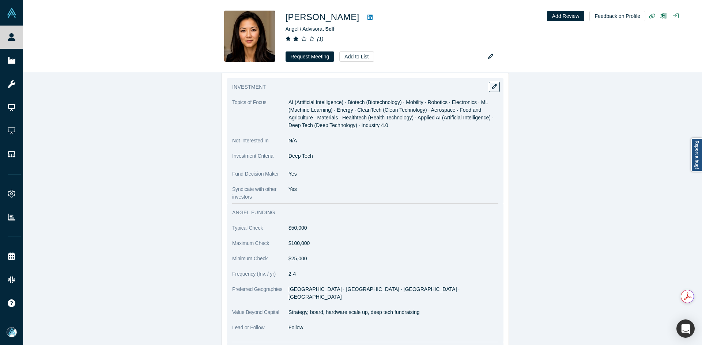
click at [299, 309] on p "Strategy, board, hardware scale up, deep tech fundraising" at bounding box center [393, 313] width 210 height 8
copy p "Strategy"
click at [298, 309] on p "Strategy, board, hardware scale up, deep tech fundraising" at bounding box center [393, 313] width 210 height 8
copy dl "Strategy, board, hardware scale up, deep tech fundraising"
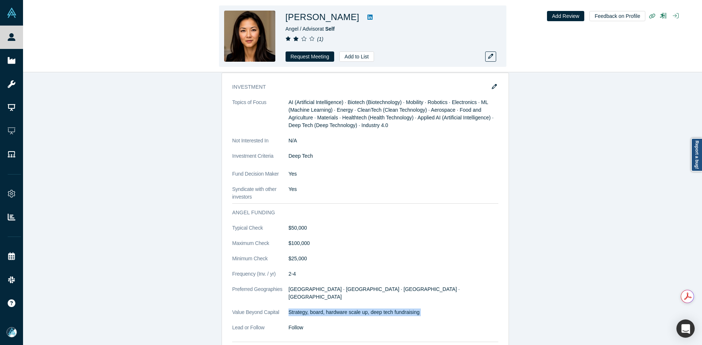
copy dl "Strategy, board, hardware scale up, deep tech fundraising"
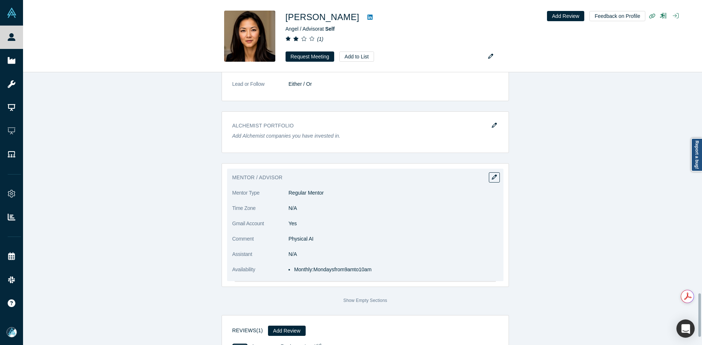
scroll to position [1389, 0]
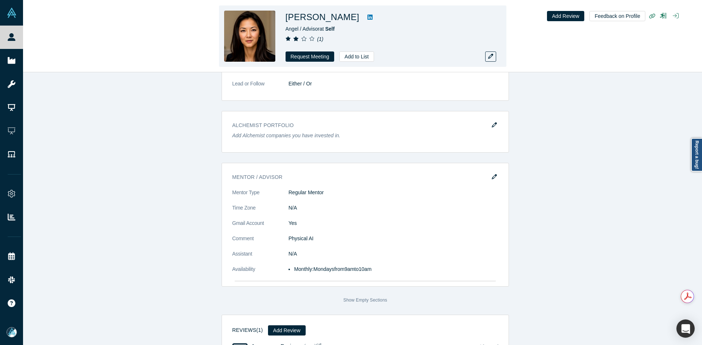
click at [364, 13] on link at bounding box center [369, 17] width 11 height 9
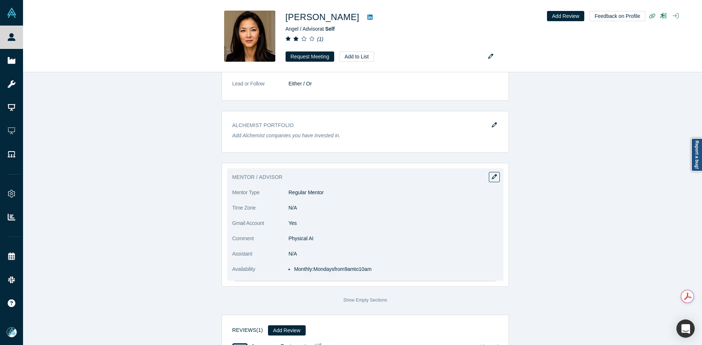
click at [367, 266] on li "Monthly: Mondays from 9am to 10am" at bounding box center [396, 270] width 204 height 8
copy div "Monthly: Mondays from 9am to 10am"
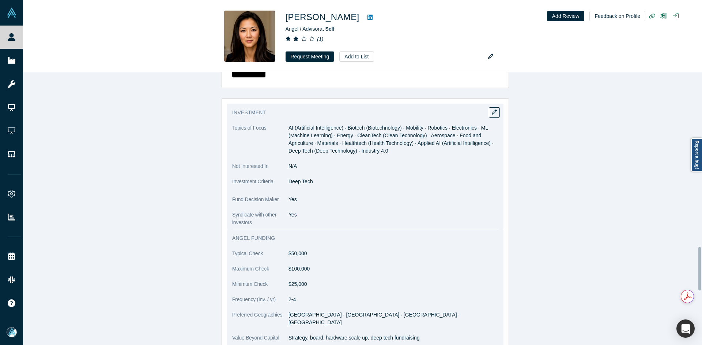
scroll to position [1096, 0]
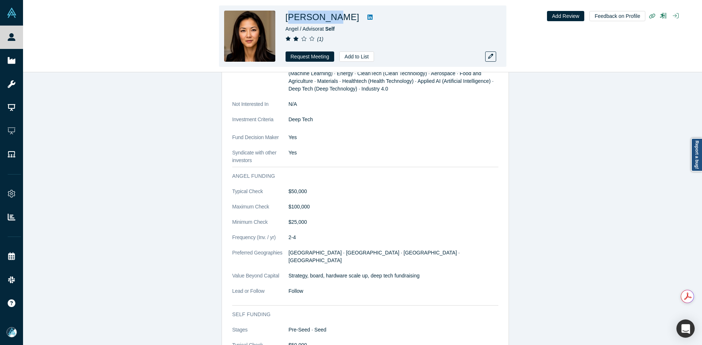
copy h1 "[PERSON_NAME]"
drag, startPoint x: 326, startPoint y: 18, endPoint x: 287, endPoint y: 16, distance: 39.2
click at [287, 16] on h1 "[PERSON_NAME]" at bounding box center [322, 17] width 74 height 13
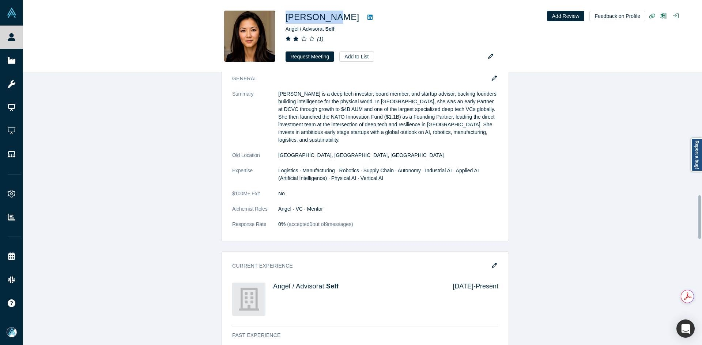
scroll to position [621, 0]
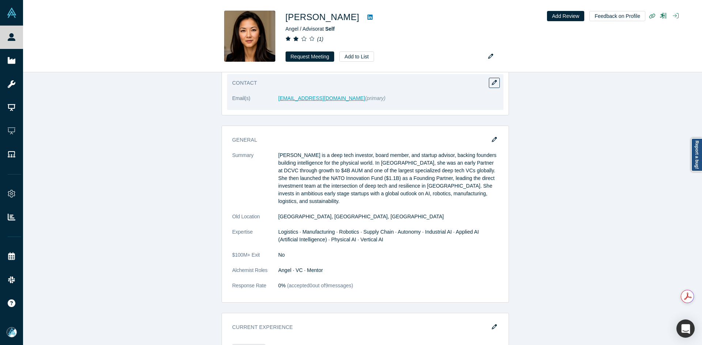
drag, startPoint x: 305, startPoint y: 103, endPoint x: 301, endPoint y: 100, distance: 5.7
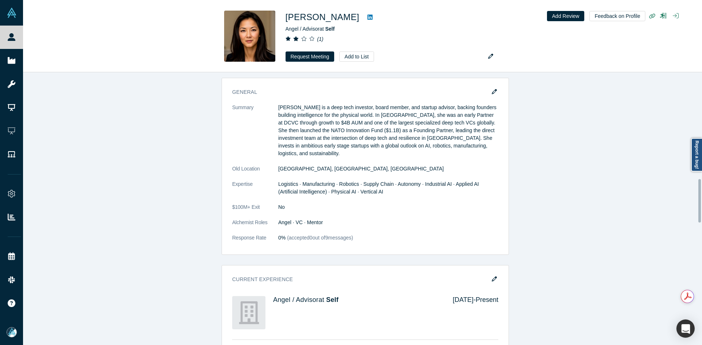
scroll to position [668, 0]
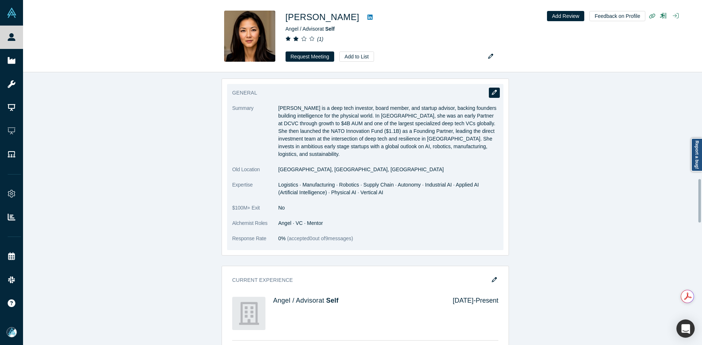
click at [489, 90] on button "button" at bounding box center [494, 93] width 11 height 10
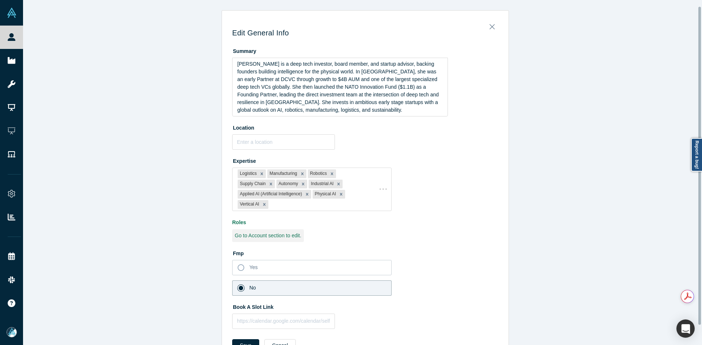
scroll to position [28, 0]
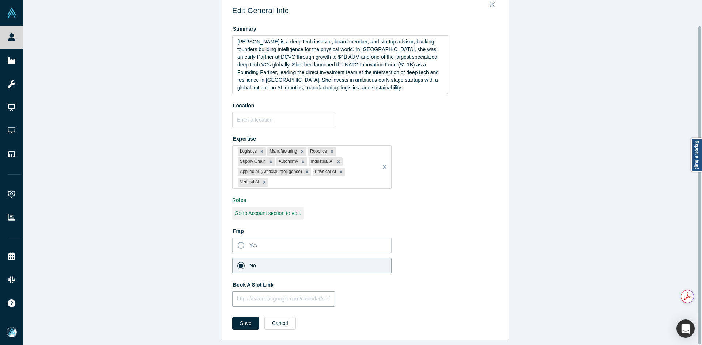
click at [268, 295] on input "text" at bounding box center [283, 299] width 103 height 15
paste input "[URL][DOMAIN_NAME]"
type input "[URL][DOMAIN_NAME]"
click at [249, 317] on button "Save" at bounding box center [245, 323] width 27 height 13
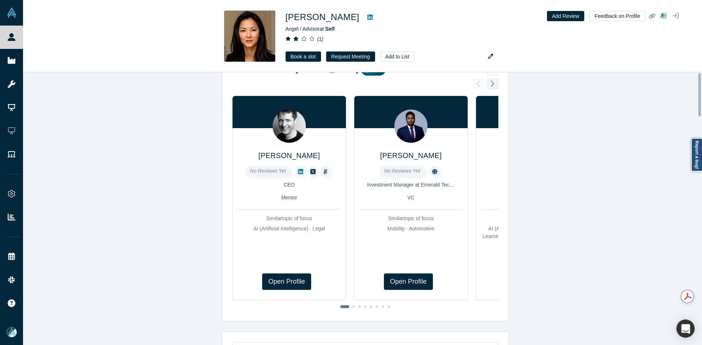
scroll to position [0, 0]
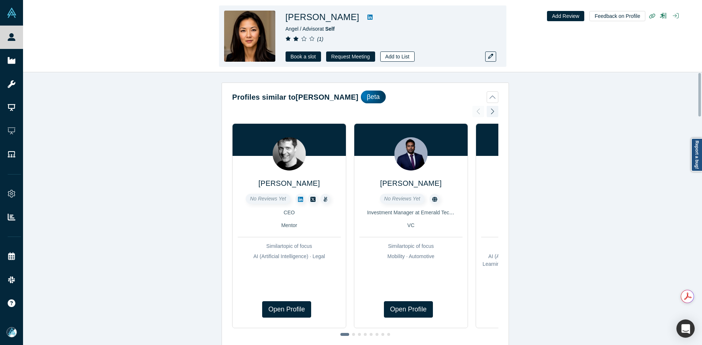
click at [396, 59] on button "Add to List" at bounding box center [397, 57] width 34 height 10
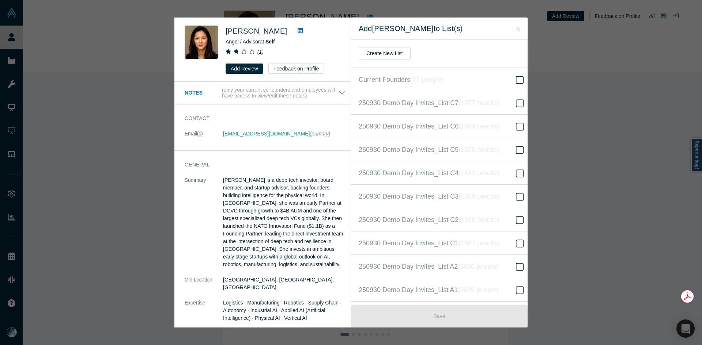
scroll to position [164, 0]
click at [504, 174] on icon "( 16627 people )" at bounding box center [487, 172] width 44 height 7
click at [0, 0] on input "250930 Demo Day Invites_Base List ( 16627 people )" at bounding box center [0, 0] width 0 height 0
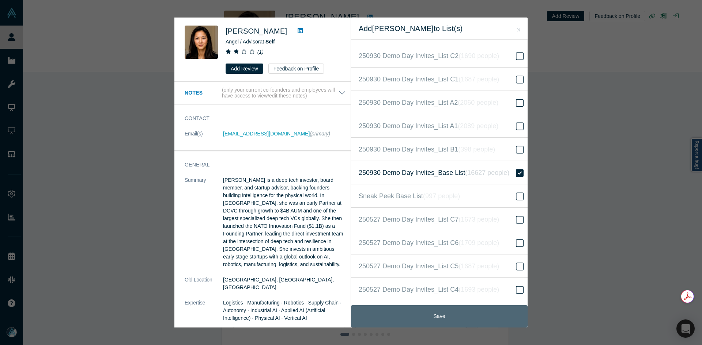
click at [428, 317] on button "Save" at bounding box center [439, 317] width 177 height 22
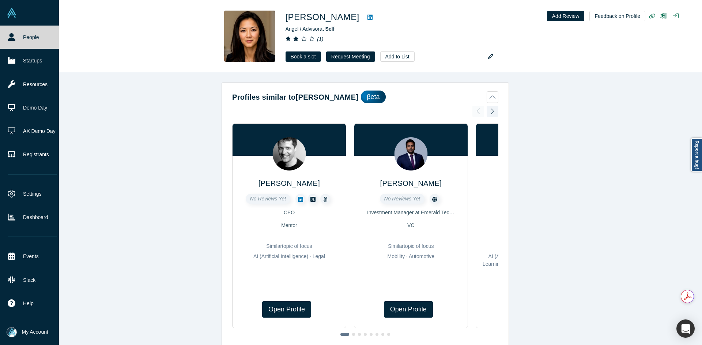
click at [20, 36] on link "People" at bounding box center [32, 37] width 64 height 23
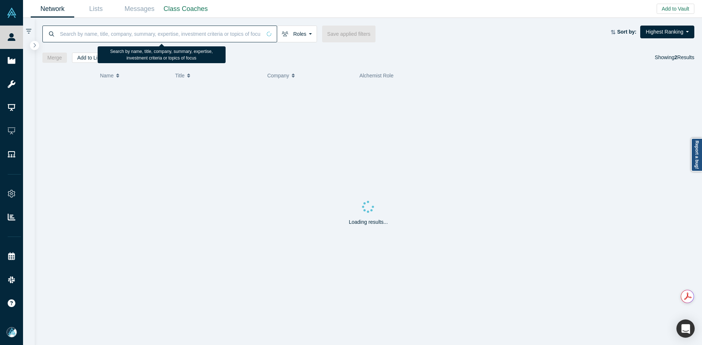
click at [136, 30] on input at bounding box center [160, 33] width 202 height 17
paste input "anne.kwok@picuscap.com"
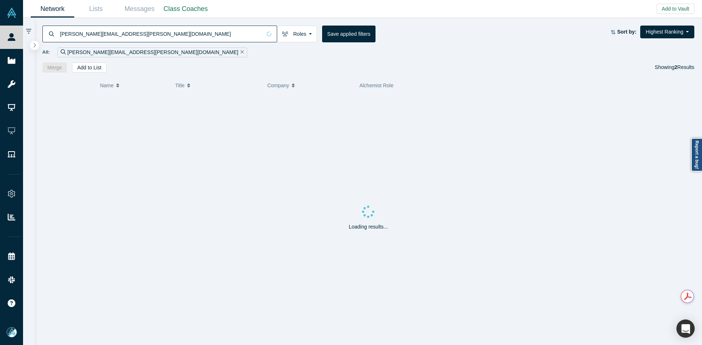
type input "anne.kwok@picuscap.com"
click at [107, 108] on span "Anne Kwok" at bounding box center [118, 107] width 42 height 6
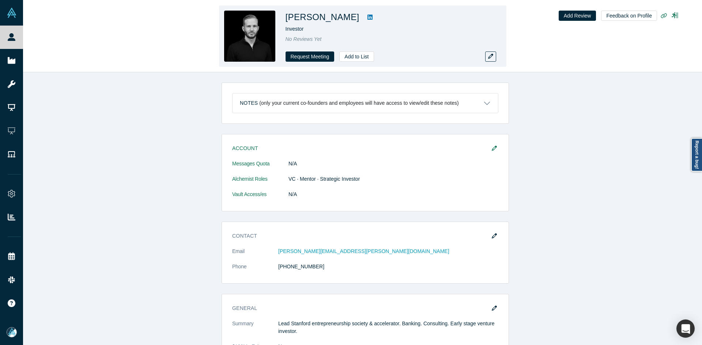
click at [367, 19] on icon at bounding box center [369, 17] width 5 height 5
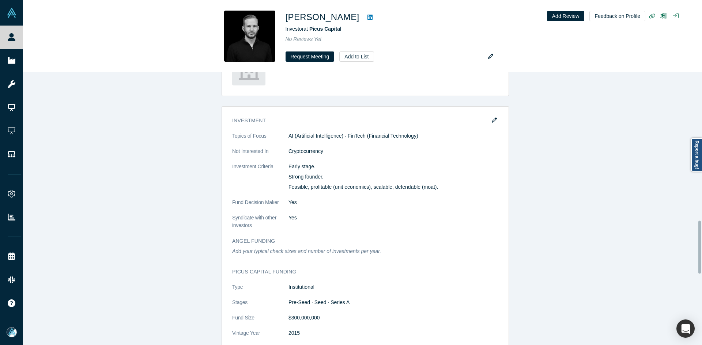
scroll to position [914, 0]
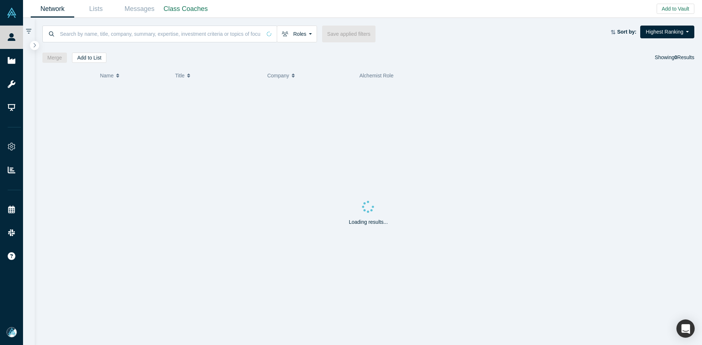
click at [193, 43] on div at bounding box center [368, 44] width 652 height 5
click at [192, 34] on input at bounding box center [160, 33] width 202 height 17
paste input "[PERSON_NAME]"
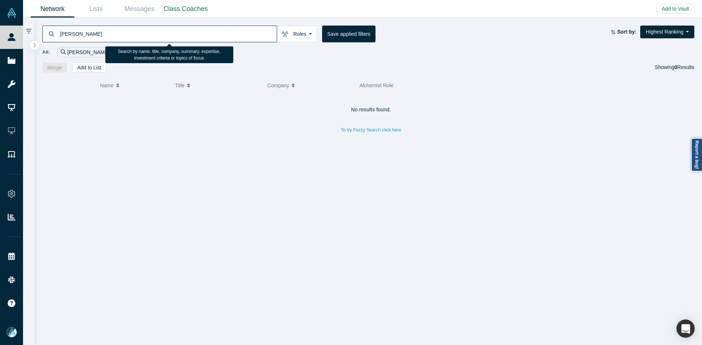
click at [159, 24] on div "[PERSON_NAME] Roles Founders Faculty Mentors Alumni Mentor Angels VCs Corporate…" at bounding box center [368, 45] width 667 height 55
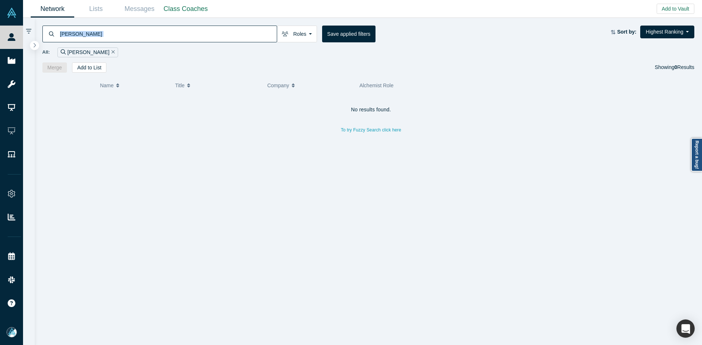
click at [159, 25] on div "[PERSON_NAME] Roles Founders Faculty Mentors Alumni Mentor Angels VCs Corporate…" at bounding box center [368, 45] width 667 height 55
click at [159, 26] on input "[PERSON_NAME]" at bounding box center [167, 33] width 217 height 17
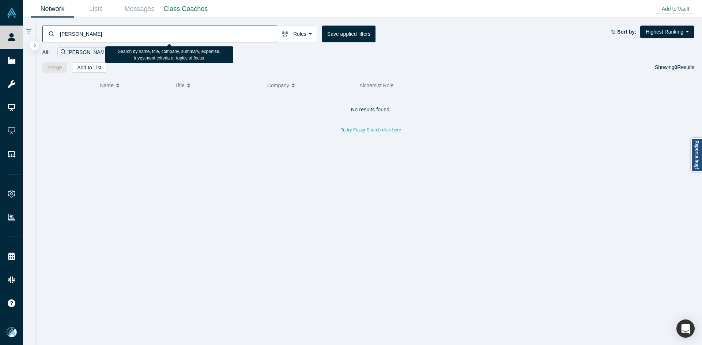
click at [161, 31] on input "[PERSON_NAME]" at bounding box center [167, 33] width 217 height 17
click at [161, 31] on input "Julian Roeoes" at bounding box center [167, 33] width 217 height 17
paste input "julian.roeoes@picuscap.com"
click at [140, 34] on input "julian.roeoes@picuscap.com" at bounding box center [167, 33] width 217 height 17
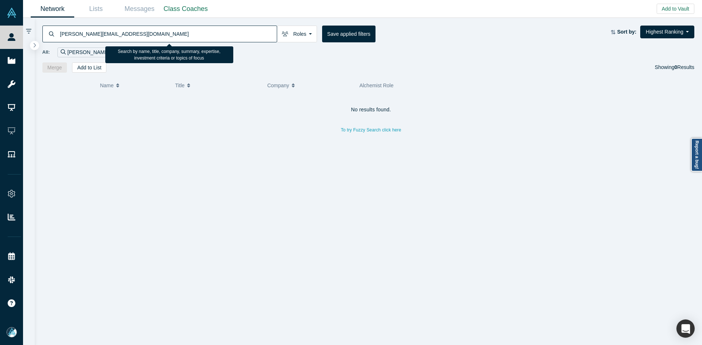
click at [140, 34] on input "julian.roeoes@picuscap.com" at bounding box center [167, 33] width 217 height 17
drag, startPoint x: 140, startPoint y: 34, endPoint x: 145, endPoint y: 38, distance: 6.9
click at [140, 34] on input "julian.roeoes@picuscap.com" at bounding box center [167, 33] width 217 height 17
paste input "Shashi Kumar"
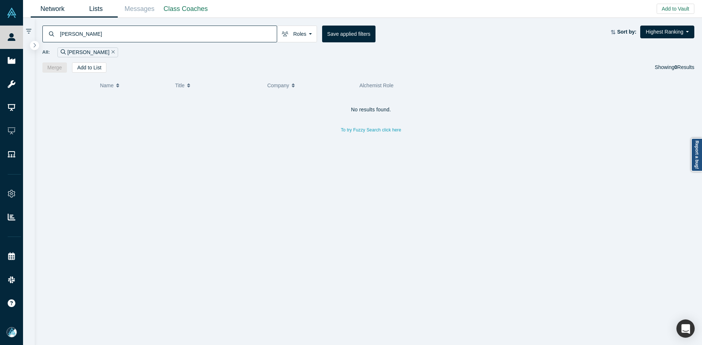
type input "Shashi Kumar"
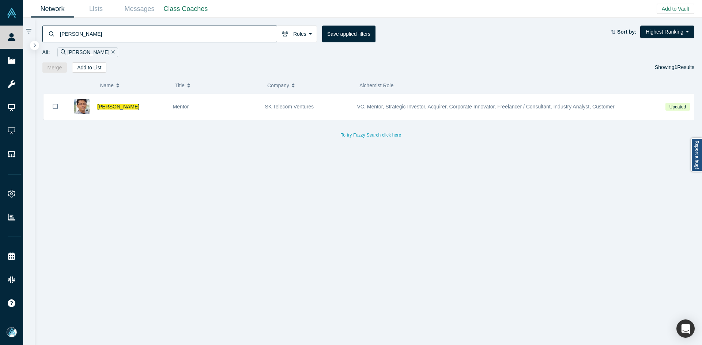
click at [113, 105] on span "Shashi Kumar" at bounding box center [118, 107] width 42 height 6
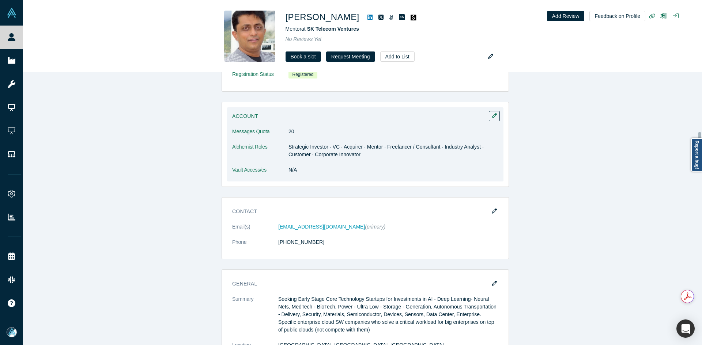
scroll to position [439, 0]
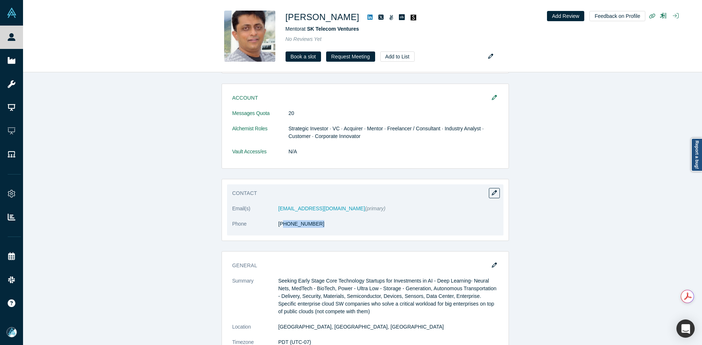
drag, startPoint x: 297, startPoint y: 229, endPoint x: 281, endPoint y: 229, distance: 16.1
click at [281, 229] on dl "Email(s) networkshashi@gmail.com (primary) Phone (408) 512-3355" at bounding box center [365, 220] width 266 height 31
copy link "08) 512-3355"
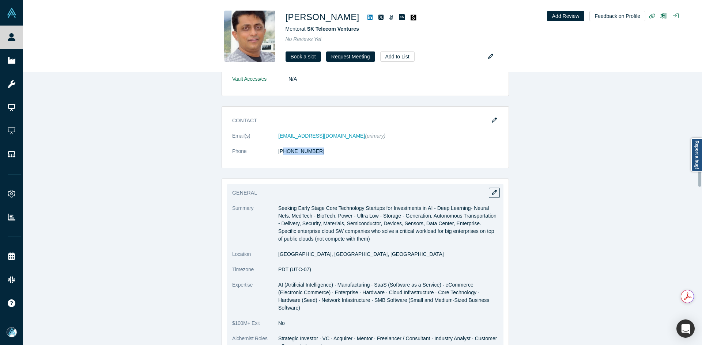
scroll to position [512, 0]
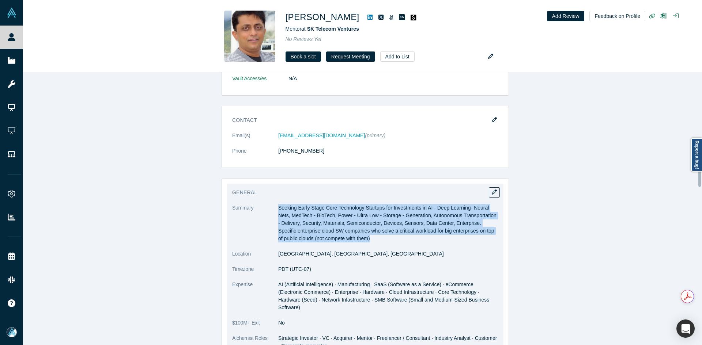
copy p "Seeking Early Stage Core Technology Startups for Investments in AI - Deep Learn…"
drag, startPoint x: 277, startPoint y: 207, endPoint x: 363, endPoint y: 235, distance: 90.8
click at [363, 235] on p "Seeking Early Stage Core Technology Startups for Investments in AI - Deep Learn…" at bounding box center [388, 223] width 220 height 38
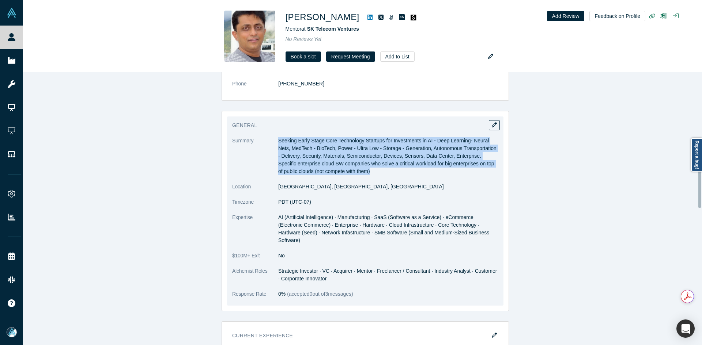
scroll to position [658, 0]
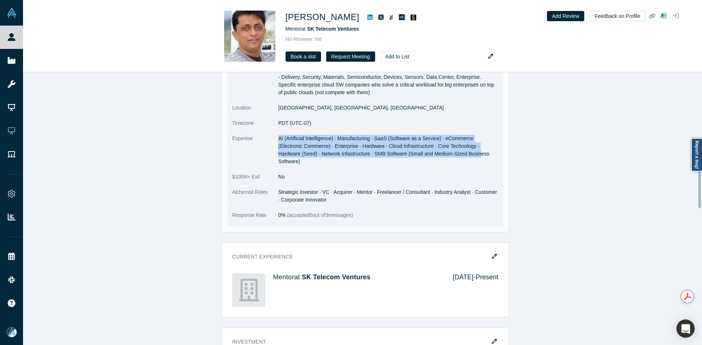
copy span "AI (Artificial Intelligence) · Manufacturing · SaaS (Software as a Service) · e…"
drag, startPoint x: 277, startPoint y: 139, endPoint x: 464, endPoint y: 159, distance: 188.1
click at [464, 159] on dl "Summary Seeking Early Stage Core Technology Startups for Investments in AI - De…" at bounding box center [365, 142] width 266 height 169
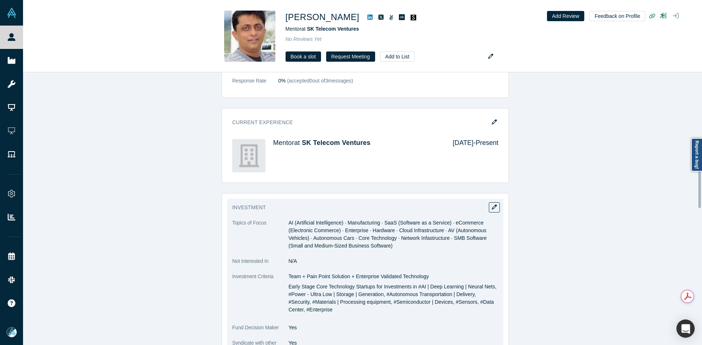
scroll to position [841, 0]
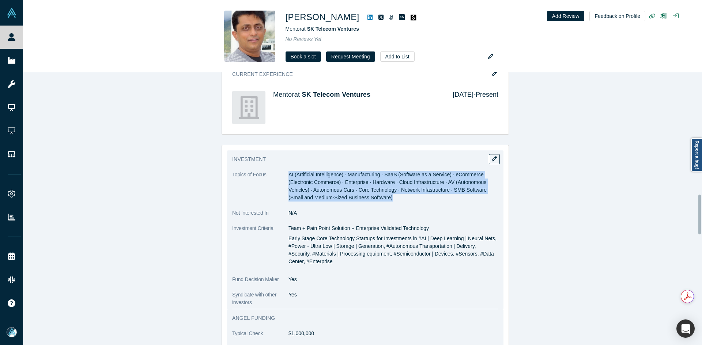
copy span "AI (Artificial Intelligence) · Manufacturing · SaaS (Software as a Service) · e…"
drag, startPoint x: 286, startPoint y: 167, endPoint x: 375, endPoint y: 188, distance: 91.0
click at [375, 188] on dd "AI (Artificial Intelligence) · Manufacturing · SaaS (Software as a Service) · e…" at bounding box center [393, 186] width 210 height 31
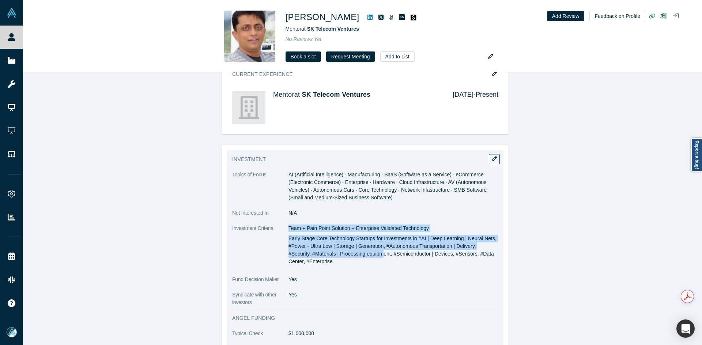
copy div "Team + Pain Point Solution + Enterprise Validated Technology Early Stage Core T…"
drag, startPoint x: 286, startPoint y: 218, endPoint x: 356, endPoint y: 251, distance: 77.7
click at [356, 251] on div "Team + Pain Point Solution + Enterprise Validated Technology Early Stage Core T…" at bounding box center [393, 245] width 210 height 41
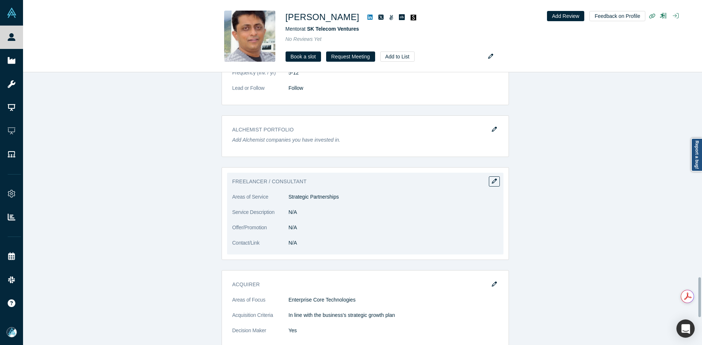
scroll to position [1425, 0]
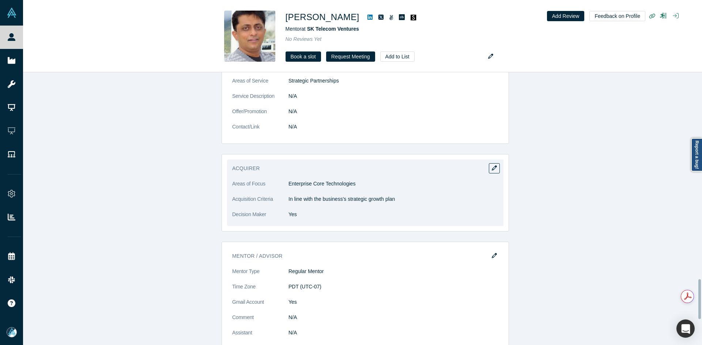
click at [330, 180] on p "Enterprise Core Technologies" at bounding box center [393, 184] width 210 height 8
copy dl "Enterprise Core Technologies"
click at [330, 180] on p "Enterprise Core Technologies" at bounding box center [393, 184] width 210 height 8
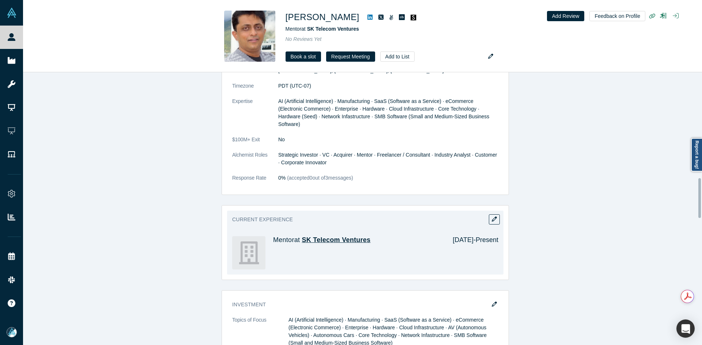
scroll to position [686, 0]
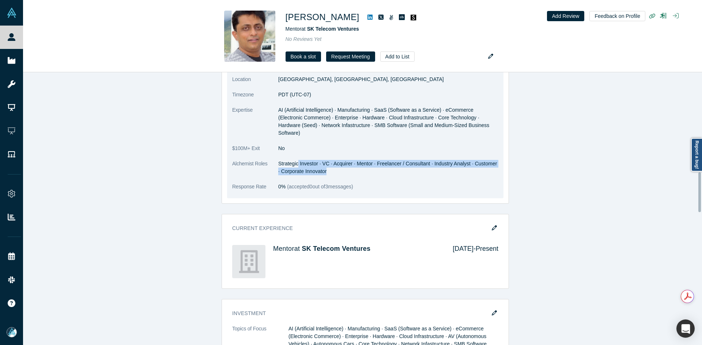
drag, startPoint x: 295, startPoint y: 156, endPoint x: 349, endPoint y: 162, distance: 54.7
click at [349, 162] on dd "Strategic Investor · VC · Acquirer · Mentor · Freelancer / Consultant · Industr…" at bounding box center [388, 167] width 220 height 15
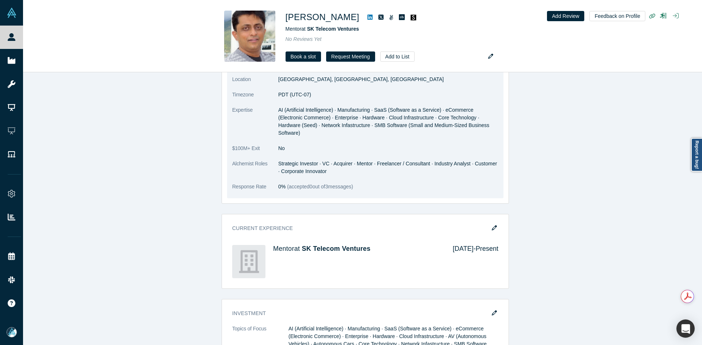
drag, startPoint x: 315, startPoint y: 173, endPoint x: 323, endPoint y: 162, distance: 13.6
click at [316, 173] on dl "Summary Seeking Early Stage Core Technology Startups for Investments in AI - De…" at bounding box center [365, 114] width 266 height 169
drag, startPoint x: 318, startPoint y: 155, endPoint x: 337, endPoint y: 154, distance: 18.7
click at [337, 160] on dd "Strategic Investor · VC · Acquirer · Mentor · Freelancer / Consultant · Industr…" at bounding box center [388, 167] width 220 height 15
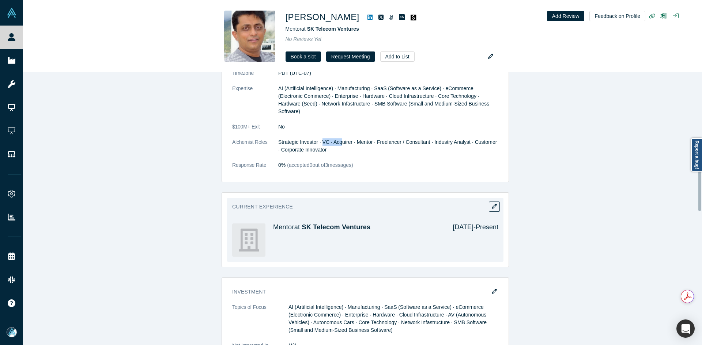
scroll to position [540, 0]
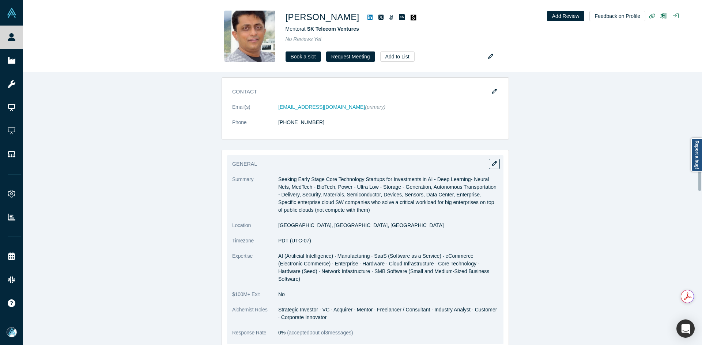
click at [388, 310] on dd "Strategic Investor · VC · Acquirer · Mentor · Freelancer / Consultant · Industr…" at bounding box center [388, 313] width 220 height 15
drag, startPoint x: 334, startPoint y: 303, endPoint x: 364, endPoint y: 281, distance: 37.6
click at [360, 306] on dd "Strategic Investor · VC · Acquirer · Mentor · Freelancer / Consultant · Industr…" at bounding box center [388, 313] width 220 height 15
click at [404, 306] on dd "Strategic Investor · VC · Acquirer · Mentor · Freelancer / Consultant · Industr…" at bounding box center [388, 313] width 220 height 15
drag, startPoint x: 363, startPoint y: 303, endPoint x: 377, endPoint y: 300, distance: 14.1
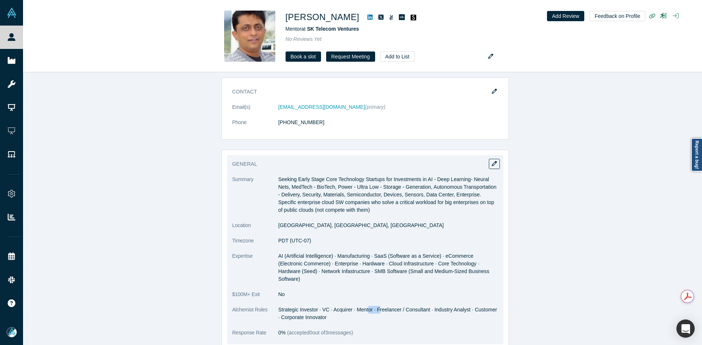
click at [376, 306] on dd "Strategic Investor · VC · Acquirer · Mentor · Freelancer / Consultant · Industr…" at bounding box center [388, 313] width 220 height 15
click at [394, 311] on dd "Strategic Investor · VC · Acquirer · Mentor · Freelancer / Consultant · Industr…" at bounding box center [388, 313] width 220 height 15
click at [435, 306] on dd "Strategic Investor · VC · Acquirer · Mentor · Freelancer / Consultant · Industr…" at bounding box center [388, 313] width 220 height 15
click at [468, 312] on dd "Strategic Investor · VC · Acquirer · Mentor · Freelancer / Consultant · Industr…" at bounding box center [388, 313] width 220 height 15
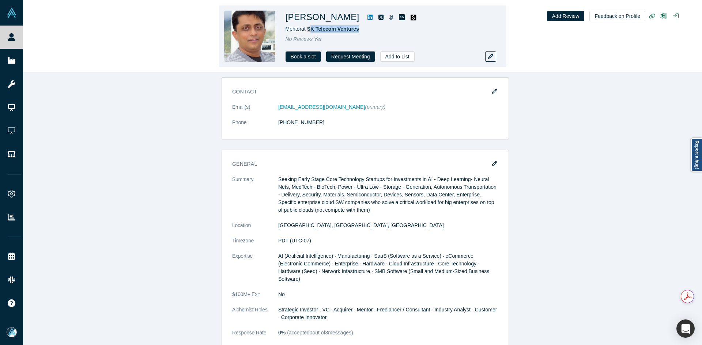
copy span "K Telecom Ventures"
drag, startPoint x: 361, startPoint y: 31, endPoint x: 311, endPoint y: 33, distance: 50.8
click at [311, 33] on div "Mentor at SK Telecom Ventures" at bounding box center [387, 29] width 205 height 8
copy h1 "Shashi"
drag, startPoint x: 313, startPoint y: 18, endPoint x: 285, endPoint y: 19, distance: 28.1
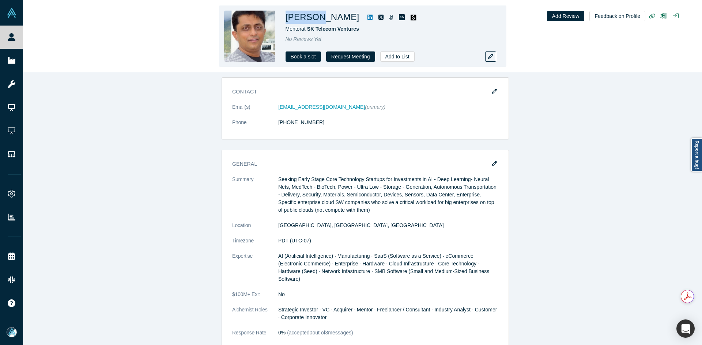
click at [284, 19] on div "Shashi Kumar Mentor at SK Telecom Ventures No Reviews Yet Book a slot Request M…" at bounding box center [362, 35] width 287 height 61
click at [367, 18] on icon at bounding box center [369, 17] width 5 height 6
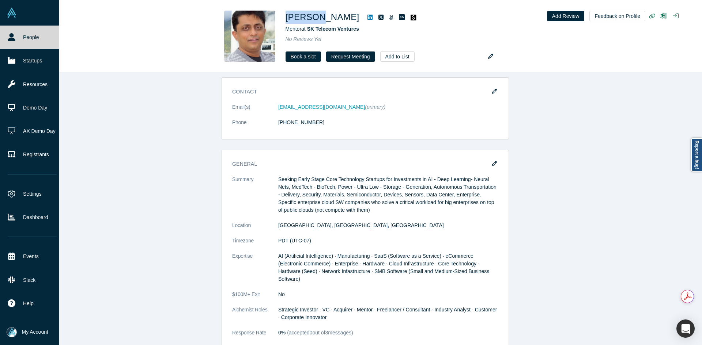
click at [18, 39] on link "People" at bounding box center [32, 37] width 64 height 23
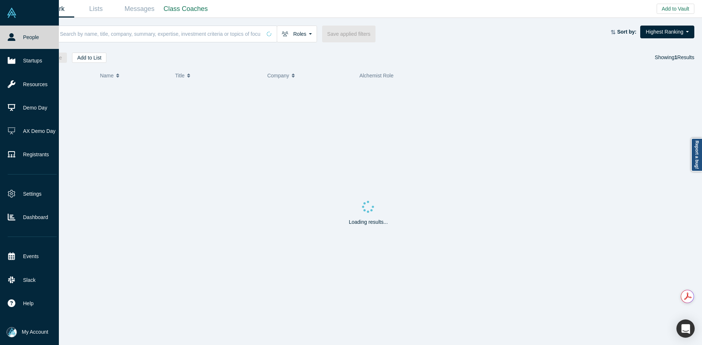
click at [128, 40] on input at bounding box center [160, 33] width 202 height 17
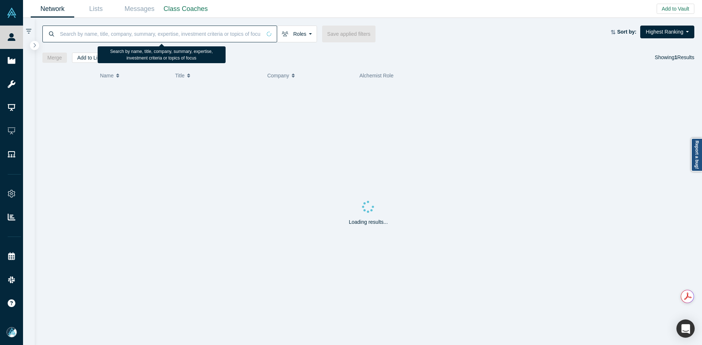
paste input "Dima Mikhailov"
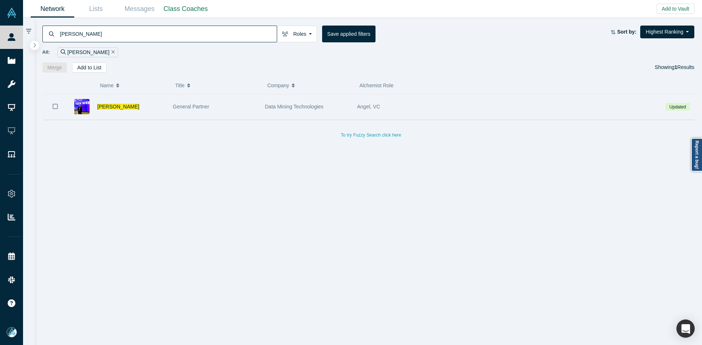
click at [57, 105] on button "Bookmark" at bounding box center [55, 107] width 23 height 26
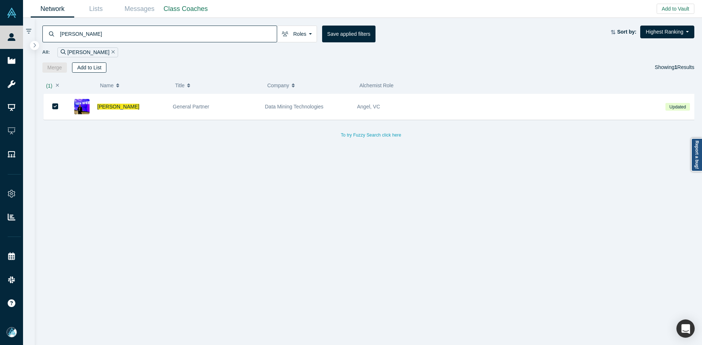
click at [96, 63] on button "Add to List" at bounding box center [89, 67] width 34 height 10
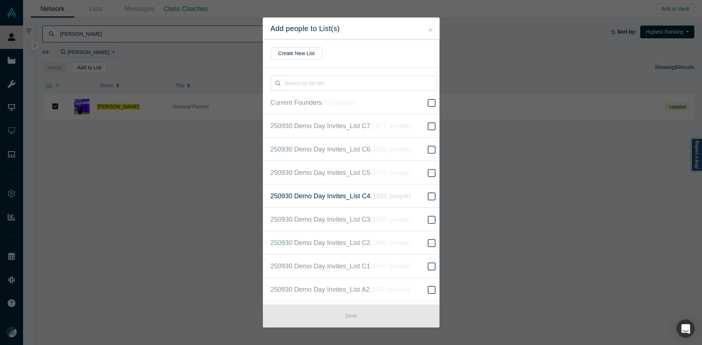
scroll to position [187, 0]
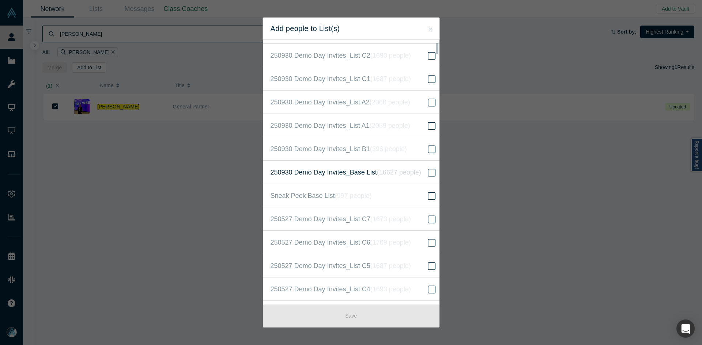
click at [418, 173] on label "250930 Demo Day Invites_Base List ( 16627 people )" at bounding box center [354, 172] width 182 height 23
click at [0, 0] on input "250930 Demo Day Invites_Base List ( 16627 people )" at bounding box center [0, 0] width 0 height 0
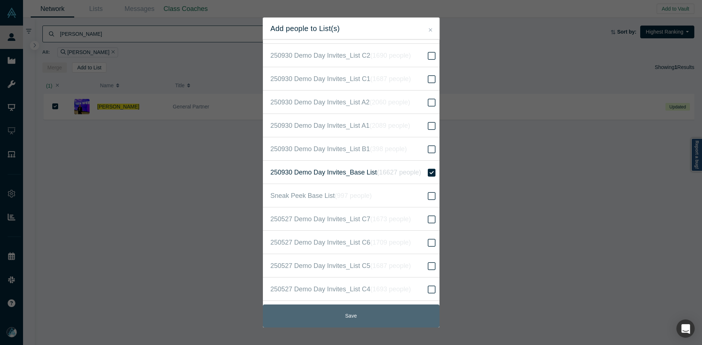
click at [367, 323] on button "Save" at bounding box center [351, 316] width 177 height 23
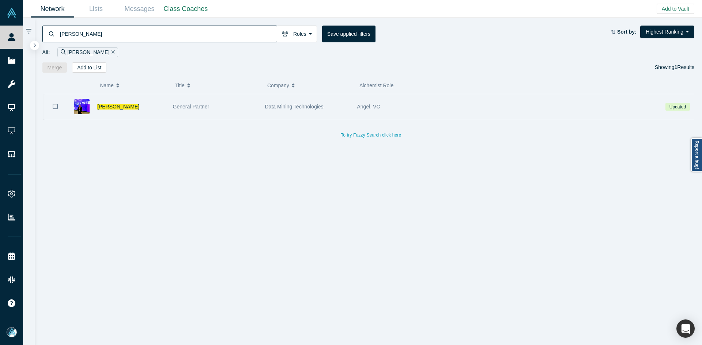
click at [55, 106] on icon "Bookmark" at bounding box center [55, 106] width 5 height 7
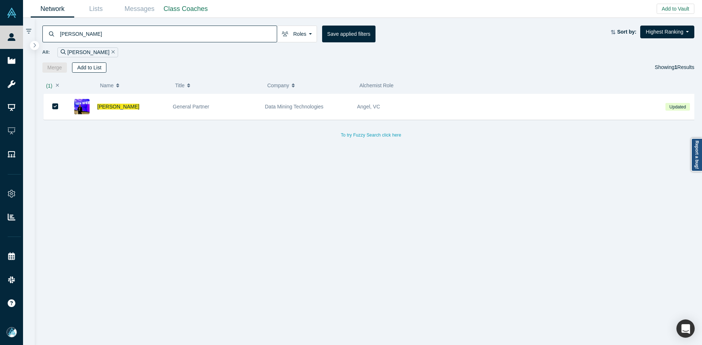
click at [80, 71] on button "Add to List" at bounding box center [89, 67] width 34 height 10
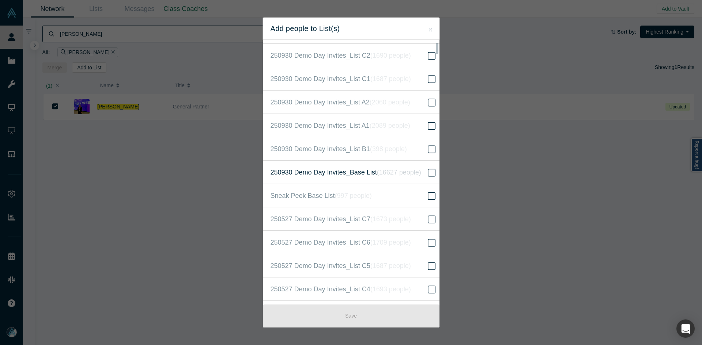
click at [413, 175] on icon "( 16627 people )" at bounding box center [399, 172] width 44 height 7
click at [0, 0] on input "250930 Demo Day Invites_Base List ( 16627 people )" at bounding box center [0, 0] width 0 height 0
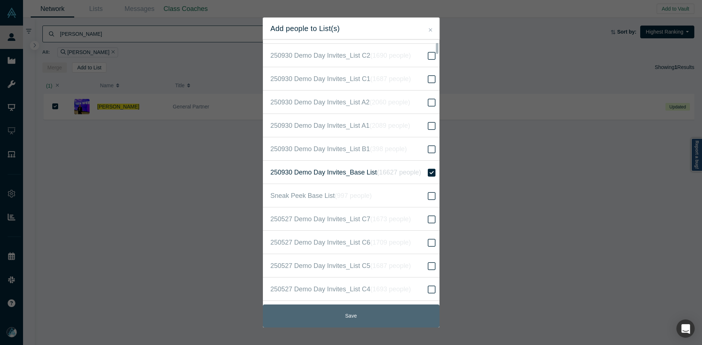
click at [353, 312] on button "Save" at bounding box center [351, 316] width 177 height 23
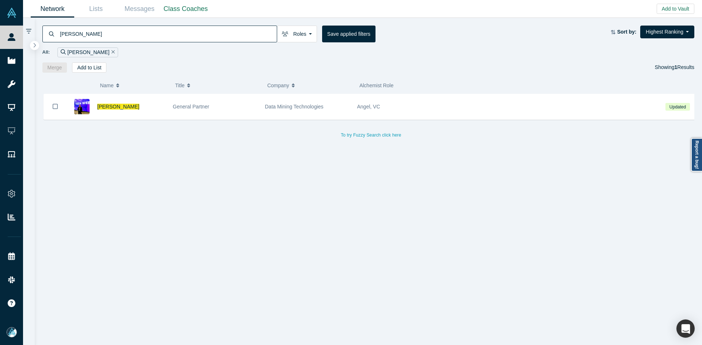
click at [96, 36] on input "Dima Mikhailov" at bounding box center [167, 33] width 217 height 17
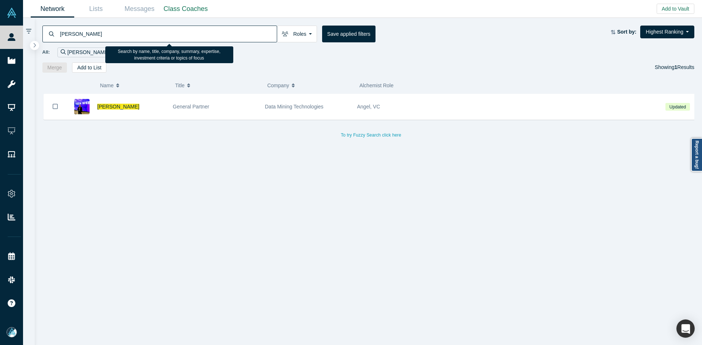
click at [96, 36] on input "Dima Mikhailov" at bounding box center [167, 33] width 217 height 17
paste input "Haitham Hussein"
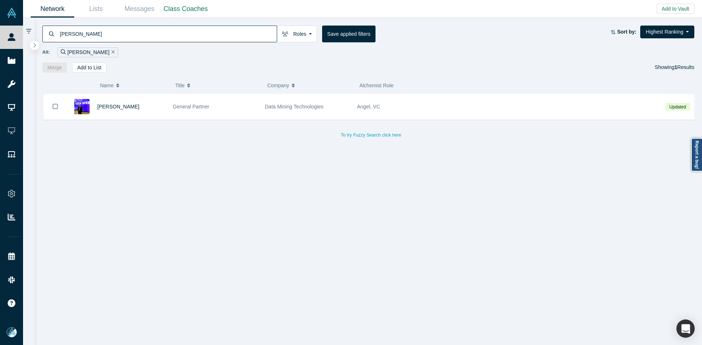
type input "Haitham Hussein"
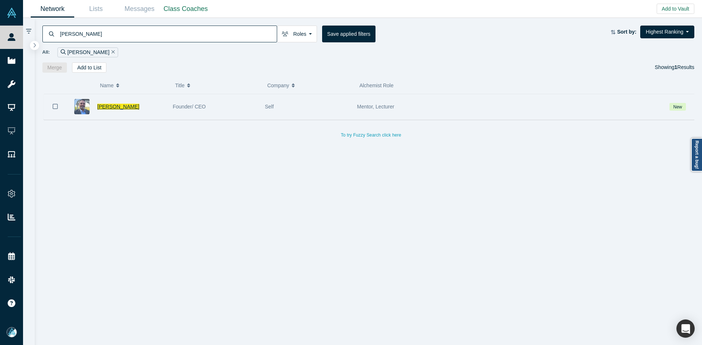
click at [110, 107] on span "Haitham Hussein" at bounding box center [118, 107] width 42 height 6
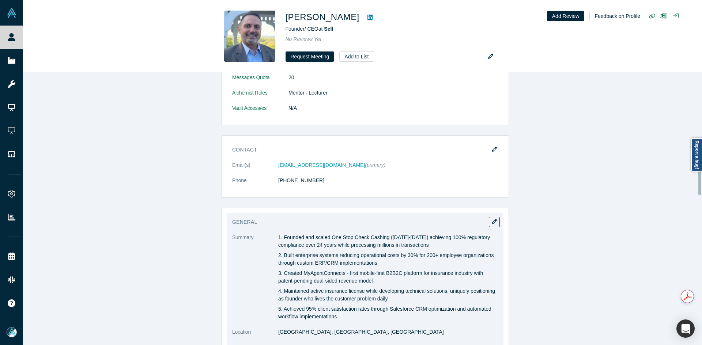
scroll to position [475, 0]
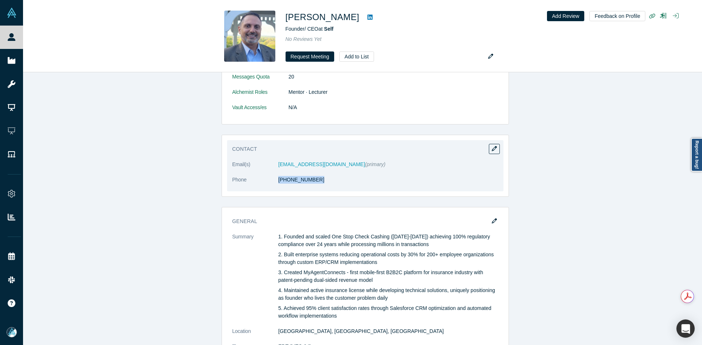
drag, startPoint x: 318, startPoint y: 183, endPoint x: 276, endPoint y: 185, distance: 42.1
click at [276, 185] on dl "Email(s) htonyh@myagentconnects.com (primary) Phone (561) 339-6076" at bounding box center [365, 176] width 266 height 31
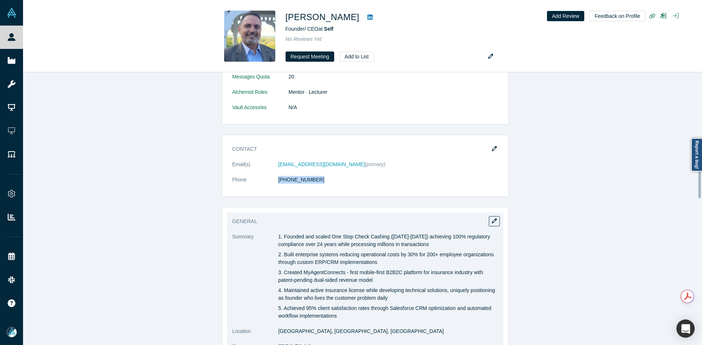
scroll to position [512, 0]
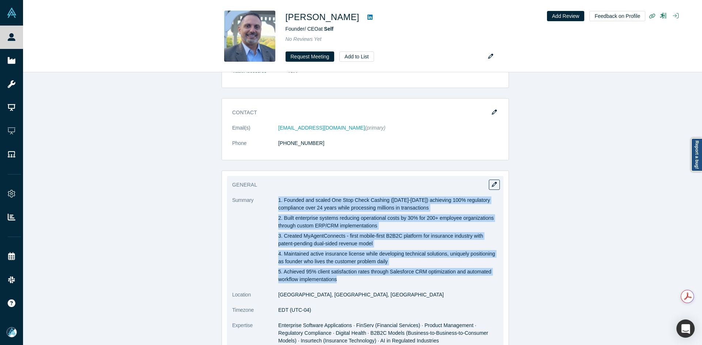
drag, startPoint x: 276, startPoint y: 197, endPoint x: 367, endPoint y: 281, distance: 123.1
click at [367, 281] on div "1. Founded and scaled One Stop Check Cashing (1995-2019) achieving 100% regulat…" at bounding box center [388, 240] width 220 height 87
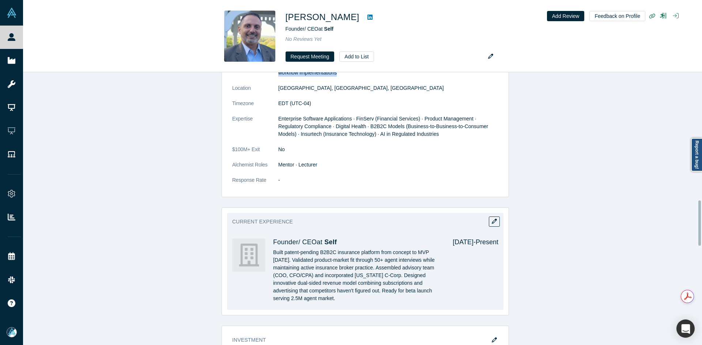
scroll to position [877, 0]
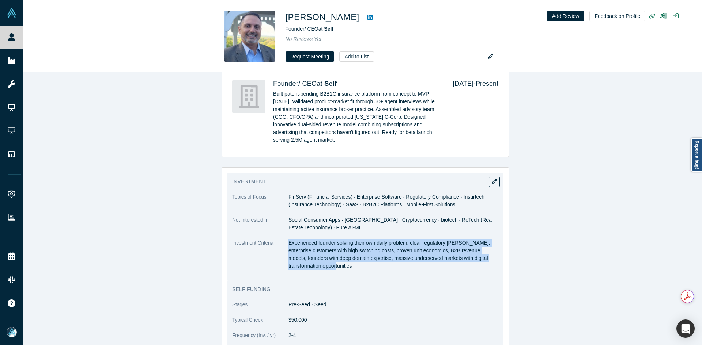
drag, startPoint x: 287, startPoint y: 244, endPoint x: 331, endPoint y: 269, distance: 51.2
click at [331, 269] on p "Experienced founder solving their own daily problem, clear regulatory moats, en…" at bounding box center [393, 254] width 210 height 31
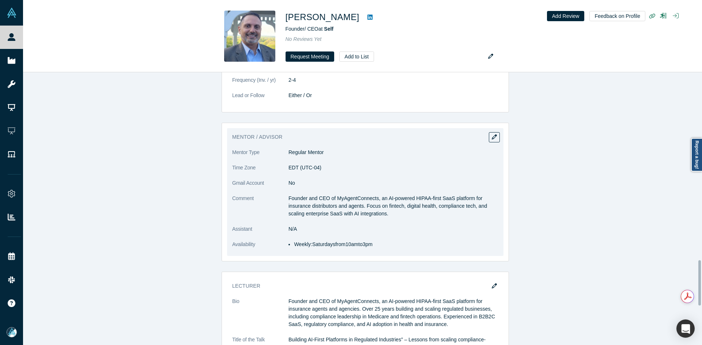
scroll to position [1133, 0]
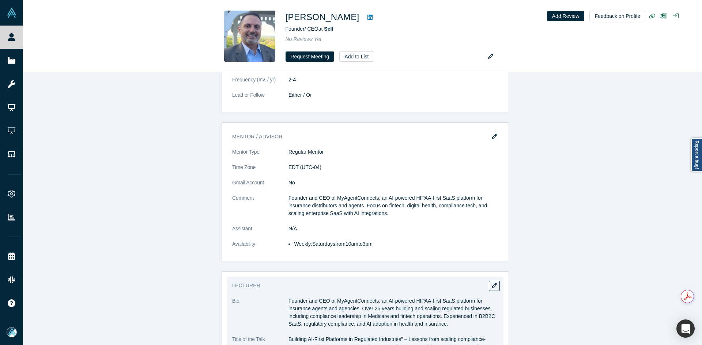
click at [323, 310] on p "Founder and CEO of MyAgentConnects, an AI-powered HIPAA-first SaaS platform for…" at bounding box center [393, 313] width 210 height 31
drag, startPoint x: 323, startPoint y: 310, endPoint x: 316, endPoint y: 312, distance: 8.0
click at [316, 312] on p "Founder and CEO of MyAgentConnects, an AI-powered HIPAA-first SaaS platform for…" at bounding box center [393, 313] width 210 height 31
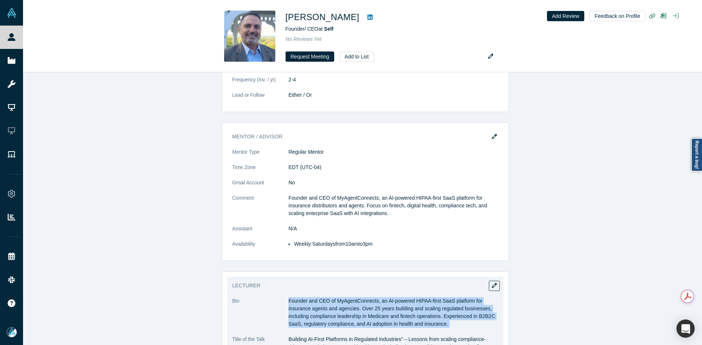
click at [316, 312] on p "Founder and CEO of MyAgentConnects, an AI-powered HIPAA-first SaaS platform for…" at bounding box center [393, 313] width 210 height 31
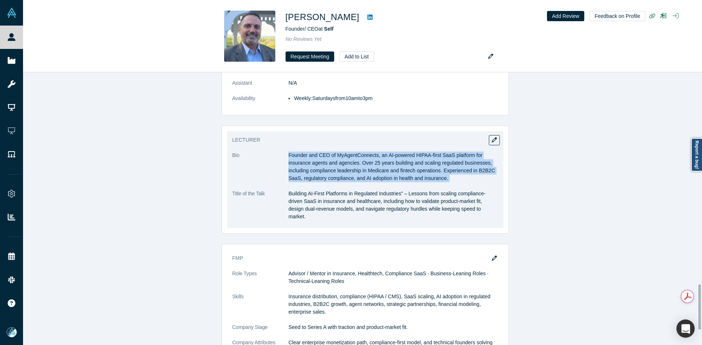
scroll to position [1279, 0]
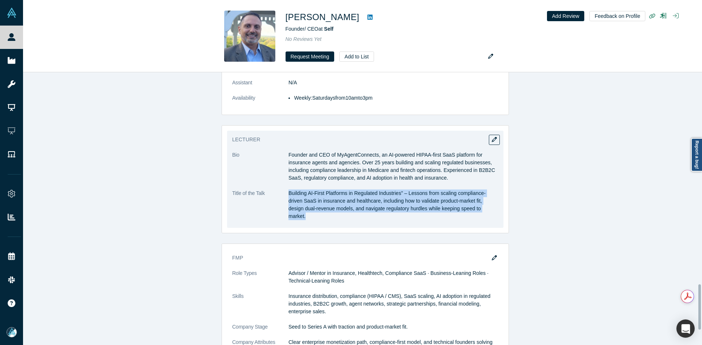
drag, startPoint x: 286, startPoint y: 192, endPoint x: 470, endPoint y: 214, distance: 184.8
click at [470, 214] on dl "Bio Founder and CEO of MyAgentConnects, an AI-powered HIPAA-first SaaS platform…" at bounding box center [365, 189] width 266 height 77
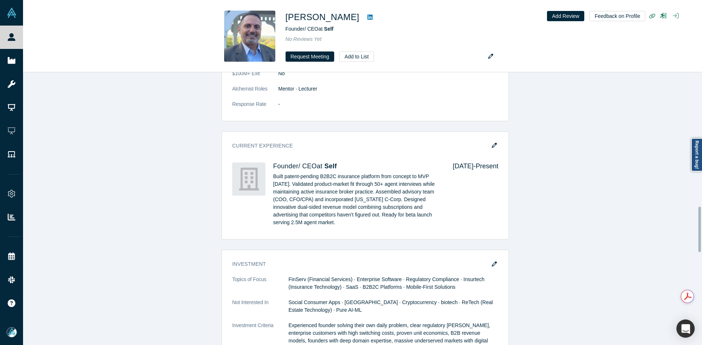
scroll to position [694, 0]
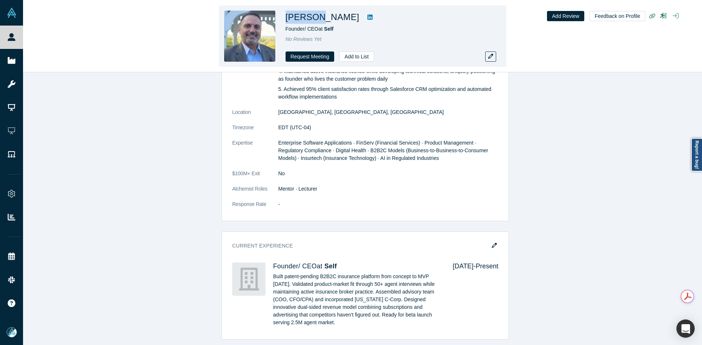
drag, startPoint x: 318, startPoint y: 17, endPoint x: 287, endPoint y: 17, distance: 31.1
click at [287, 17] on h1 "Haitham Hussein" at bounding box center [322, 17] width 74 height 13
click at [367, 16] on icon at bounding box center [369, 17] width 5 height 5
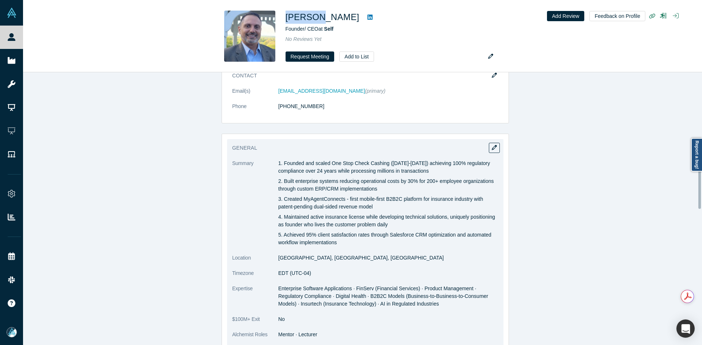
scroll to position [548, 0]
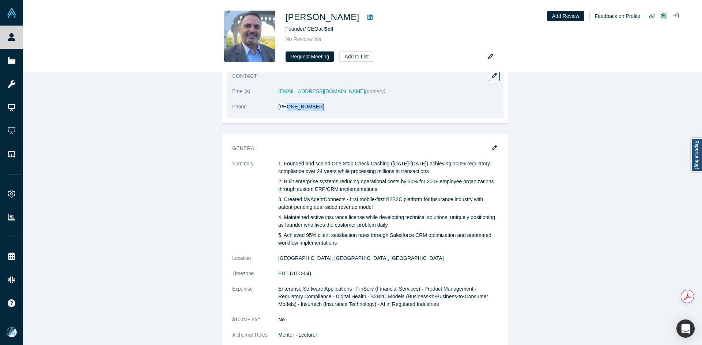
drag, startPoint x: 322, startPoint y: 105, endPoint x: 281, endPoint y: 109, distance: 41.1
click at [281, 109] on dd "(561) 339-6076" at bounding box center [388, 107] width 220 height 8
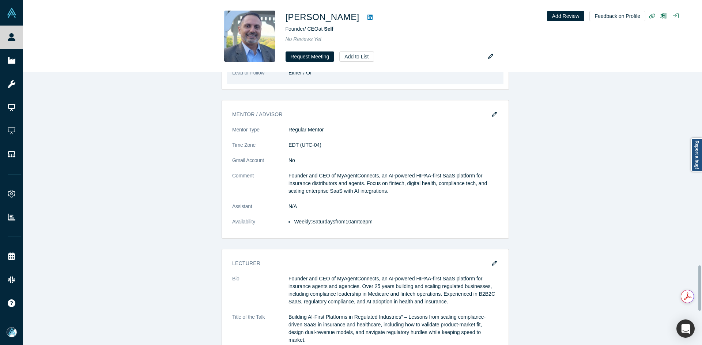
scroll to position [1170, 0]
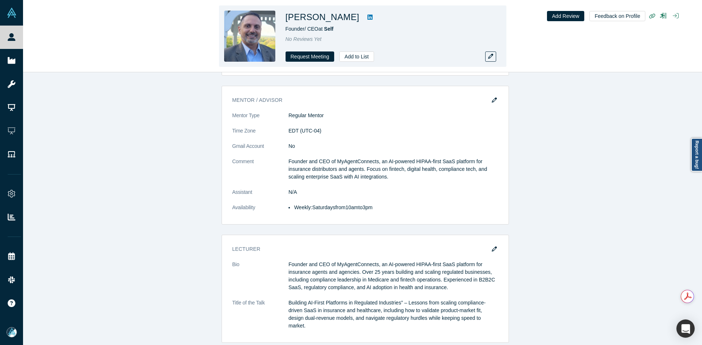
drag, startPoint x: 352, startPoint y: 17, endPoint x: 287, endPoint y: 22, distance: 65.2
click at [287, 22] on h1 "Haitham Hussein" at bounding box center [322, 17] width 74 height 13
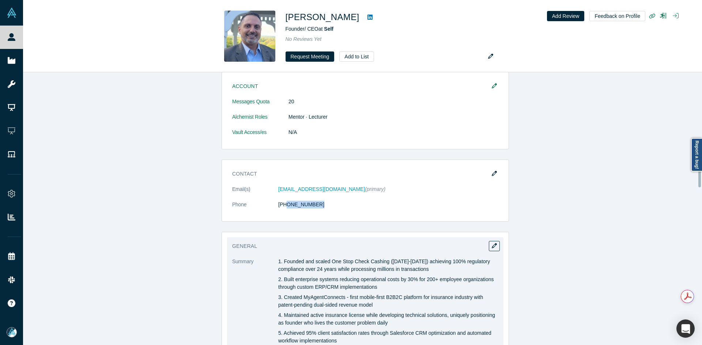
scroll to position [418, 0]
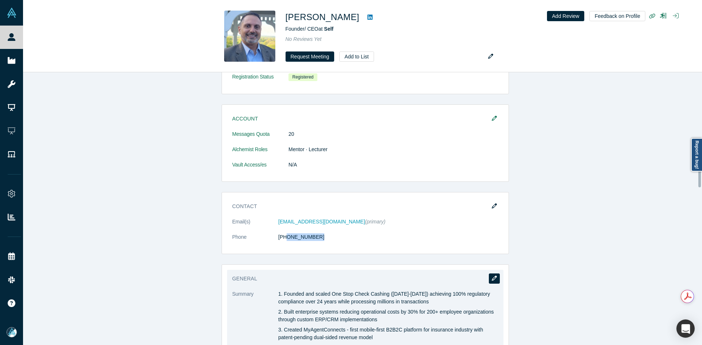
click at [489, 281] on button "button" at bounding box center [494, 279] width 11 height 10
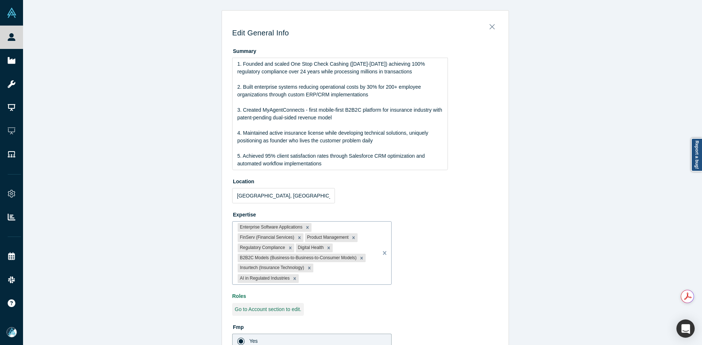
scroll to position [102, 0]
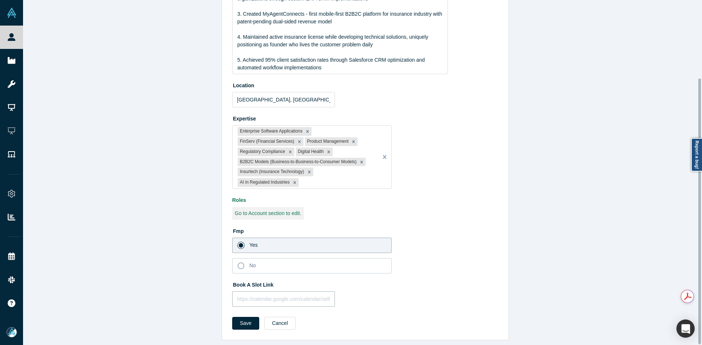
click at [249, 300] on input "text" at bounding box center [283, 299] width 103 height 15
paste input "https://calendar.google.com/calendar/appointments/schedules/AcZssZ36fIP2BBdhUZP…"
type input "https://calendar.google.com/calendar/appointments/schedules/AcZssZ36fIP2BBdhUZP…"
click at [247, 318] on button "Save" at bounding box center [245, 323] width 27 height 13
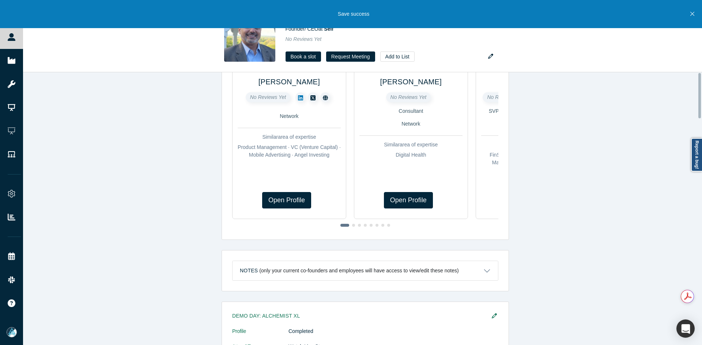
scroll to position [0, 0]
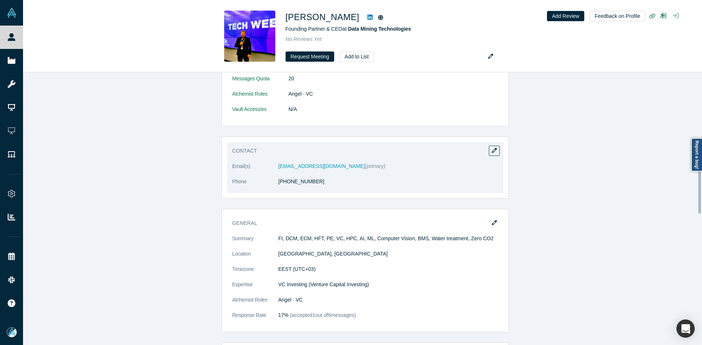
scroll to position [548, 0]
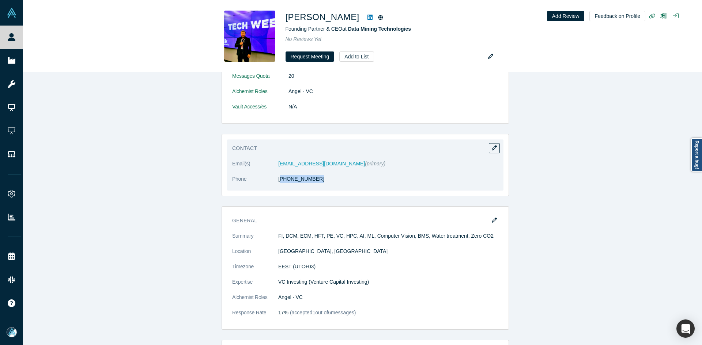
drag, startPoint x: 315, startPoint y: 184, endPoint x: 279, endPoint y: 183, distance: 35.8
click at [279, 183] on dl "Email(s) v.batasheva@dmtech.vc (primary) Phone +370 666 96315" at bounding box center [365, 175] width 266 height 31
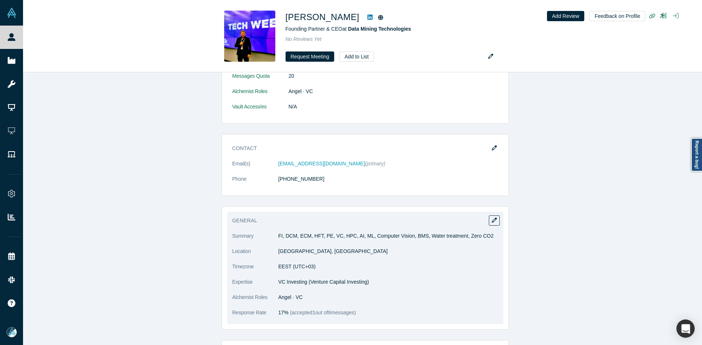
click at [311, 239] on p "FI, DCM, ECM, HFT, PE, VC, HPC, AI, ML, Computer Vision, BMS, Water treatment, …" at bounding box center [388, 236] width 220 height 8
copy dl "FI, DCM, ECM, HFT, PE, VC, HPC, AI, ML, Computer Vision, BMS, Water treatment, …"
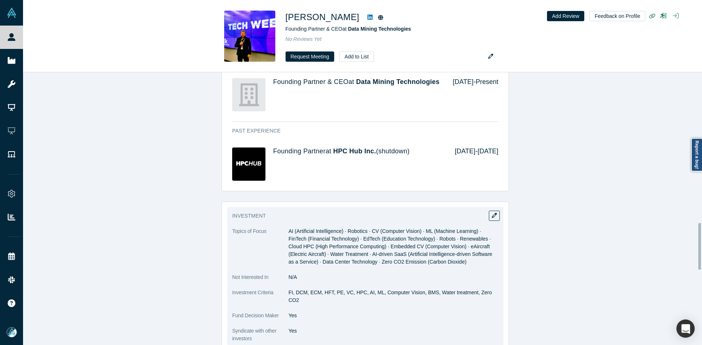
scroll to position [877, 0]
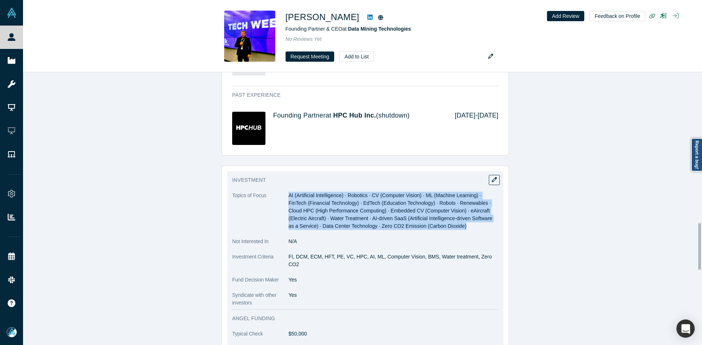
copy span "AI (Artificial Intelligence) · Robotics · CV (Computer Vision) · ML (Machine Le…"
drag, startPoint x: 286, startPoint y: 196, endPoint x: 447, endPoint y: 228, distance: 164.3
click at [447, 228] on dd "AI (Artificial Intelligence) · Robotics · CV (Computer Vision) · ML (Machine Le…" at bounding box center [393, 211] width 210 height 38
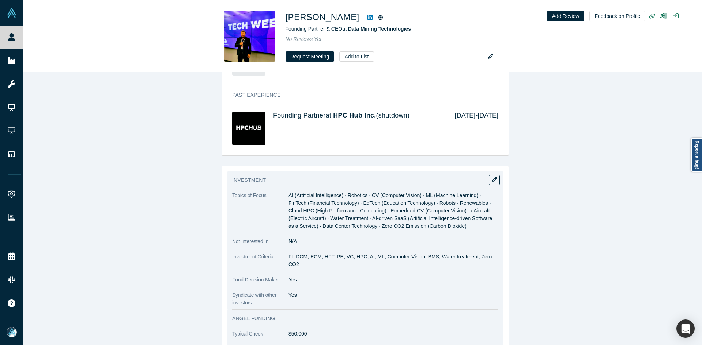
click at [301, 255] on p "FI, DCM, ECM, HFT, PE, VC, HPC, AI, ML, Computer Vision, BMS, Water treatment, …" at bounding box center [393, 260] width 210 height 15
copy dl "FI, DCM, ECM, HFT, PE, VC, HPC, AI, ML, Computer Vision, BMS, Water treatment, …"
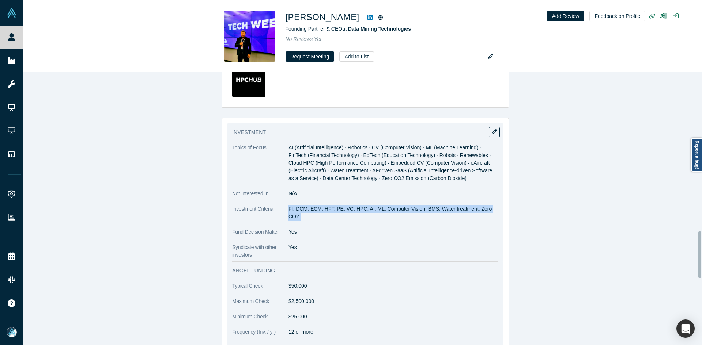
scroll to position [1060, 0]
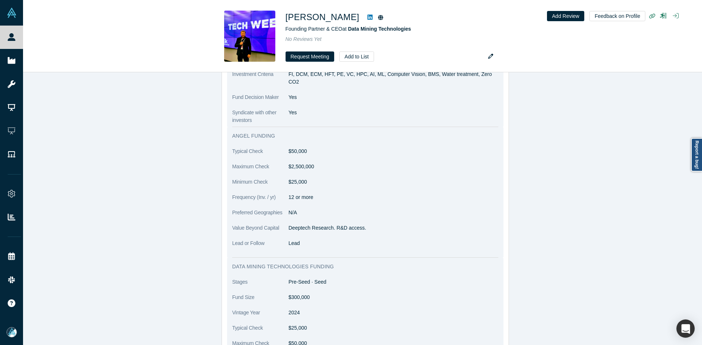
click at [325, 224] on p "Deeptech Research. R&D access." at bounding box center [393, 228] width 210 height 8
click at [324, 224] on p "Deeptech Research. R&D access." at bounding box center [393, 228] width 210 height 8
copy p "c"
click at [320, 224] on p "Deeptech Research. R&D access." at bounding box center [393, 228] width 210 height 8
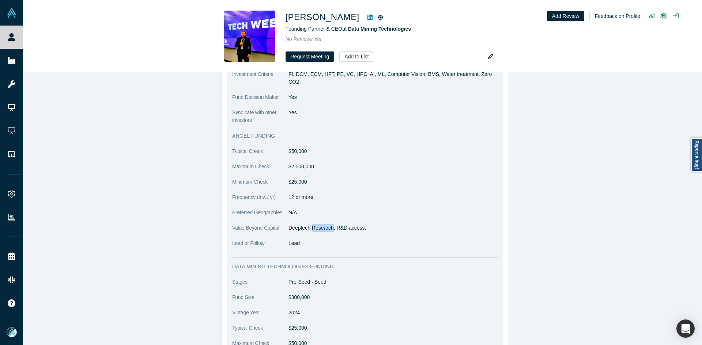
click at [319, 224] on p "Deeptech Research. R&D access." at bounding box center [393, 228] width 210 height 8
copy dl "Deeptech Research. R&D access."
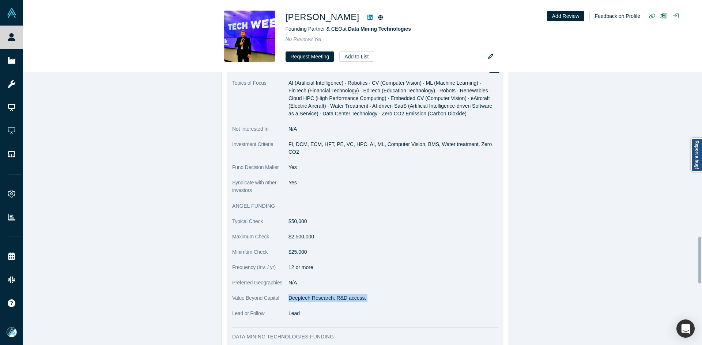
scroll to position [1057, 0]
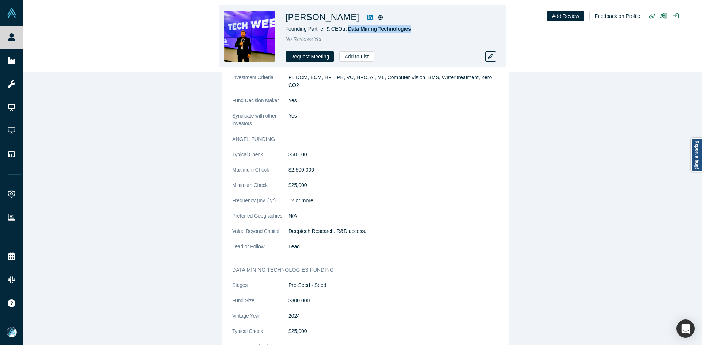
copy span "Data Mining Technologies"
drag, startPoint x: 410, startPoint y: 27, endPoint x: 349, endPoint y: 30, distance: 60.7
click at [349, 30] on div "Founding Partner & CEO at Data Mining Technologies" at bounding box center [387, 29] width 205 height 8
copy h1 "Mikhailov"
drag, startPoint x: 310, startPoint y: 18, endPoint x: 346, endPoint y: 23, distance: 36.8
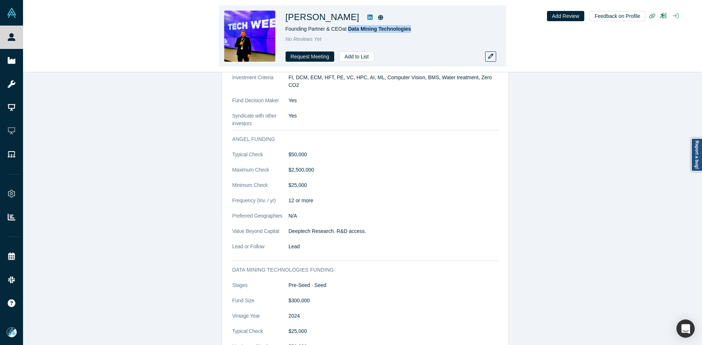
click at [346, 23] on h1 "Dima Mikhailov" at bounding box center [322, 17] width 74 height 13
copy span "Data Mining Technologies"
drag, startPoint x: 424, startPoint y: 27, endPoint x: 348, endPoint y: 32, distance: 76.2
click at [348, 32] on div "Founding Partner & CEO at Data Mining Technologies" at bounding box center [387, 29] width 205 height 8
drag, startPoint x: 346, startPoint y: 16, endPoint x: 308, endPoint y: 19, distance: 38.1
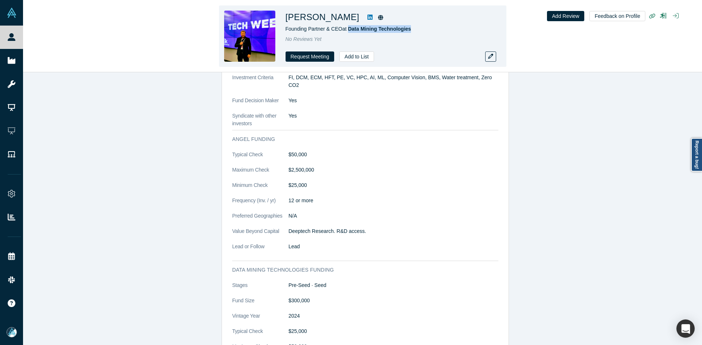
click at [308, 19] on h1 "Dima Mikhailov" at bounding box center [322, 17] width 74 height 13
copy h1 "Mikhailov"
copy span "Founding Partner & CEO"
drag, startPoint x: 340, startPoint y: 29, endPoint x: 285, endPoint y: 30, distance: 54.1
click at [285, 30] on span "Founding Partner & CEO at Data Mining Technologies" at bounding box center [348, 29] width 126 height 6
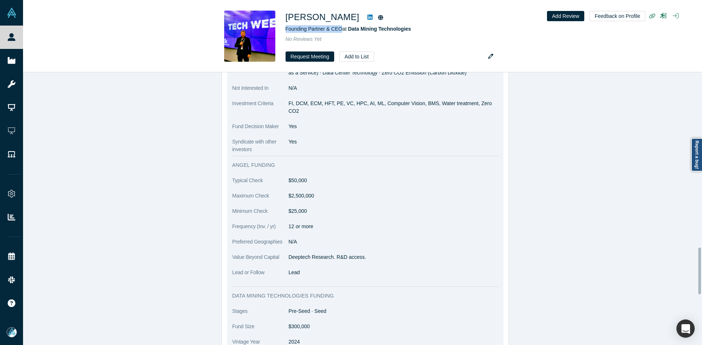
scroll to position [1020, 0]
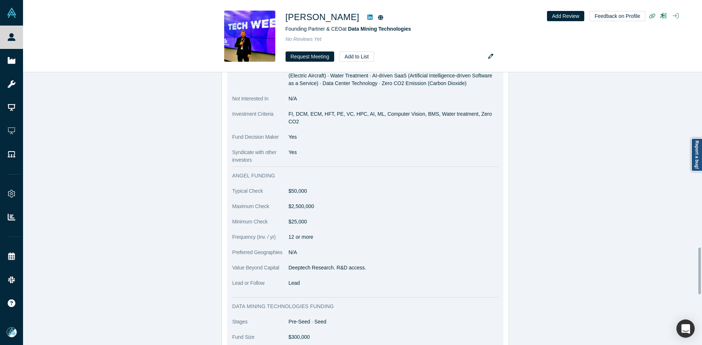
click at [297, 116] on p "FI, DCM, ECM, HFT, PE, VC, HPC, AI, ML, Computer Vision, BMS, Water treatment, …" at bounding box center [393, 117] width 210 height 15
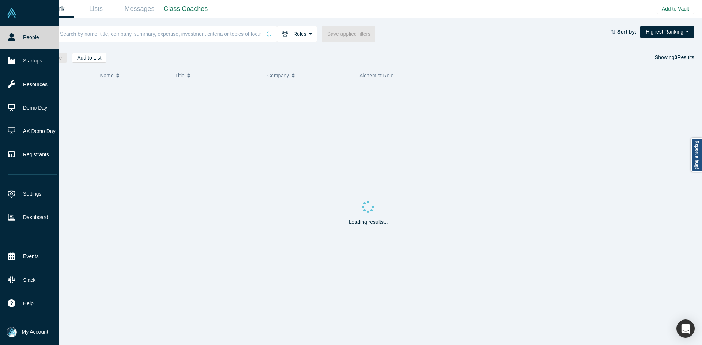
click at [15, 39] on link "People" at bounding box center [32, 37] width 64 height 23
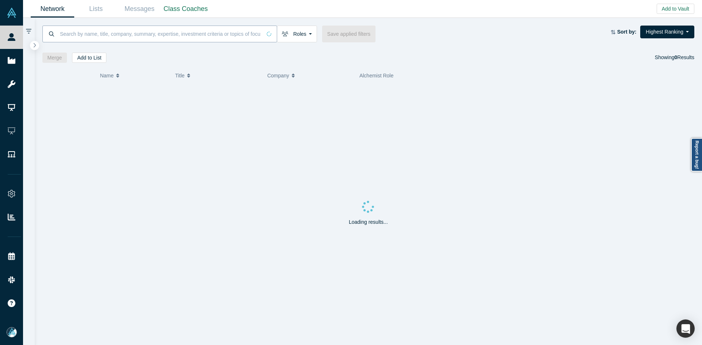
drag, startPoint x: 15, startPoint y: 39, endPoint x: 65, endPoint y: 29, distance: 51.3
click at [15, 37] on link "People" at bounding box center [14, 37] width 29 height 23
click at [95, 29] on input at bounding box center [160, 33] width 202 height 17
paste input "[PERSON_NAME]"
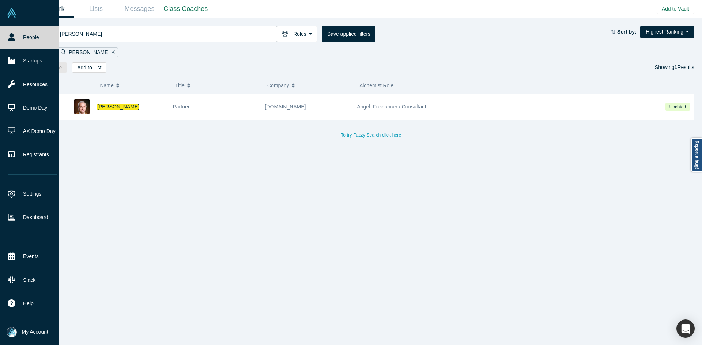
type input "[PERSON_NAME]"
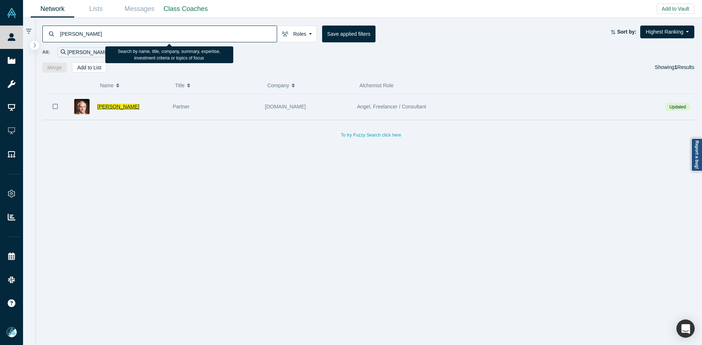
click at [109, 107] on span "[PERSON_NAME]" at bounding box center [118, 107] width 42 height 6
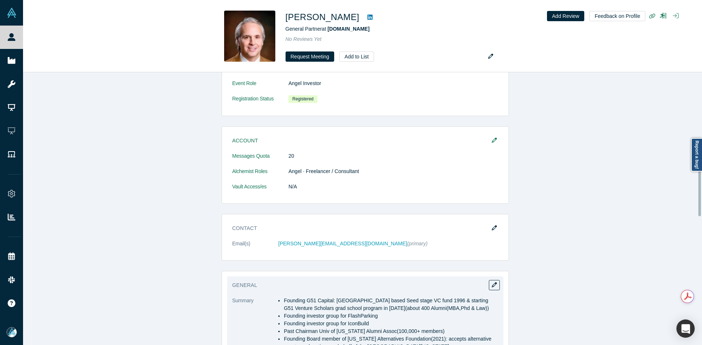
scroll to position [512, 0]
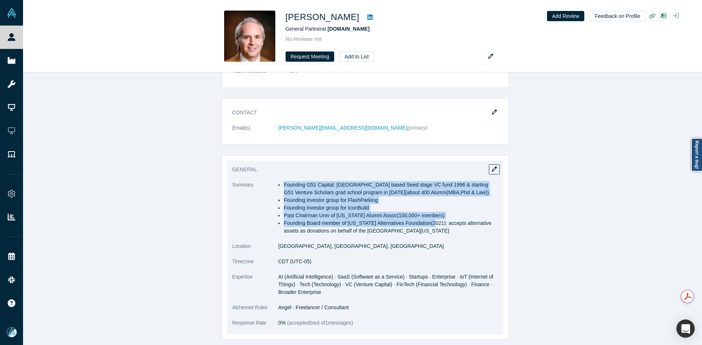
copy ul "Founding G51 Capital: [GEOGRAPHIC_DATA] based Seed stage VC fund 1996 & startin…"
drag, startPoint x: 281, startPoint y: 185, endPoint x: 428, endPoint y: 231, distance: 153.6
click at [428, 231] on ul "Founding G51 Capital: [GEOGRAPHIC_DATA] based Seed stage VC fund 1996 & startin…" at bounding box center [388, 208] width 220 height 54
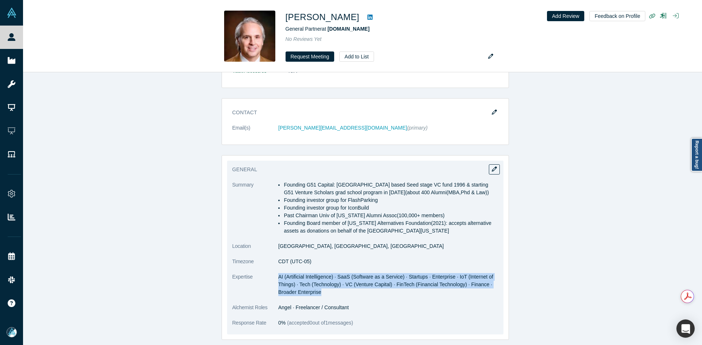
copy span "AI (Artificial Intelligence) · SaaS (Software as a Service) · Startups · Enterp…"
drag, startPoint x: 276, startPoint y: 277, endPoint x: 334, endPoint y: 294, distance: 59.9
click at [334, 294] on dd "AI (Artificial Intelligence) · SaaS (Software as a Service) · Startups · Enterp…" at bounding box center [388, 284] width 220 height 23
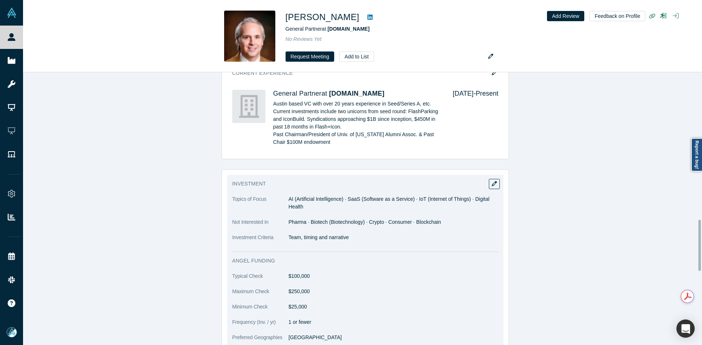
scroll to position [804, 0]
copy dl "AI (Artificial Intelligence) · SaaS (Software as a Service) · IoT (Internet of …"
drag, startPoint x: 302, startPoint y: 207, endPoint x: 282, endPoint y: 201, distance: 21.0
click at [282, 201] on dl "Topics of Focus AI (Artificial Intelligence) · SaaS (Software as a Service) · I…" at bounding box center [365, 222] width 266 height 54
copy p "eam, timing and narrative"
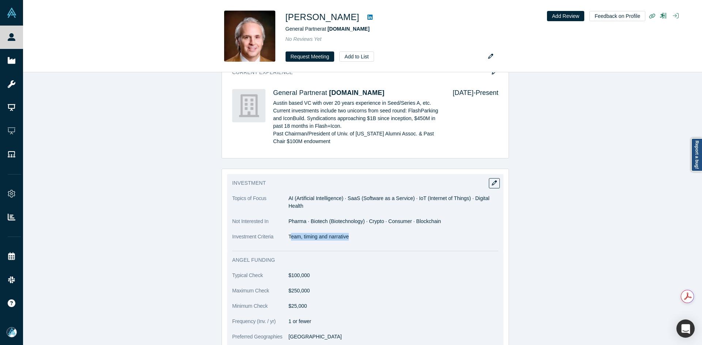
drag, startPoint x: 345, startPoint y: 241, endPoint x: 289, endPoint y: 242, distance: 56.7
click at [289, 242] on dl "Topics of Focus AI (Artificial Intelligence) · SaaS (Software as a Service) · I…" at bounding box center [365, 222] width 266 height 54
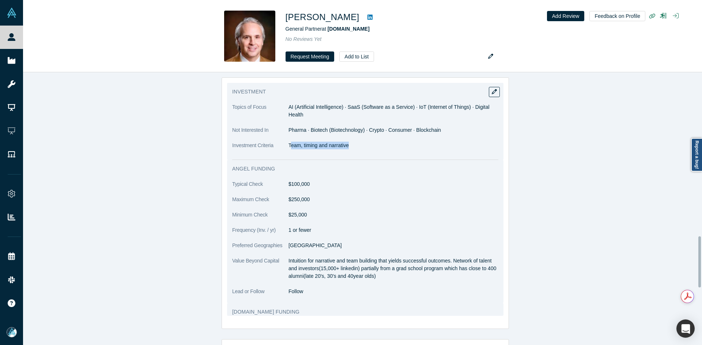
scroll to position [914, 0]
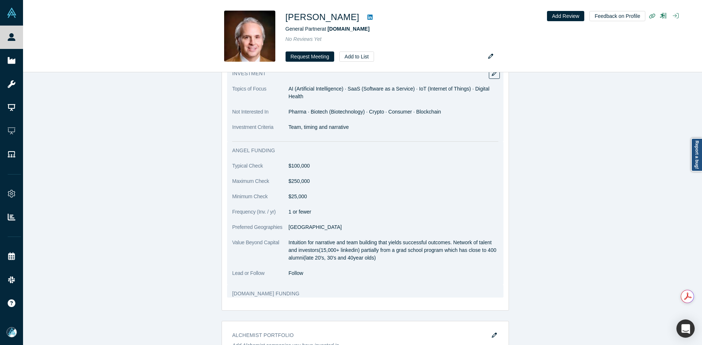
click at [310, 250] on p "Intuition for narrative and team building that yields successful outcomes. Netw…" at bounding box center [393, 250] width 210 height 23
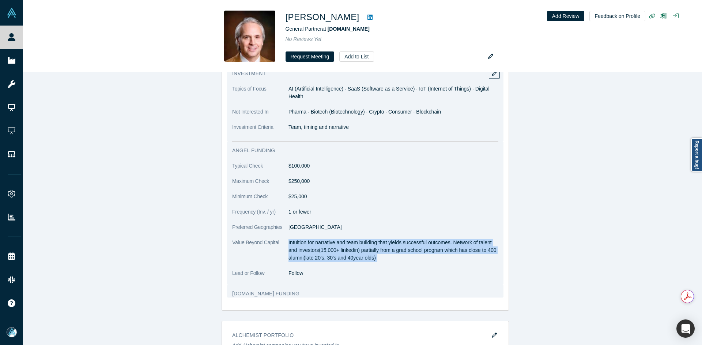
copy dl "Intuition for narrative and team building that yields successful outcomes. Netw…"
click at [310, 250] on p "Intuition for narrative and team building that yields successful outcomes. Netw…" at bounding box center [393, 250] width 210 height 23
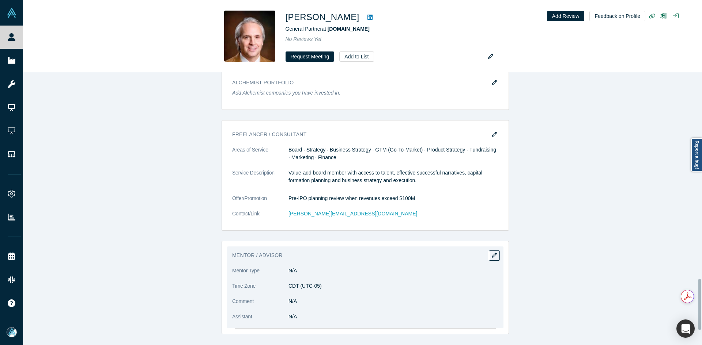
scroll to position [1170, 0]
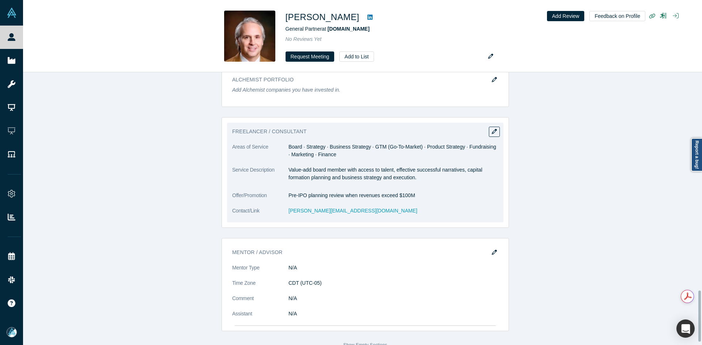
click at [314, 148] on dd "Board · Strategy · Business Strategy · GTM (Go-To-Market) · Product Strategy · …" at bounding box center [393, 150] width 210 height 15
click at [313, 148] on dd "Board · Strategy · Business Strategy · GTM (Go-To-Market) · Product Strategy · …" at bounding box center [393, 150] width 210 height 15
copy dl "Board · Strategy · Business Strategy · GTM (Go-To-Market) · Product Strategy · …"
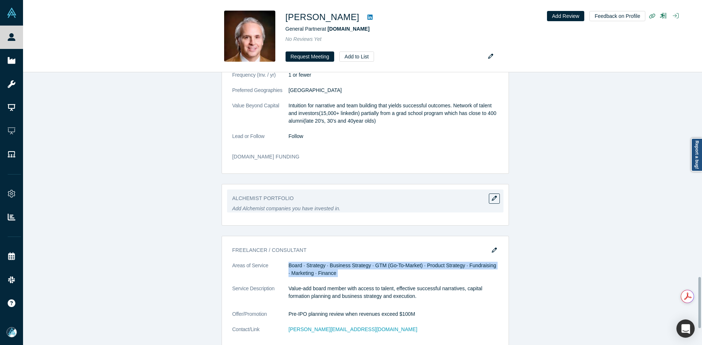
scroll to position [1133, 0]
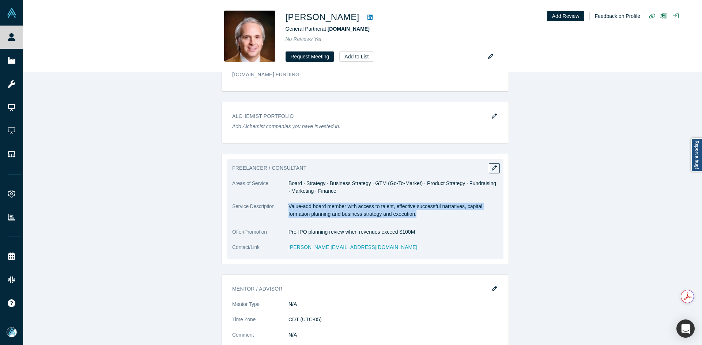
copy p "Value-add board member with access to talent, effective successful narratives, …"
drag, startPoint x: 287, startPoint y: 205, endPoint x: 424, endPoint y: 212, distance: 136.8
click at [424, 212] on p "Value-add board member with access to talent, effective successful narratives, …" at bounding box center [393, 210] width 210 height 15
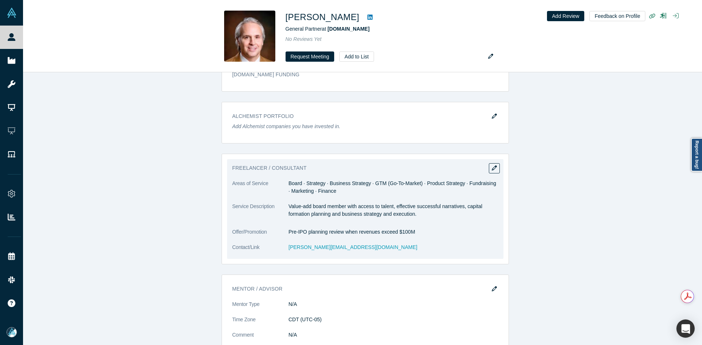
click at [329, 232] on dd "Pre-IPO planning review when revenues exceed $100M" at bounding box center [393, 232] width 210 height 8
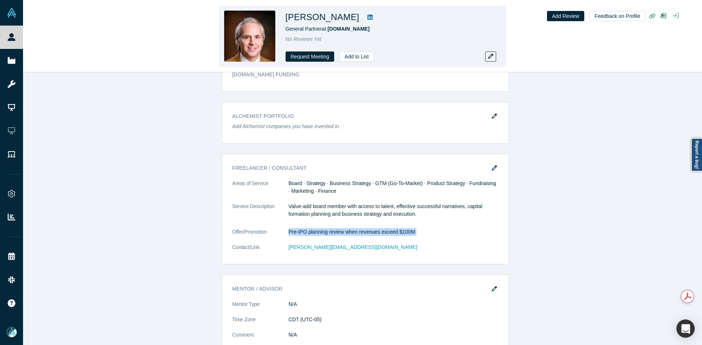
copy dl "Pre-IPO planning review when revenues exceed $100M"
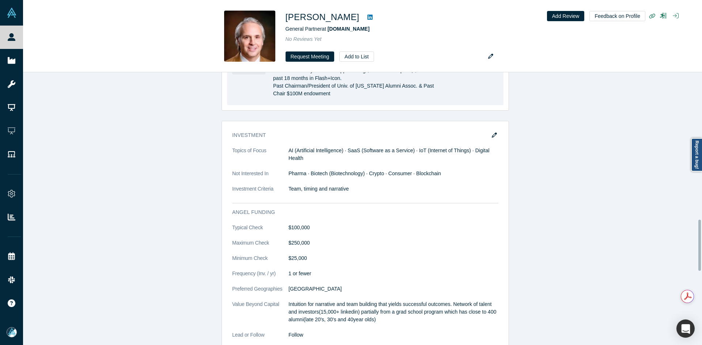
scroll to position [782, 0]
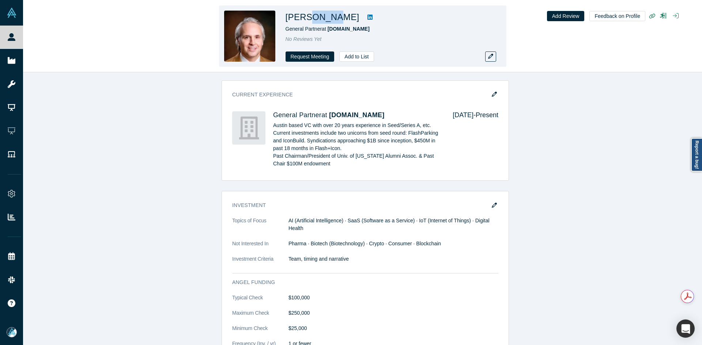
drag, startPoint x: 329, startPoint y: 17, endPoint x: 307, endPoint y: 17, distance: 21.6
click at [307, 17] on h1 "[PERSON_NAME]" at bounding box center [322, 17] width 74 height 13
drag, startPoint x: 307, startPoint y: 17, endPoint x: 335, endPoint y: 18, distance: 27.4
click at [322, 20] on h1 "[PERSON_NAME]" at bounding box center [322, 17] width 74 height 13
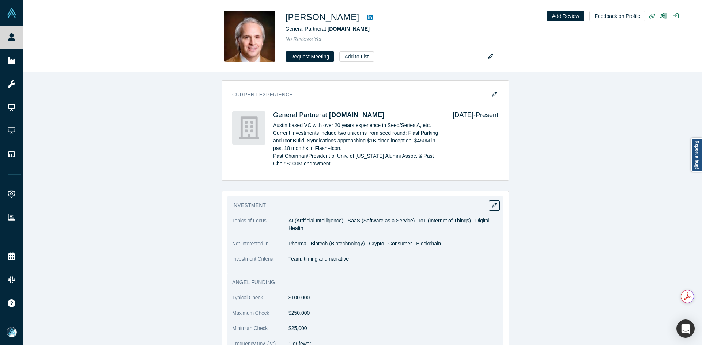
click at [314, 260] on p "Team, timing and narrative" at bounding box center [393, 259] width 210 height 8
